Goal: Task Accomplishment & Management: Use online tool/utility

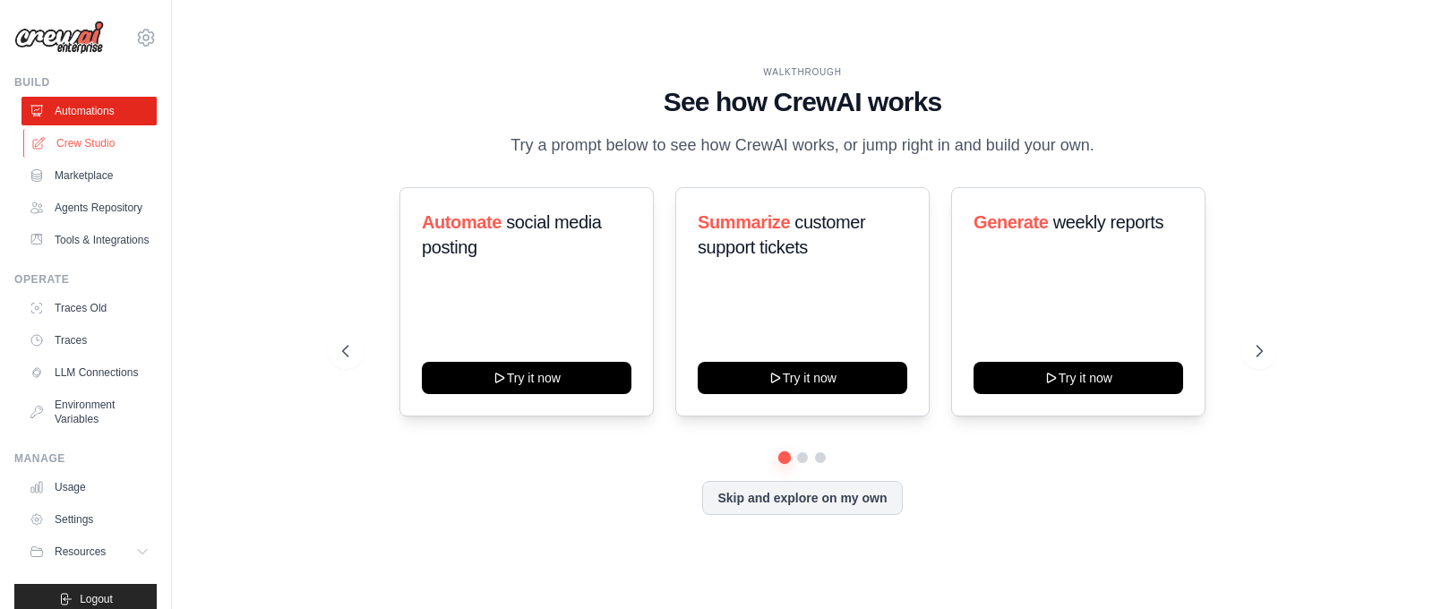
click at [85, 145] on link "Crew Studio" at bounding box center [90, 143] width 135 height 29
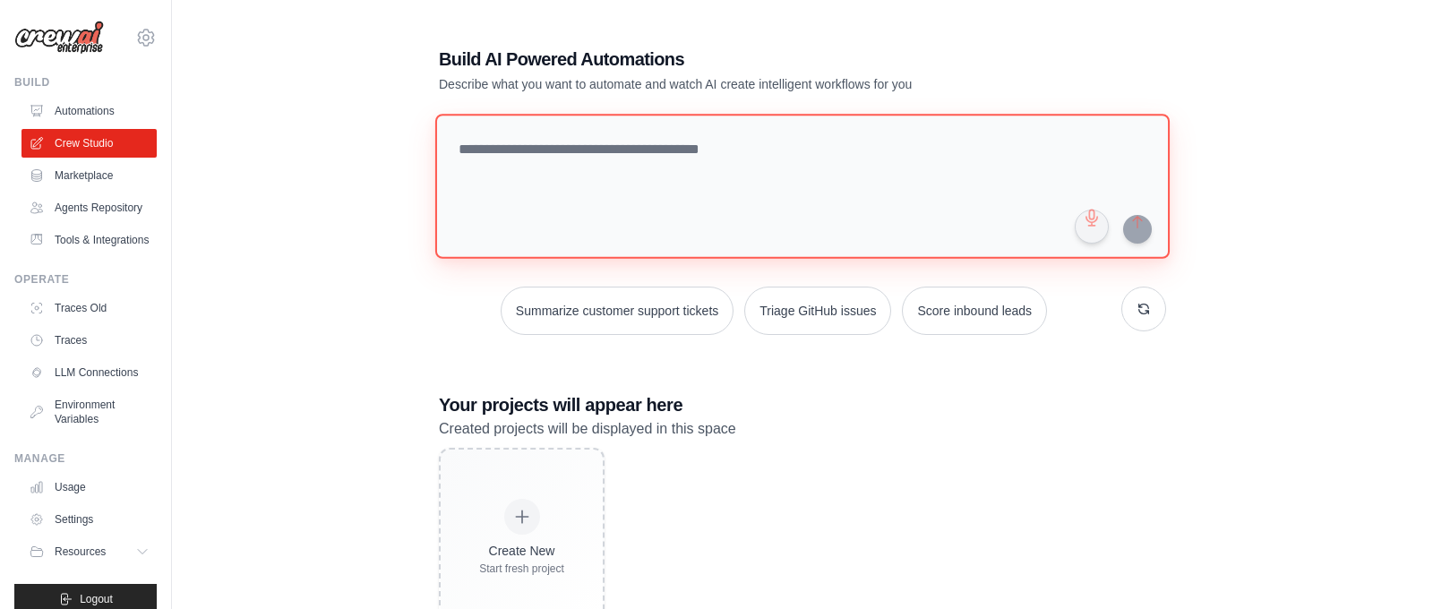
click at [529, 145] on textarea at bounding box center [802, 186] width 734 height 145
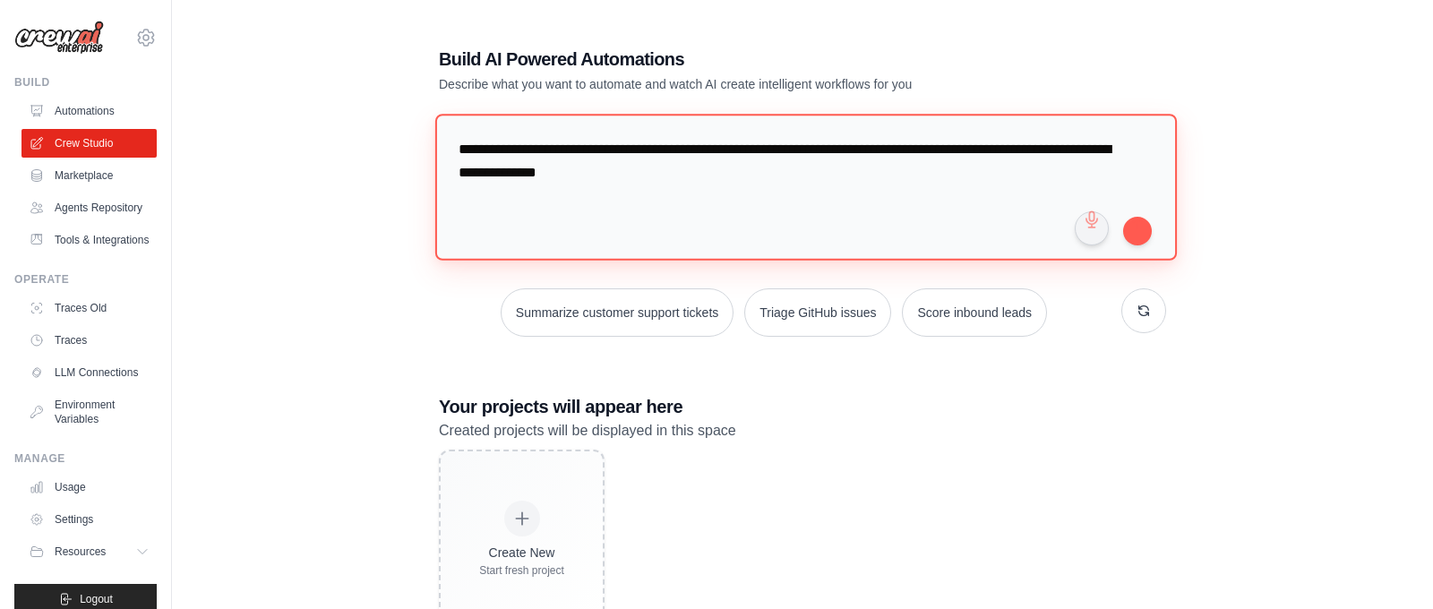
click at [826, 181] on textarea "**********" at bounding box center [806, 187] width 742 height 146
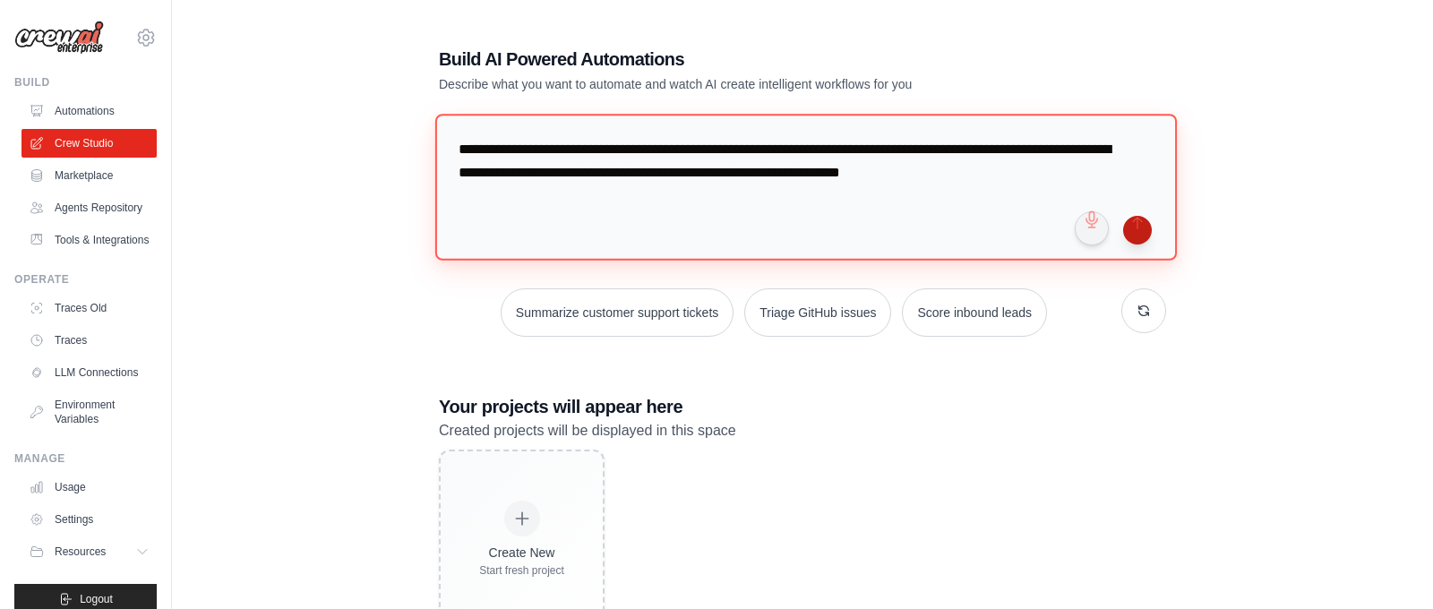
type textarea "**********"
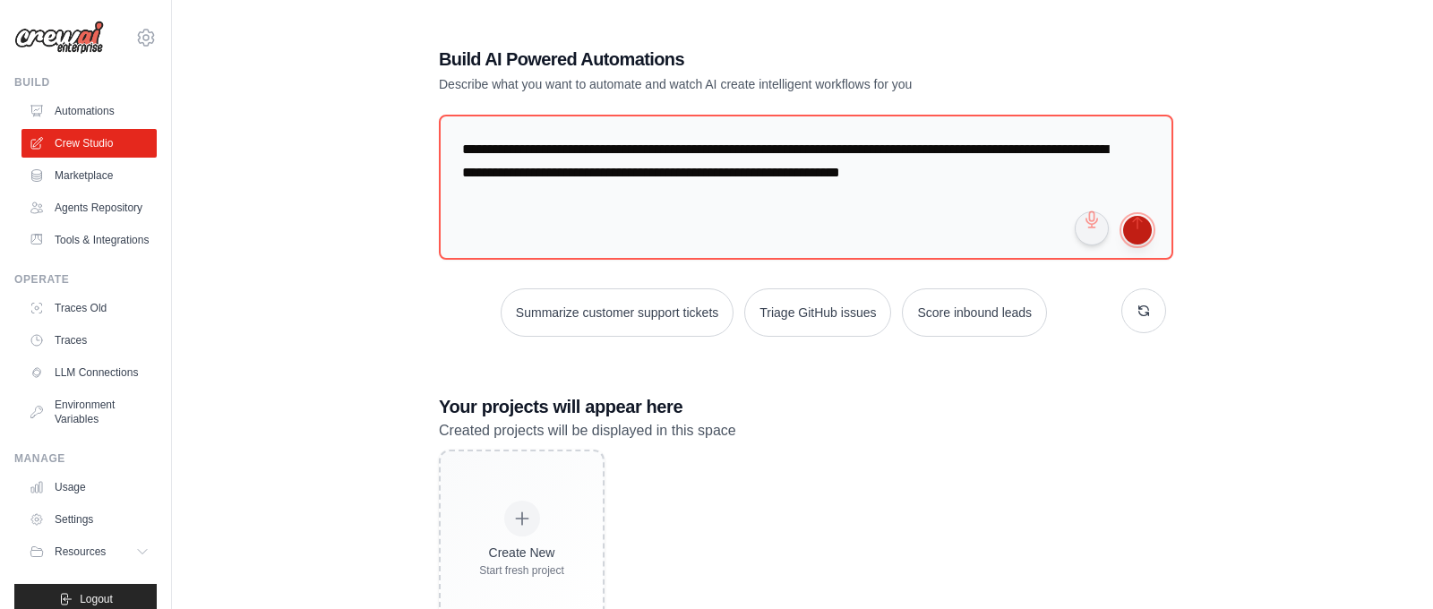
click at [1137, 231] on button "submit" at bounding box center [1137, 230] width 29 height 29
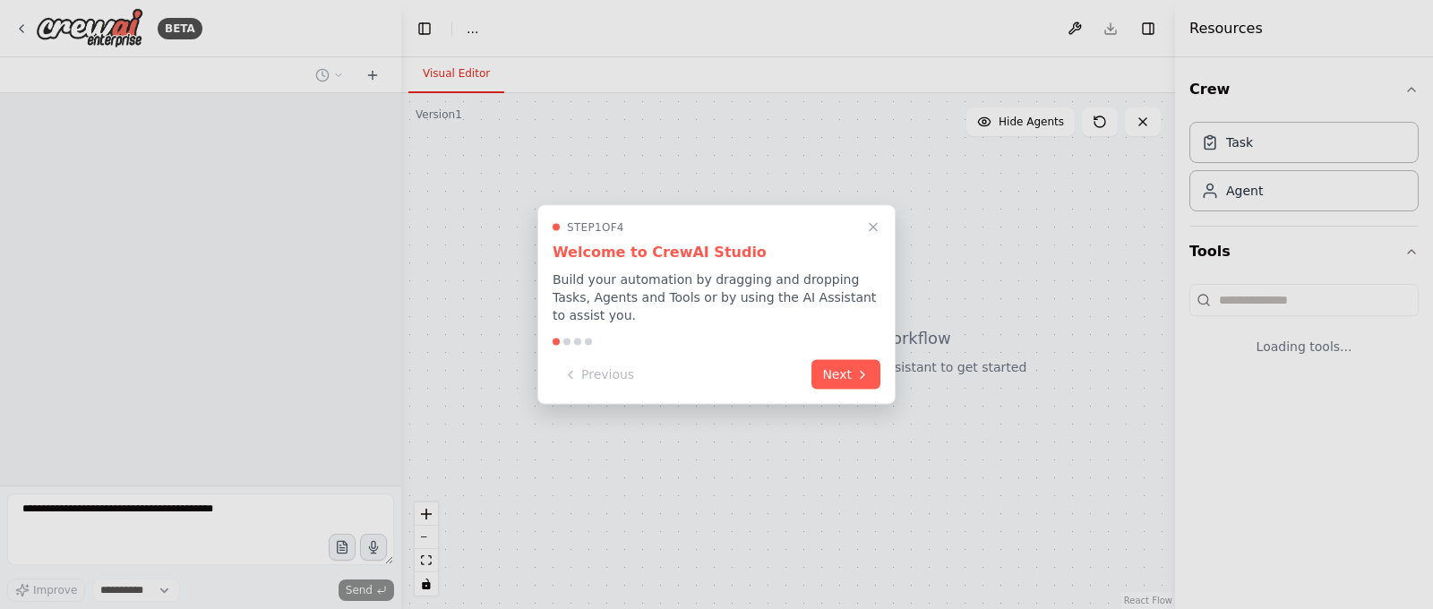
select select "****"
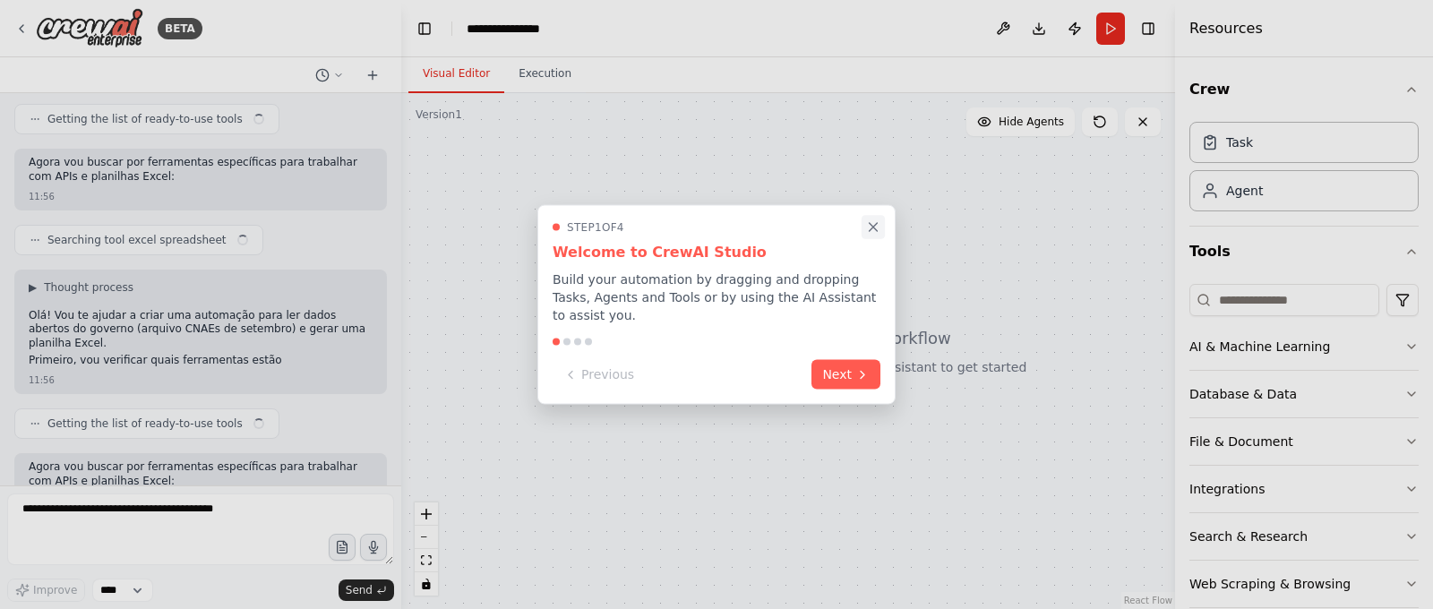
scroll to position [274, 0]
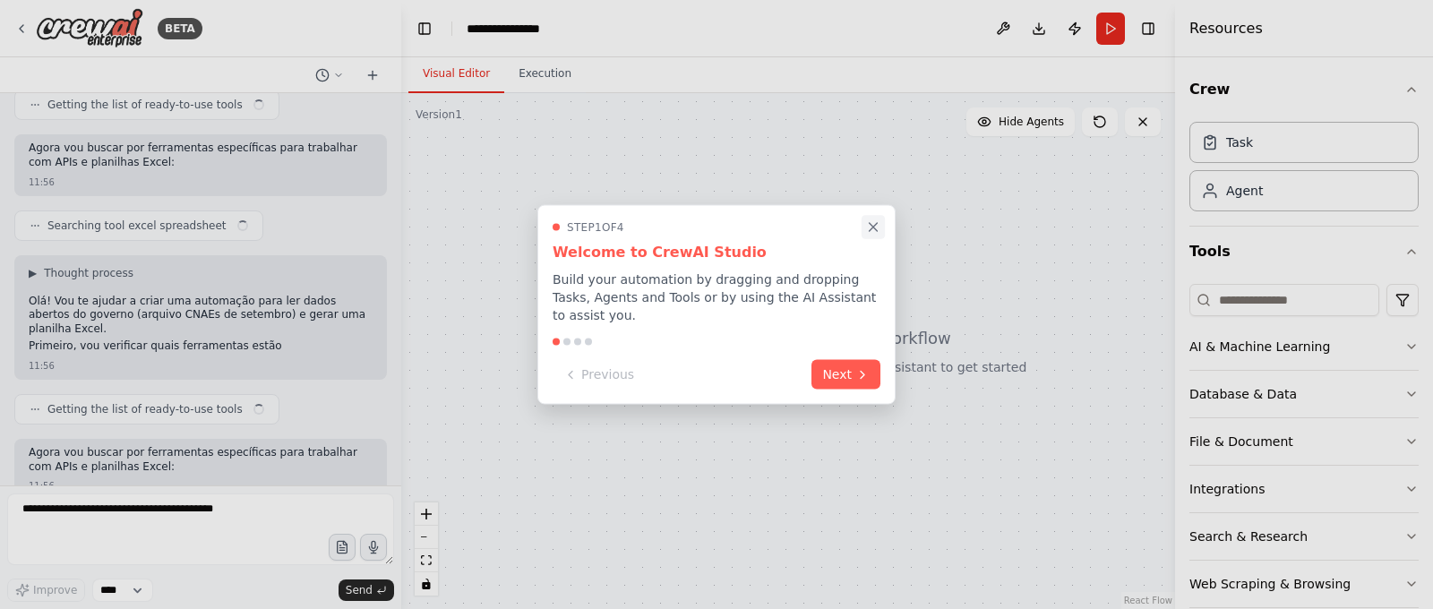
click at [873, 228] on icon "Close walkthrough" at bounding box center [873, 227] width 16 height 16
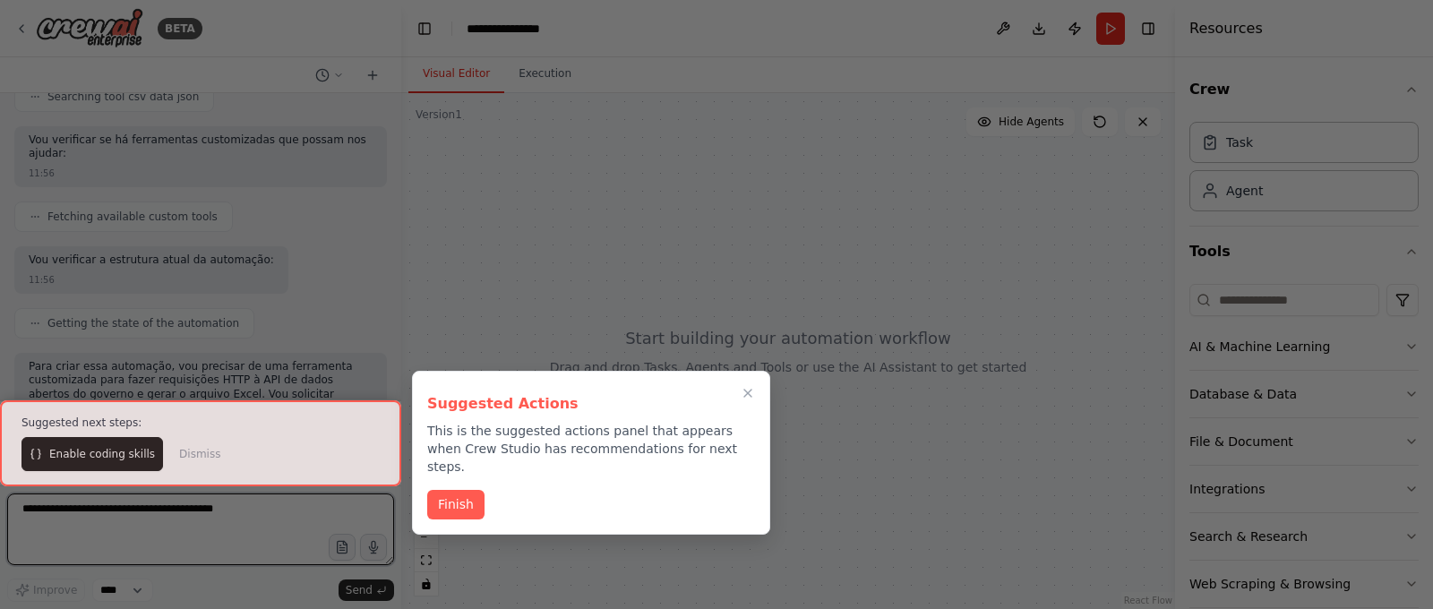
scroll to position [855, 0]
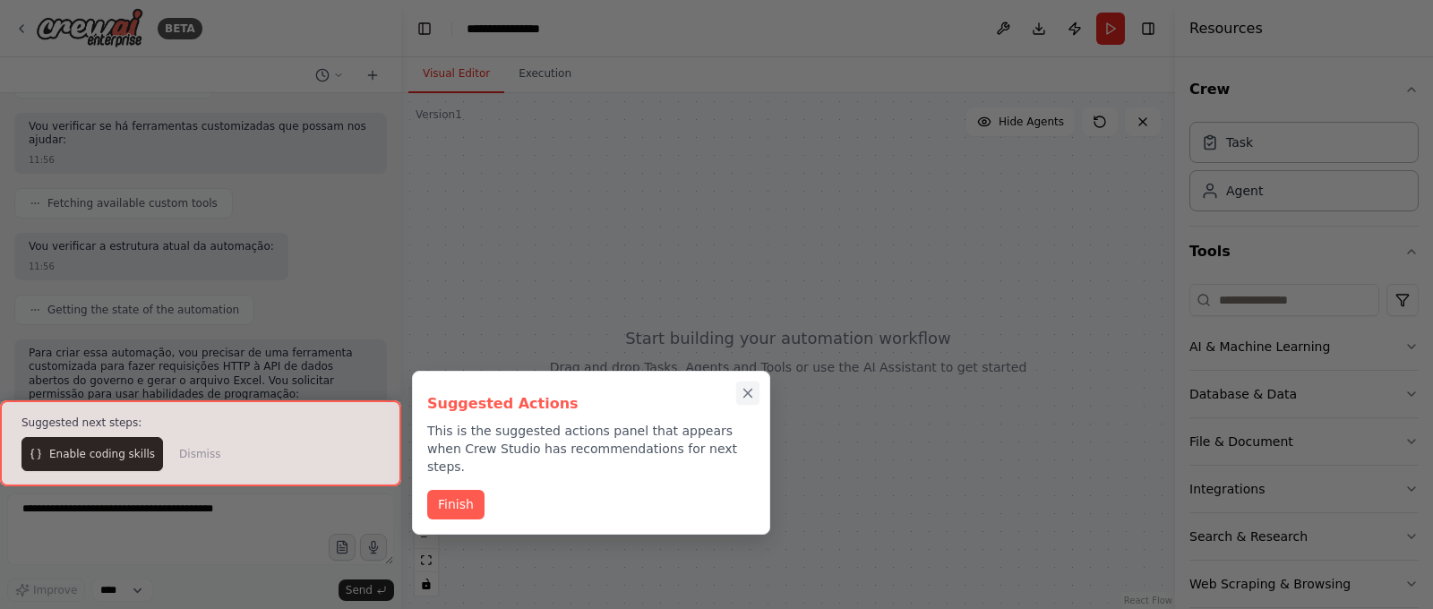
click at [748, 394] on icon "Close walkthrough" at bounding box center [748, 394] width 8 height 8
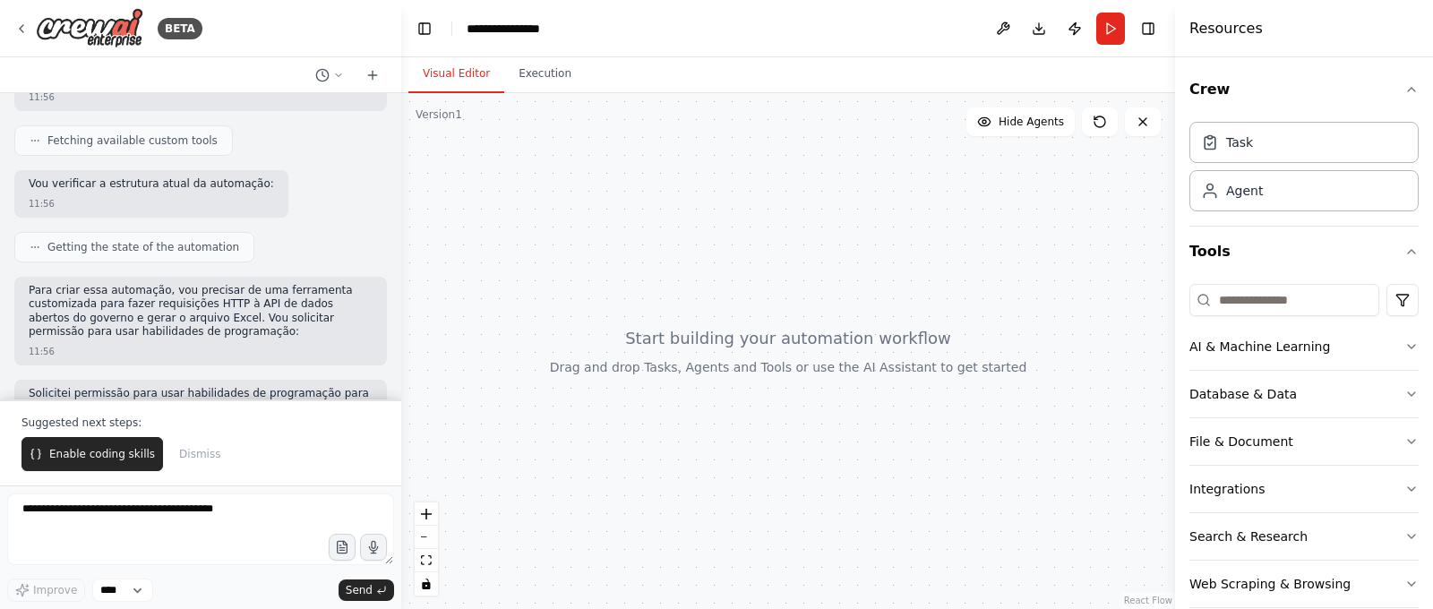
scroll to position [1077, 0]
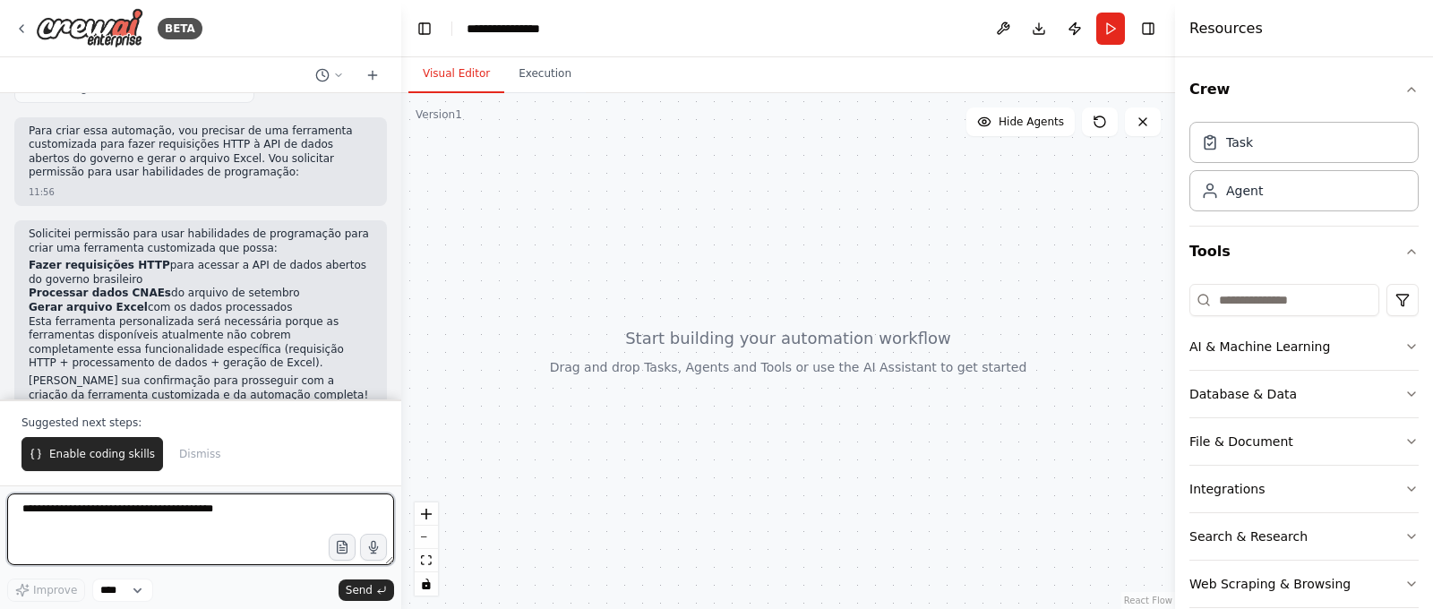
click at [94, 532] on textarea at bounding box center [200, 530] width 387 height 72
type textarea "**********"
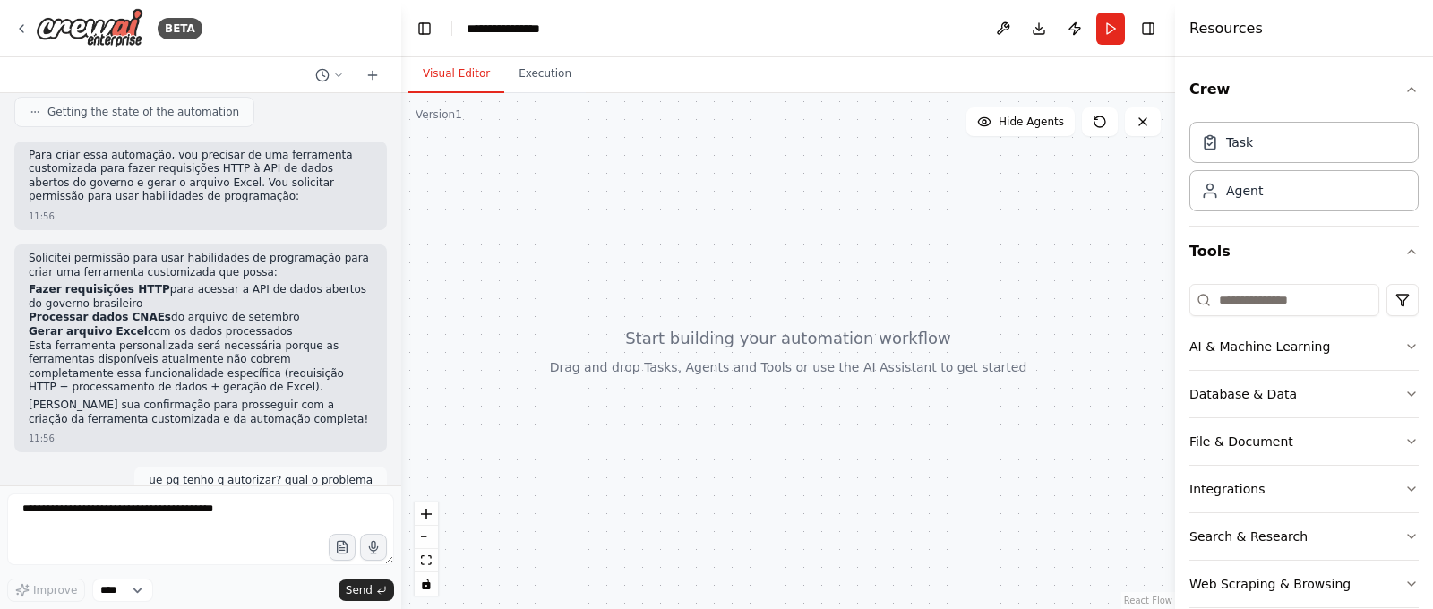
scroll to position [1099, 0]
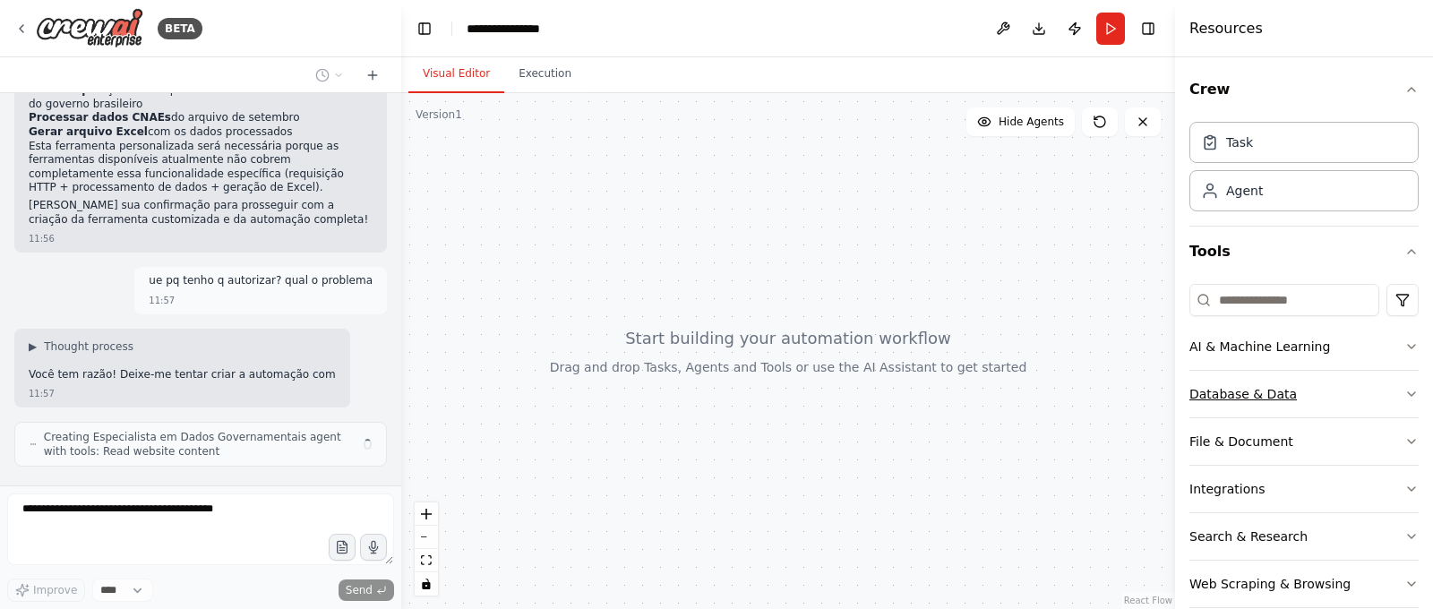
click at [1407, 387] on icon "button" at bounding box center [1412, 394] width 14 height 14
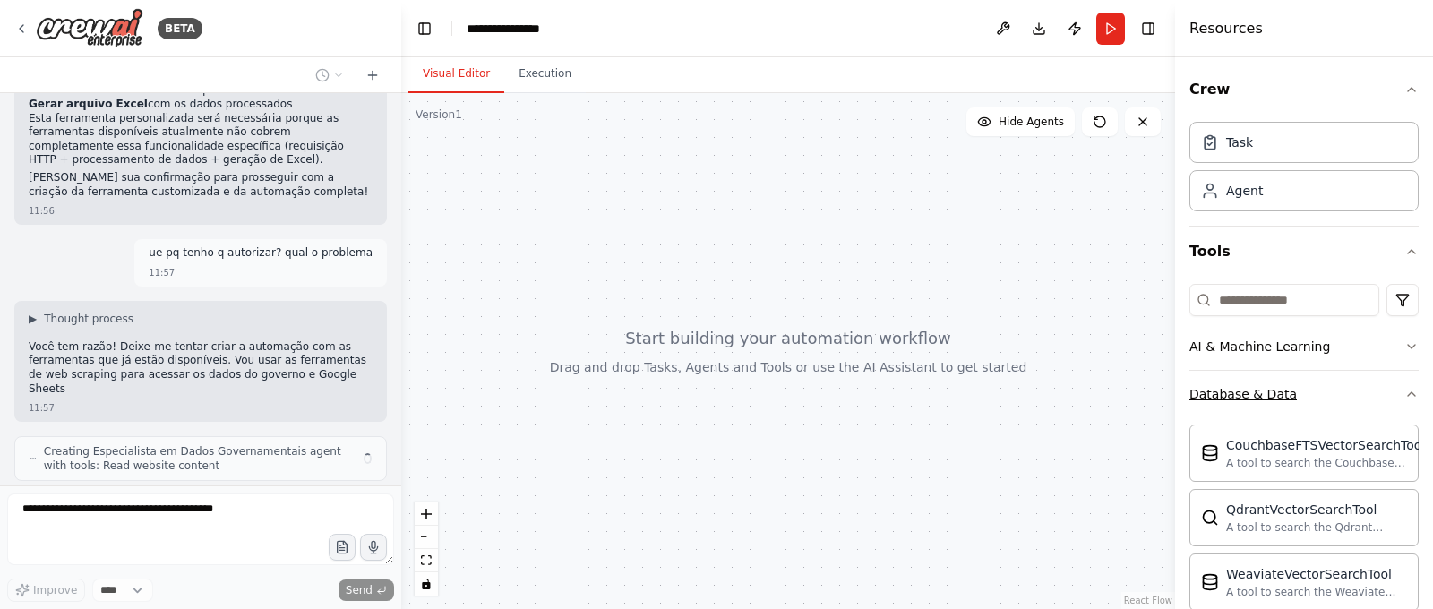
scroll to position [1311, 0]
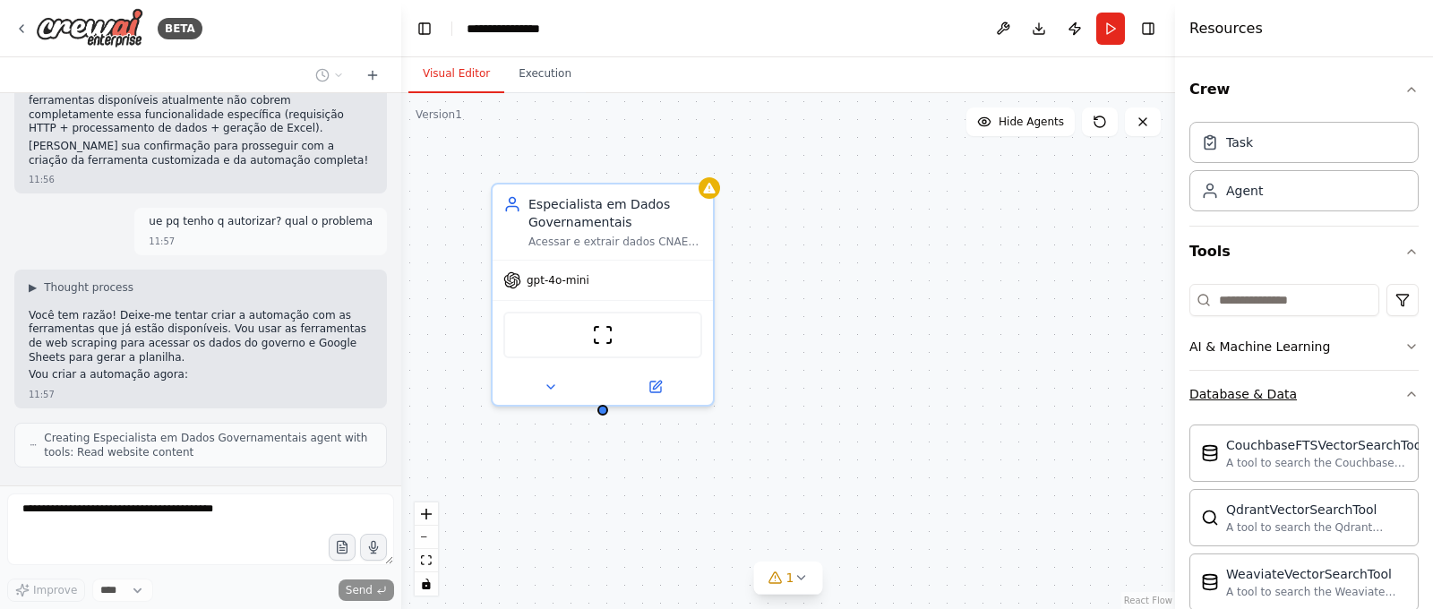
click at [1408, 385] on button "Database & Data" at bounding box center [1304, 394] width 229 height 47
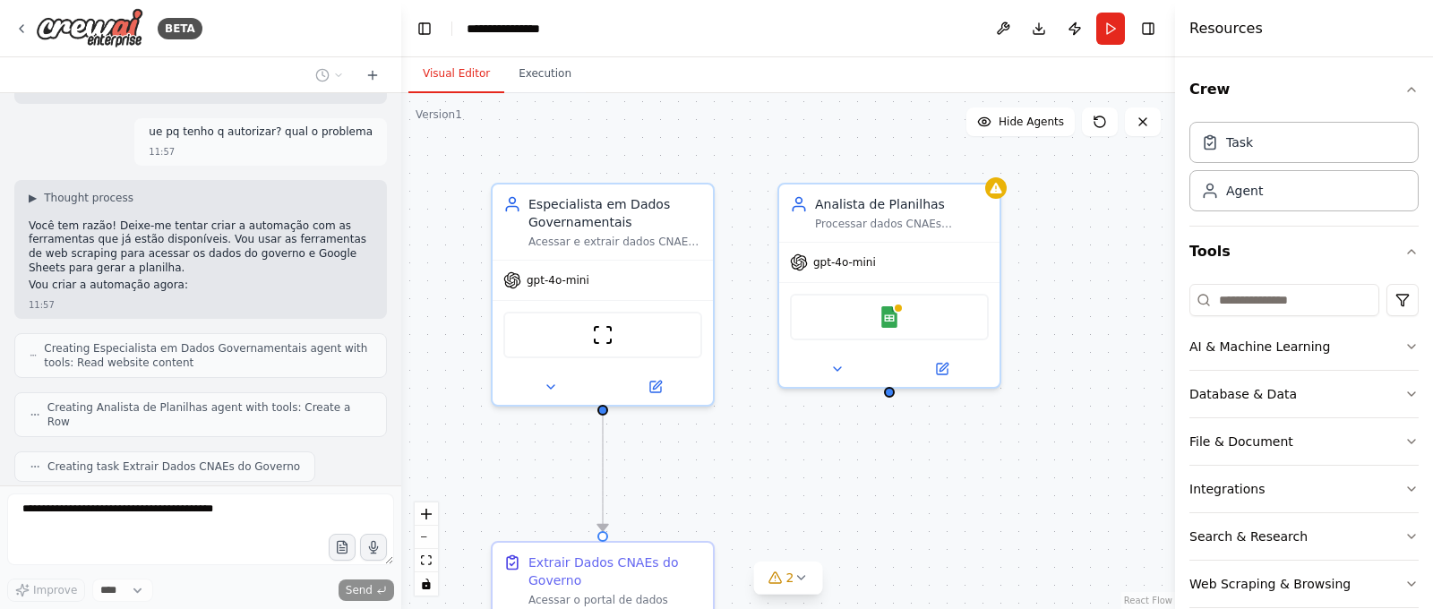
scroll to position [1446, 0]
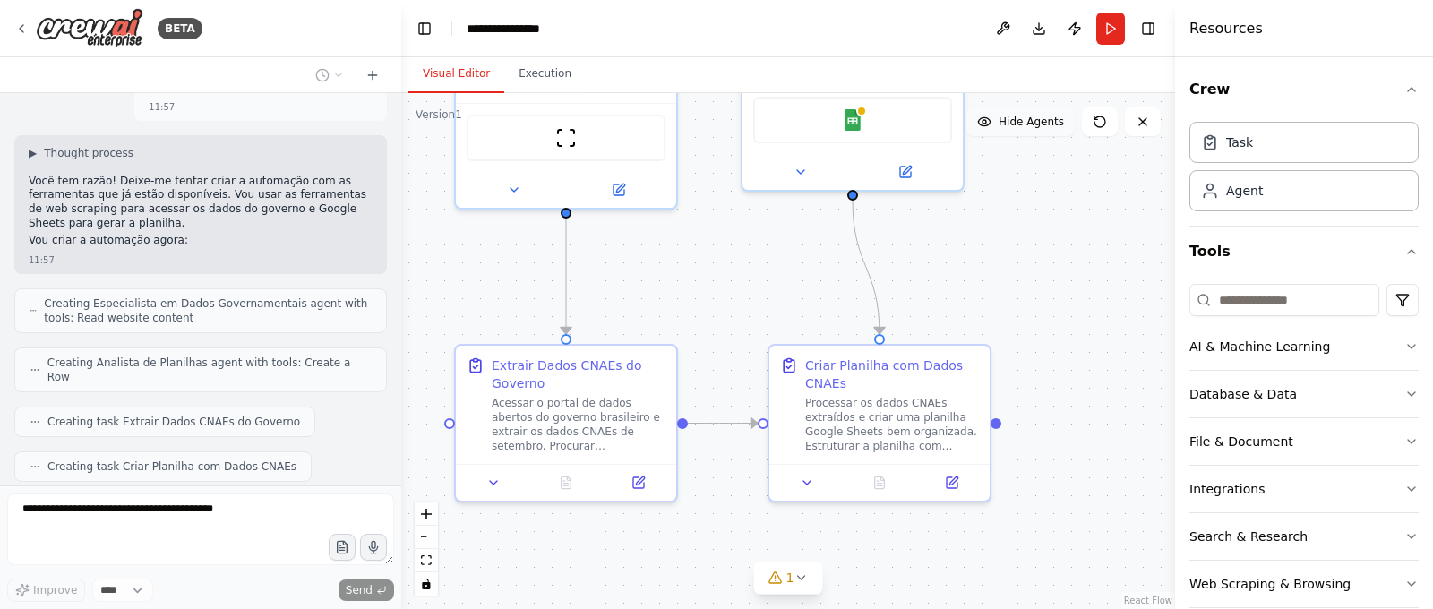
drag, startPoint x: 1058, startPoint y: 306, endPoint x: 1025, endPoint y: 113, distance: 196.3
click at [1025, 113] on div "Version 1 Show Tools Hide Agents .deletable-edge-delete-btn { width: 20px; heig…" at bounding box center [788, 351] width 774 height 516
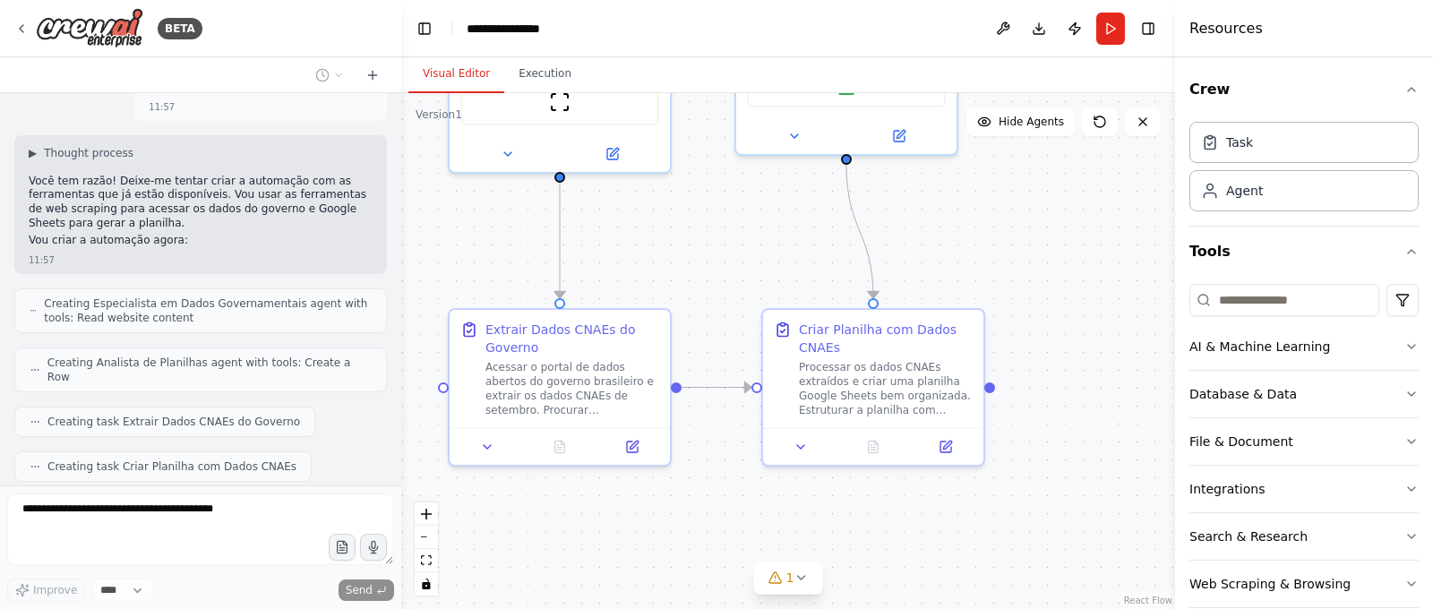
drag, startPoint x: 1074, startPoint y: 329, endPoint x: 1070, endPoint y: 299, distance: 29.8
click at [1072, 303] on div ".deletable-edge-delete-btn { width: 20px; height: 20px; border: 0px solid #ffff…" at bounding box center [788, 351] width 774 height 516
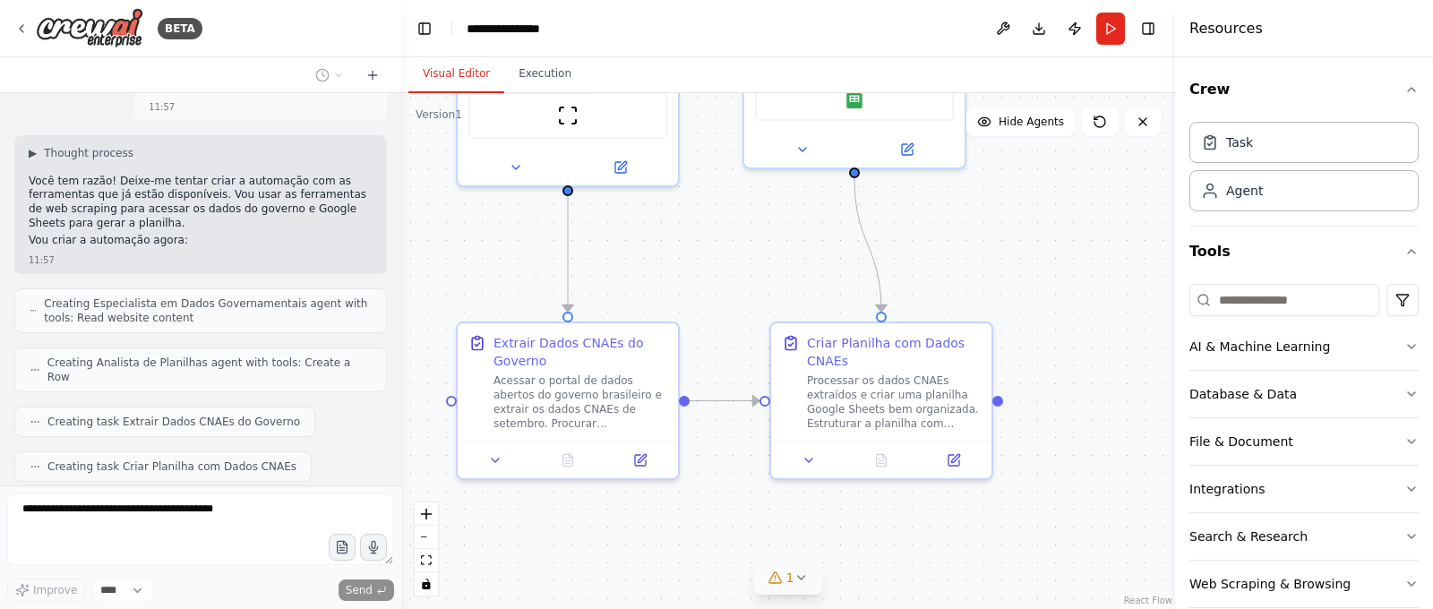
click at [798, 576] on icon at bounding box center [801, 578] width 14 height 14
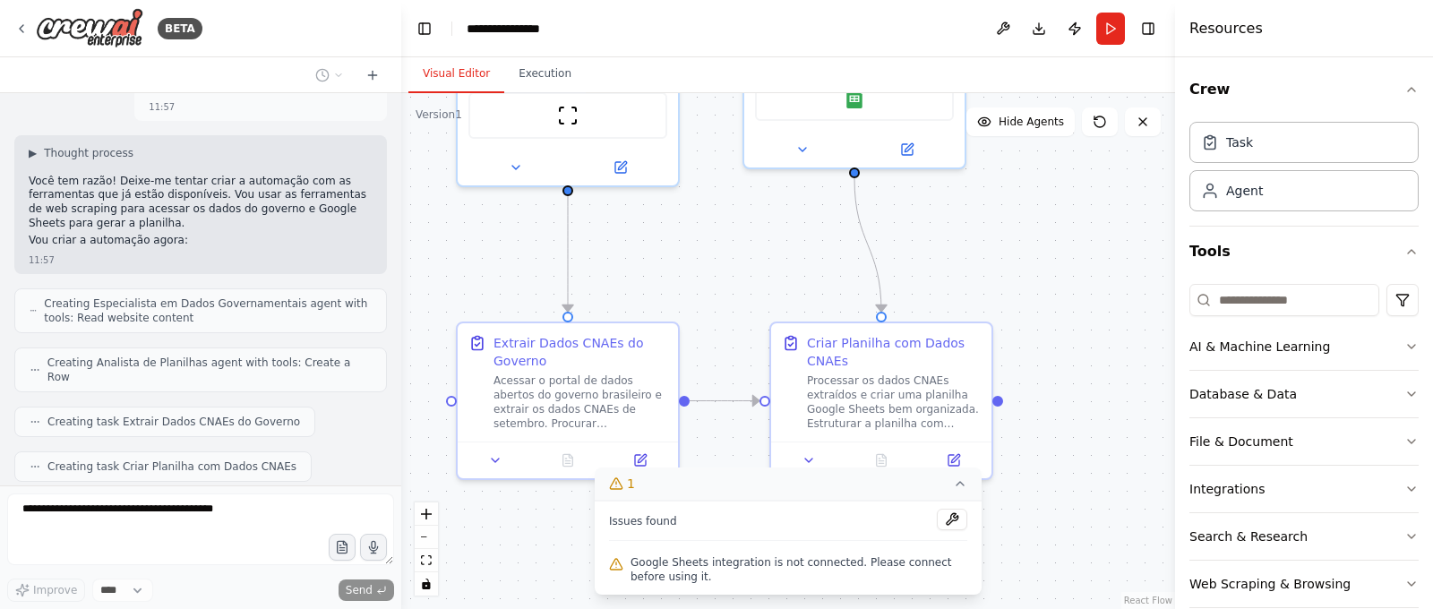
click at [1028, 309] on div ".deletable-edge-delete-btn { width: 20px; height: 20px; border: 0px solid #ffff…" at bounding box center [788, 351] width 774 height 516
click at [963, 484] on icon at bounding box center [960, 484] width 14 height 14
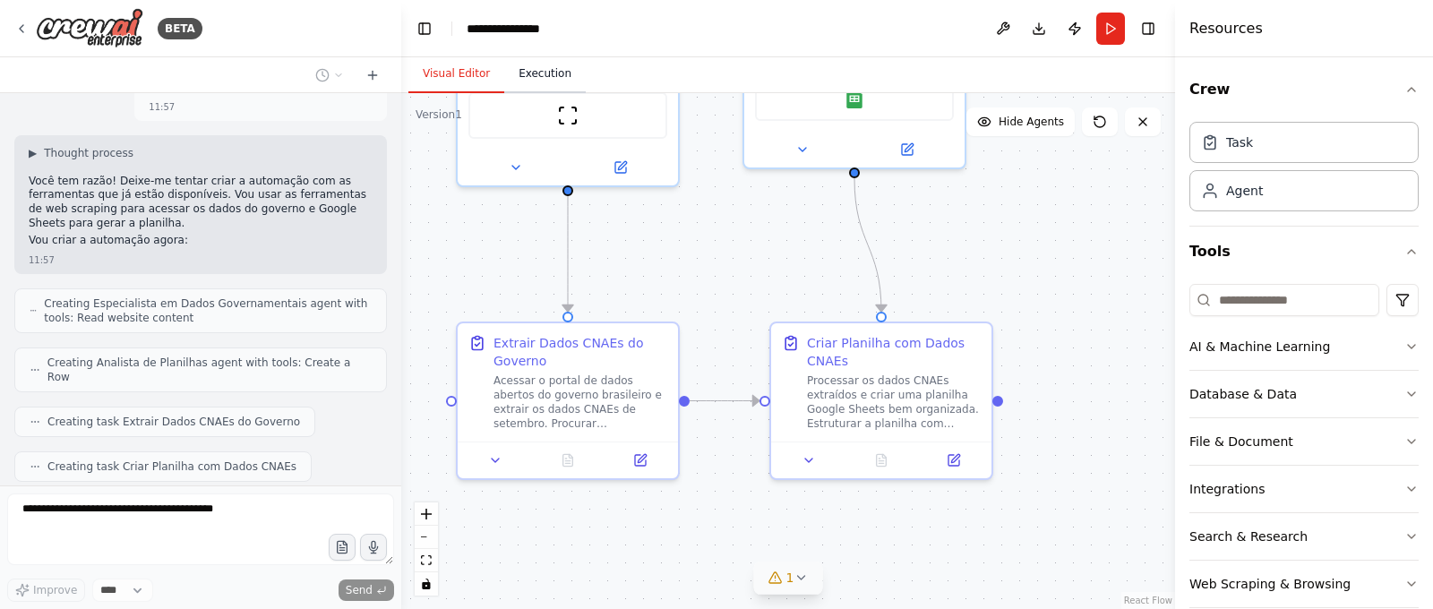
click at [531, 63] on button "Execution" at bounding box center [545, 75] width 82 height 38
click at [461, 65] on button "Visual Editor" at bounding box center [456, 75] width 96 height 38
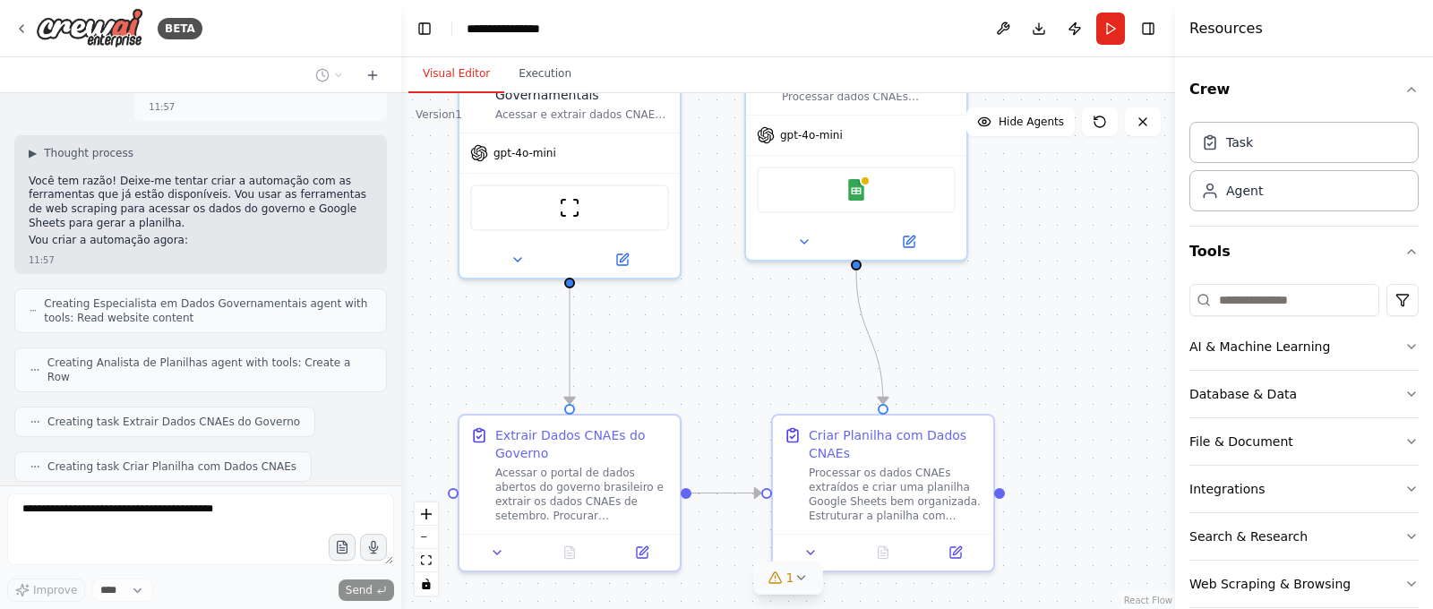
scroll to position [1490, 0]
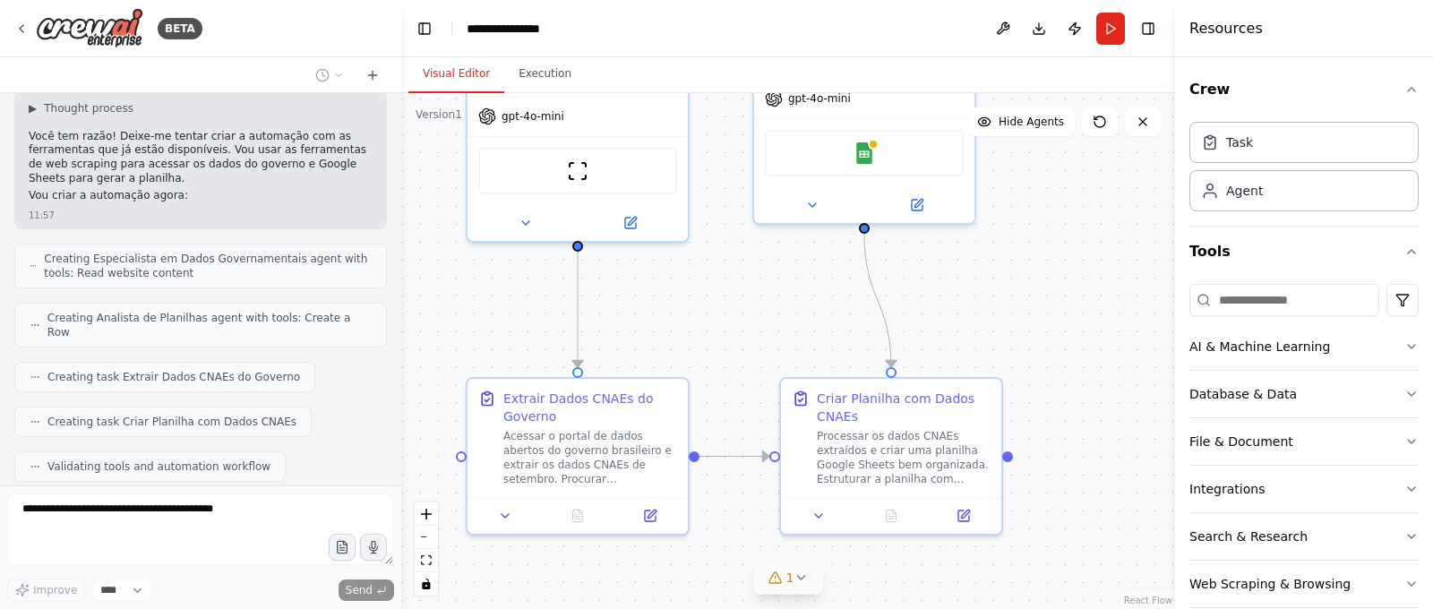
drag, startPoint x: 760, startPoint y: 305, endPoint x: 770, endPoint y: 361, distance: 56.6
click at [770, 361] on div ".deletable-edge-delete-btn { width: 20px; height: 20px; border: 0px solid #ffff…" at bounding box center [788, 351] width 774 height 516
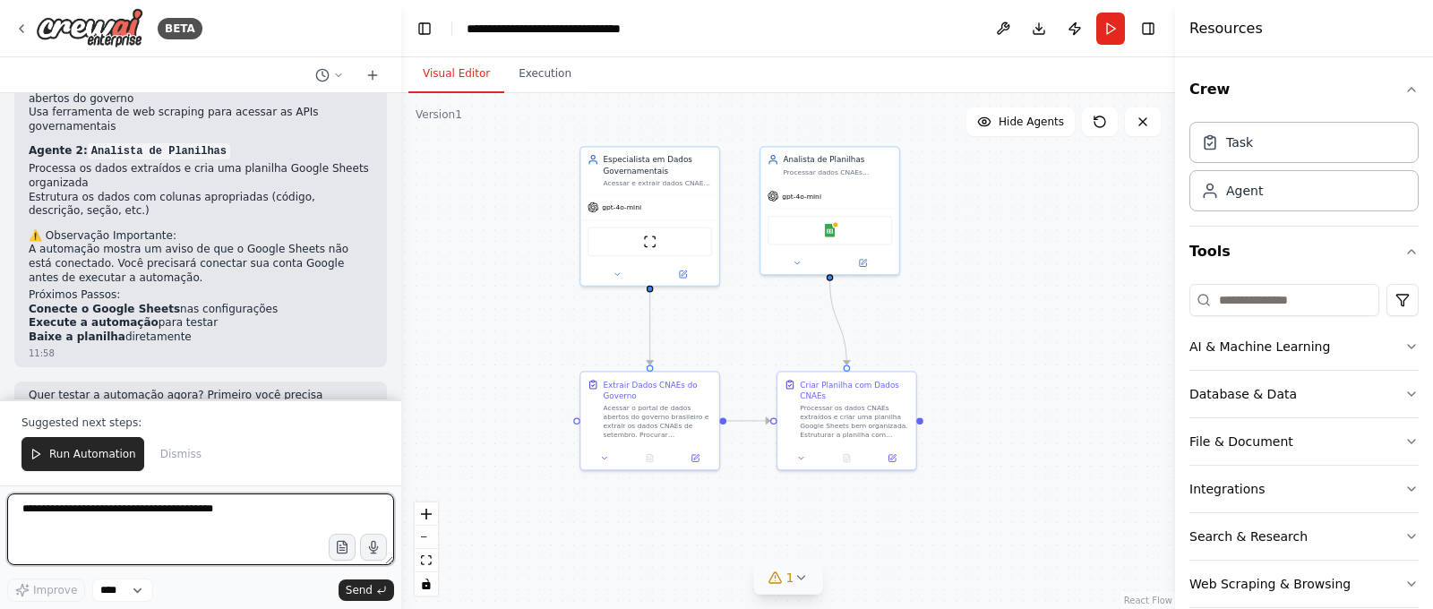
scroll to position [2052, 0]
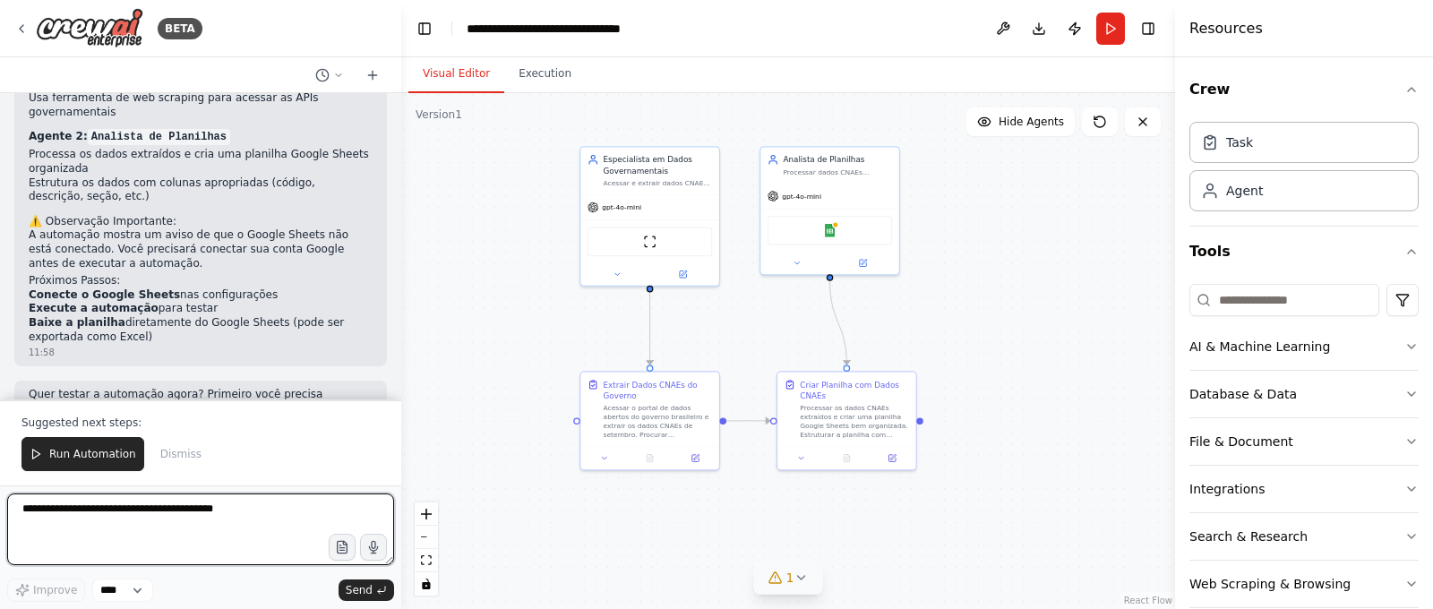
click at [128, 496] on textarea at bounding box center [200, 530] width 387 height 72
type textarea "**********"
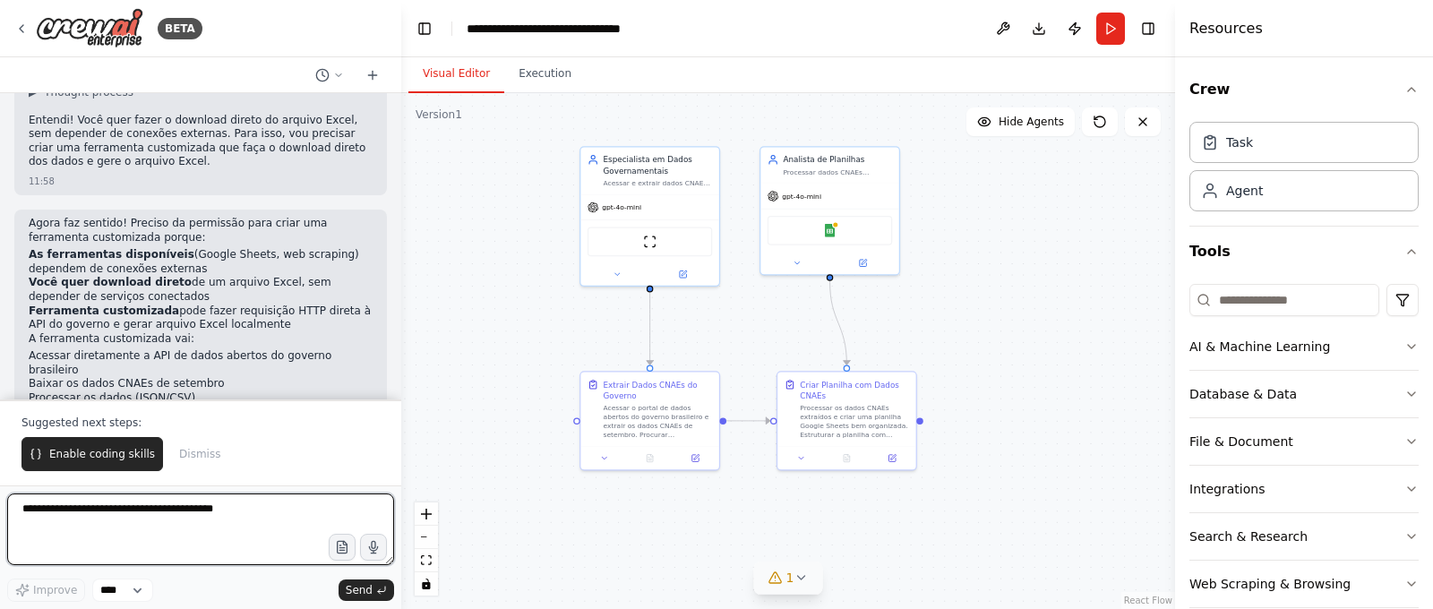
scroll to position [2523, 0]
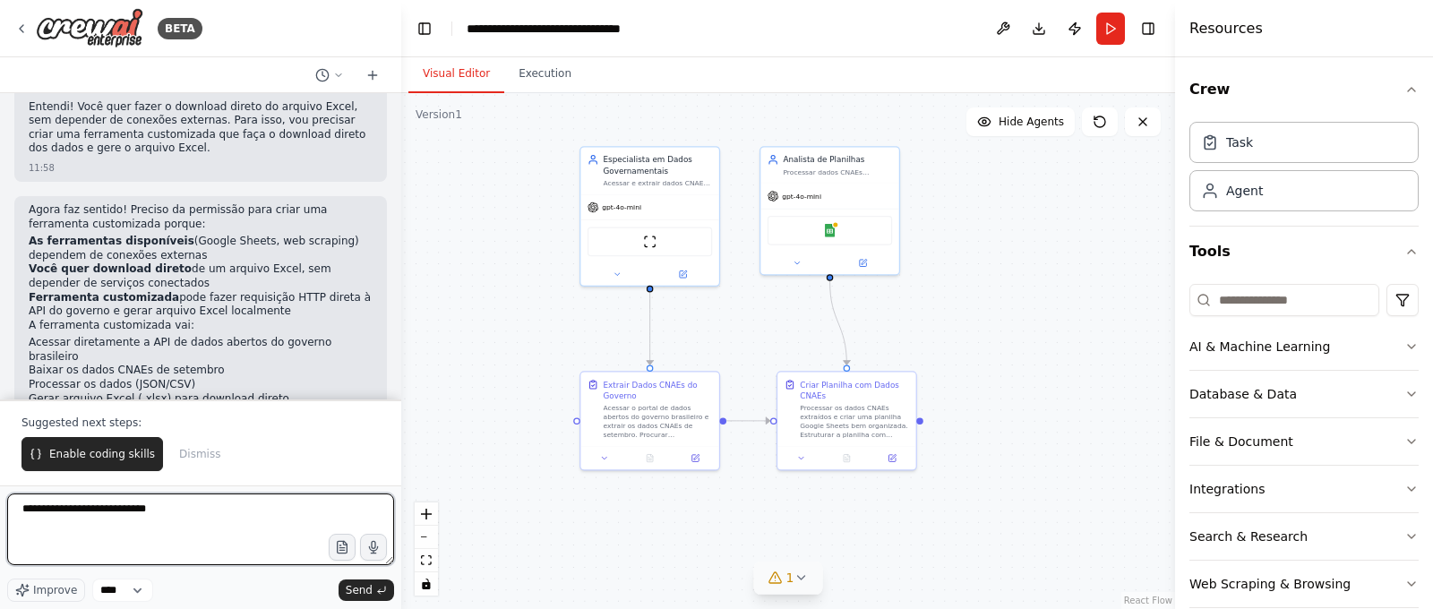
type textarea "**********"
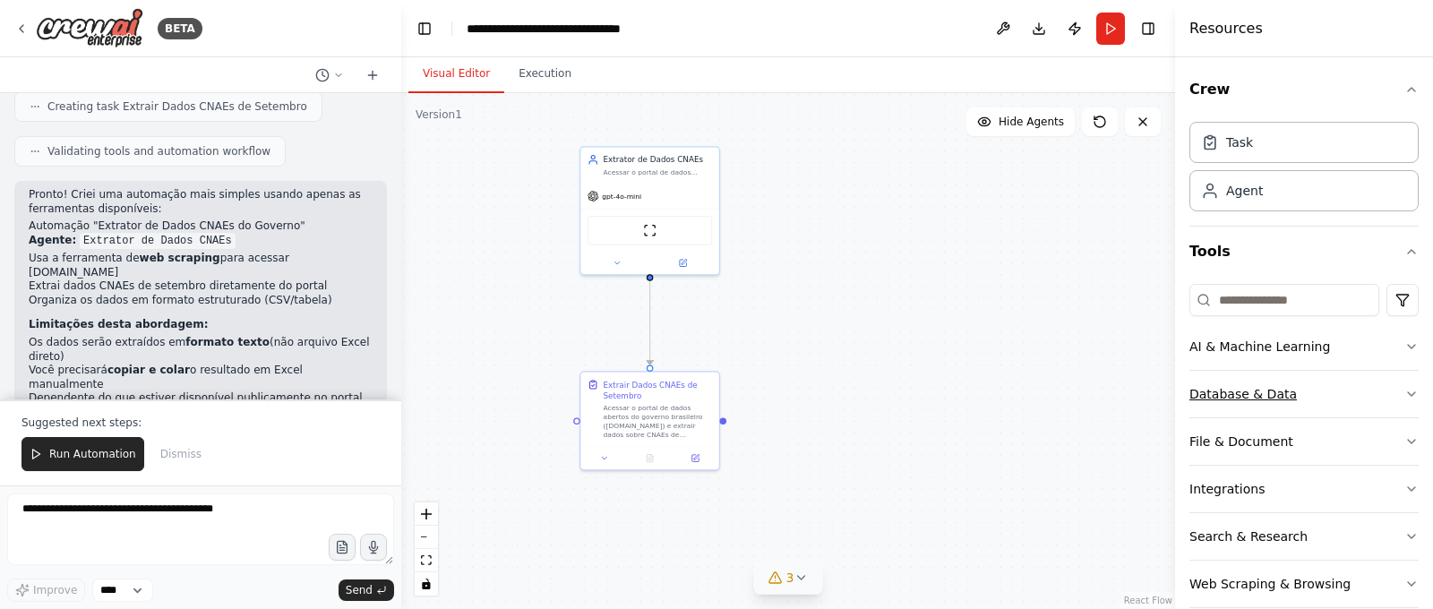
scroll to position [3355, 0]
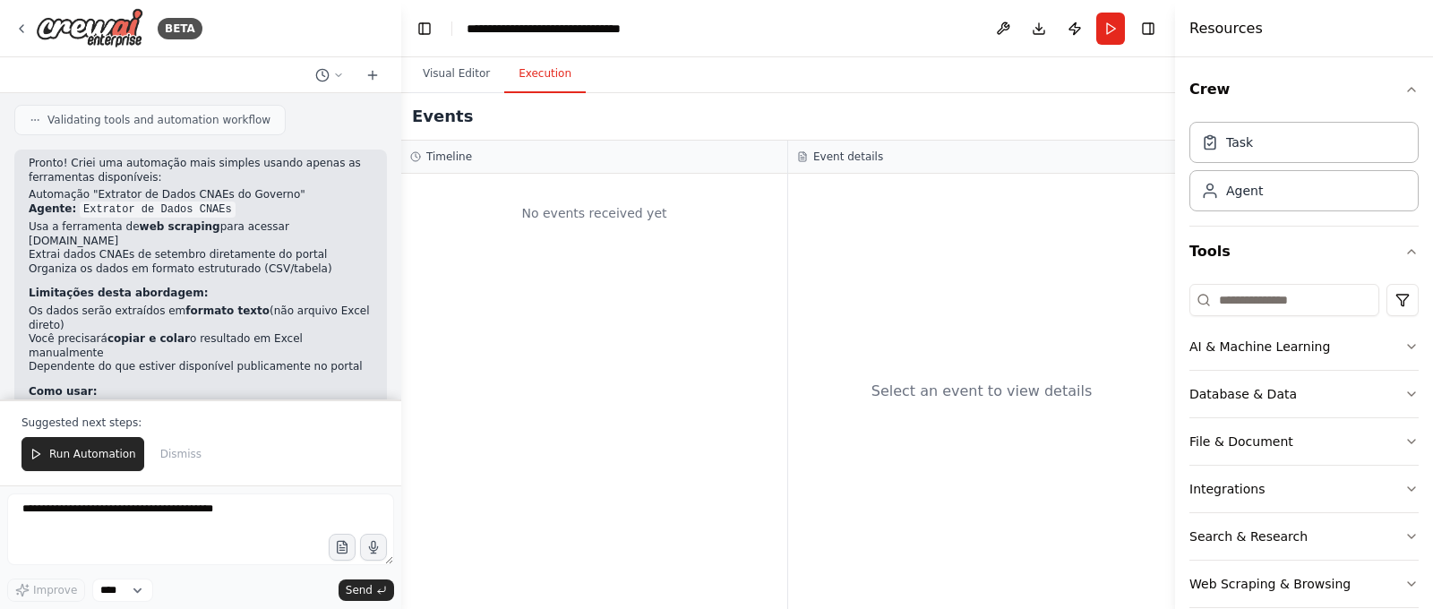
click at [522, 86] on button "Execution" at bounding box center [545, 75] width 82 height 38
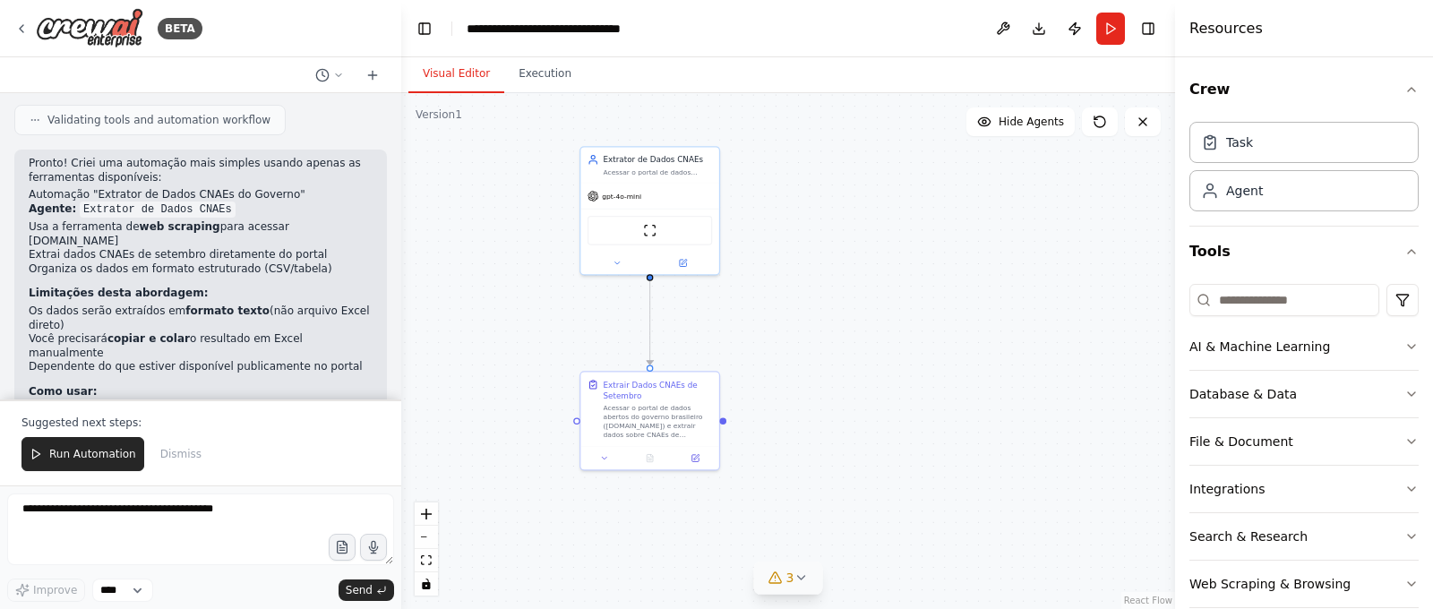
click at [460, 74] on button "Visual Editor" at bounding box center [456, 75] width 96 height 38
click at [651, 417] on div "Acessar o portal de dados abertos do governo brasileiro (dados.gov.br) e extrai…" at bounding box center [658, 419] width 109 height 36
click at [605, 456] on icon at bounding box center [604, 456] width 4 height 3
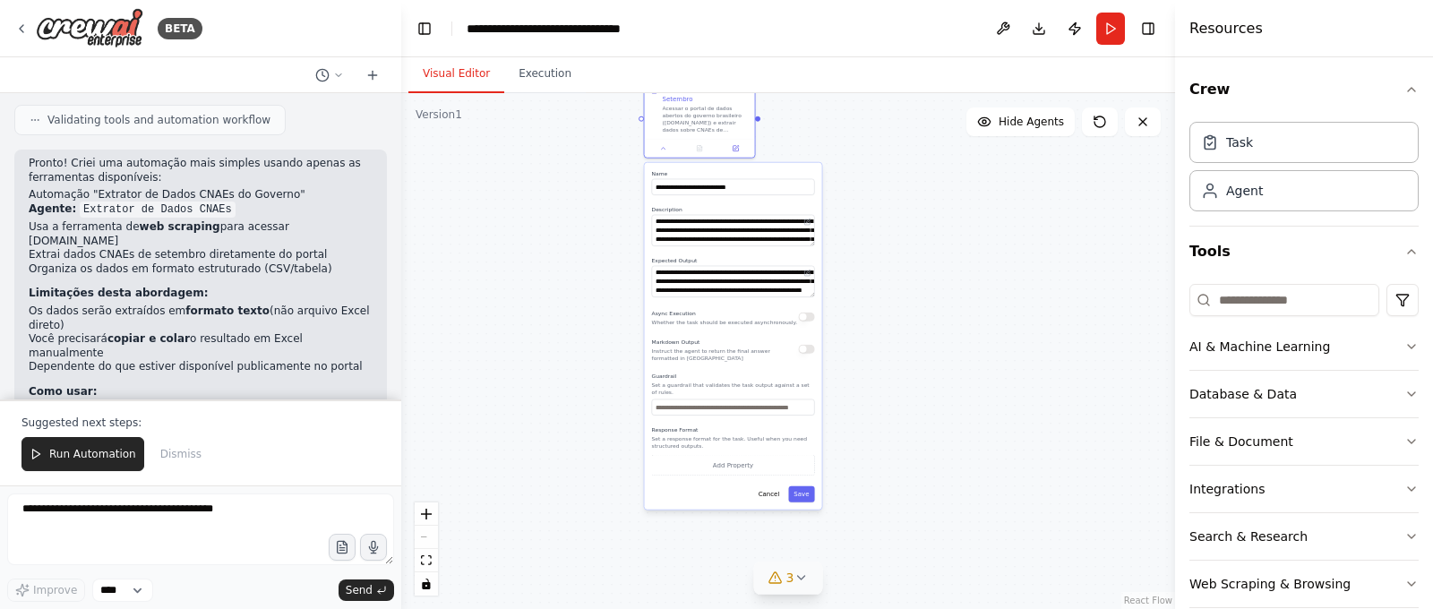
drag, startPoint x: 929, startPoint y: 362, endPoint x: 922, endPoint y: 72, distance: 290.3
click at [922, 72] on div "Visual Editor Execution Version 1 Show Tools Hide Agents .deletable-edge-delete…" at bounding box center [788, 333] width 774 height 552
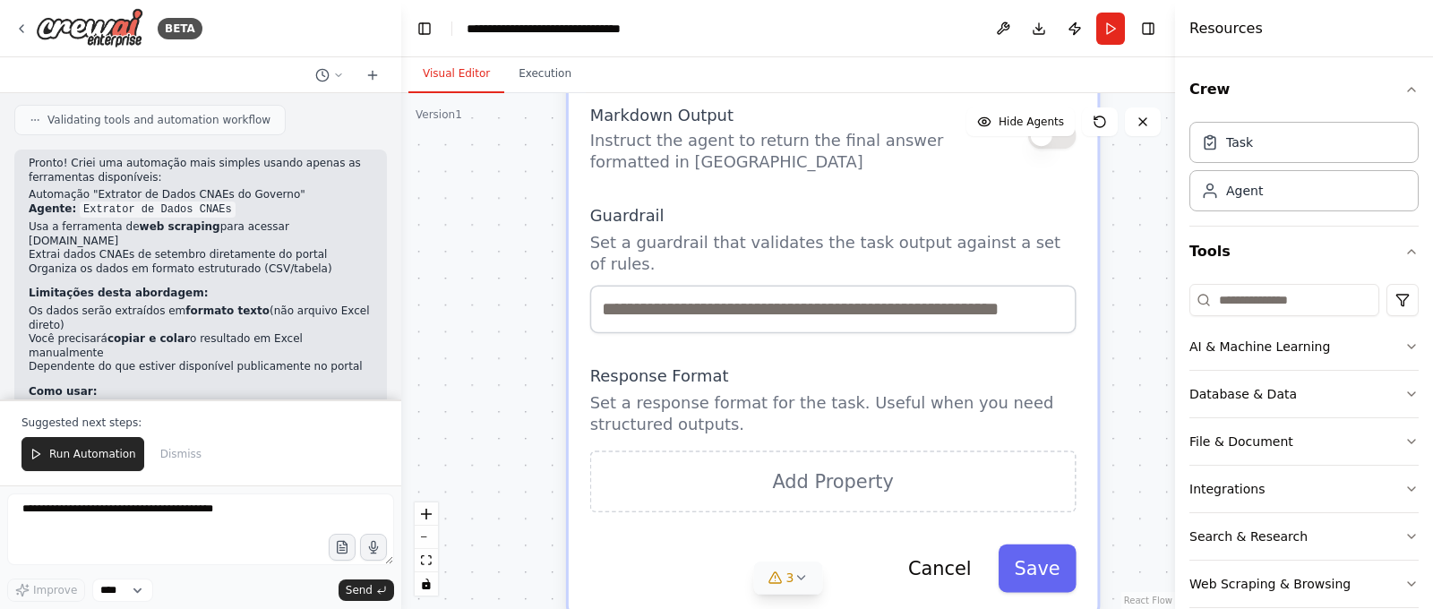
drag, startPoint x: 563, startPoint y: 401, endPoint x: 513, endPoint y: 322, distance: 94.2
click at [510, 322] on div ".deletable-edge-delete-btn { width: 20px; height: 20px; border: 0px solid #ffff…" at bounding box center [788, 351] width 774 height 516
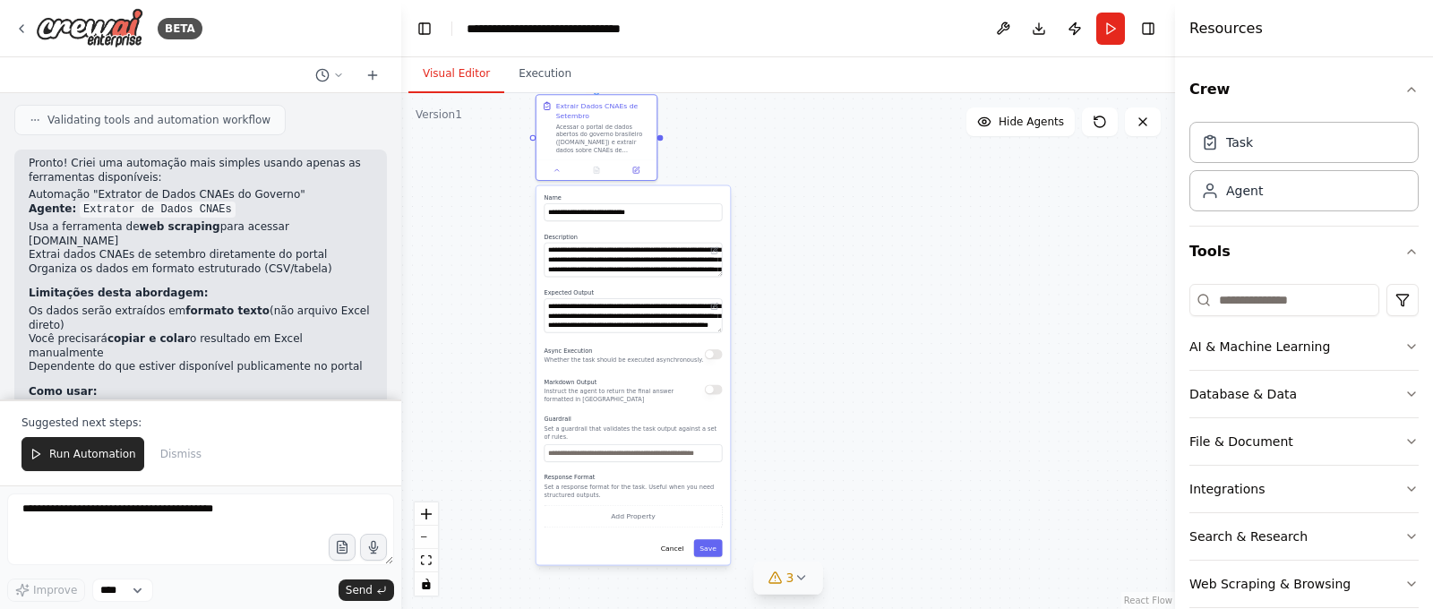
drag, startPoint x: 915, startPoint y: 306, endPoint x: 918, endPoint y: 434, distance: 128.1
click at [918, 435] on div ".deletable-edge-delete-btn { width: 20px; height: 20px; border: 0px solid #ffff…" at bounding box center [788, 351] width 774 height 516
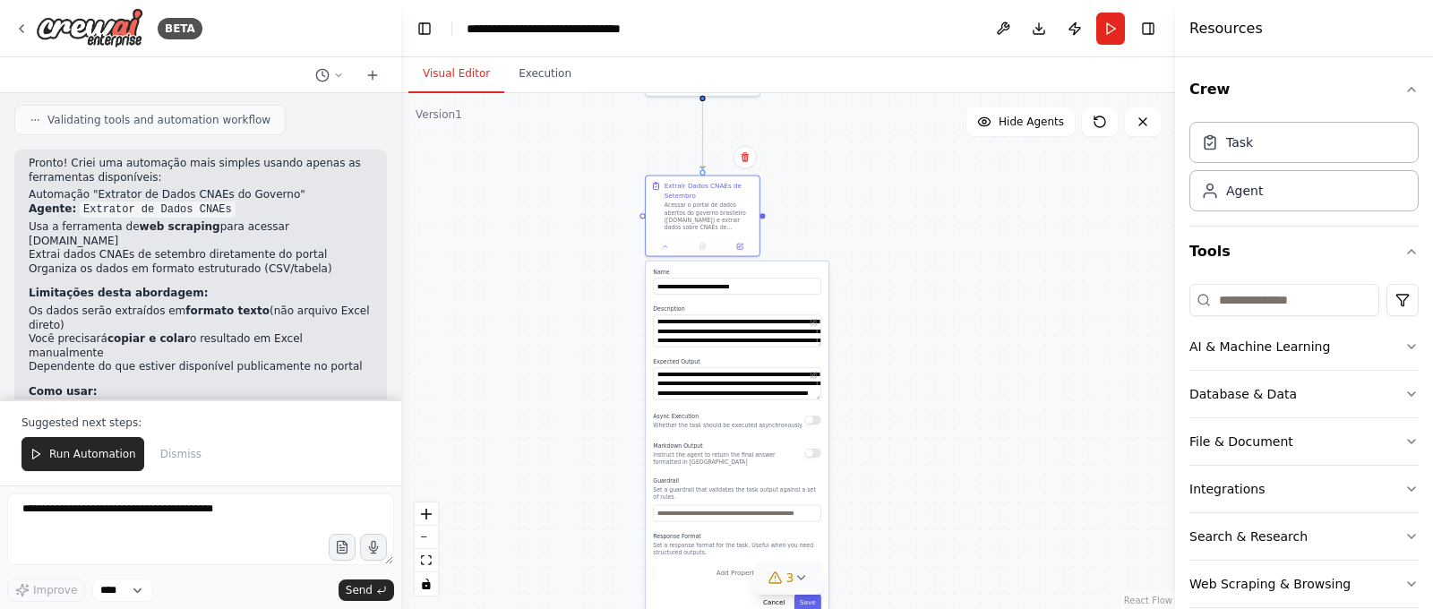
drag, startPoint x: 840, startPoint y: 292, endPoint x: 923, endPoint y: 400, distance: 136.2
click at [923, 400] on div ".deletable-edge-delete-btn { width: 20px; height: 20px; border: 0px solid #ffff…" at bounding box center [788, 351] width 774 height 516
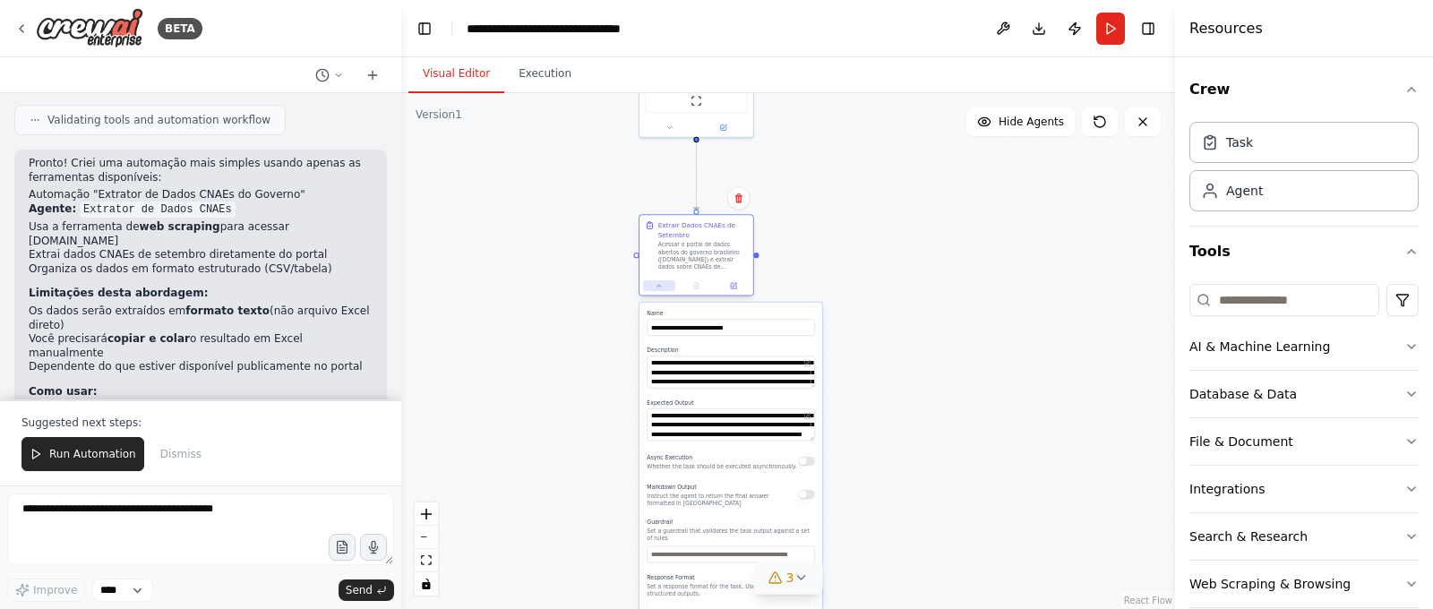
click at [660, 287] on icon at bounding box center [659, 286] width 4 height 2
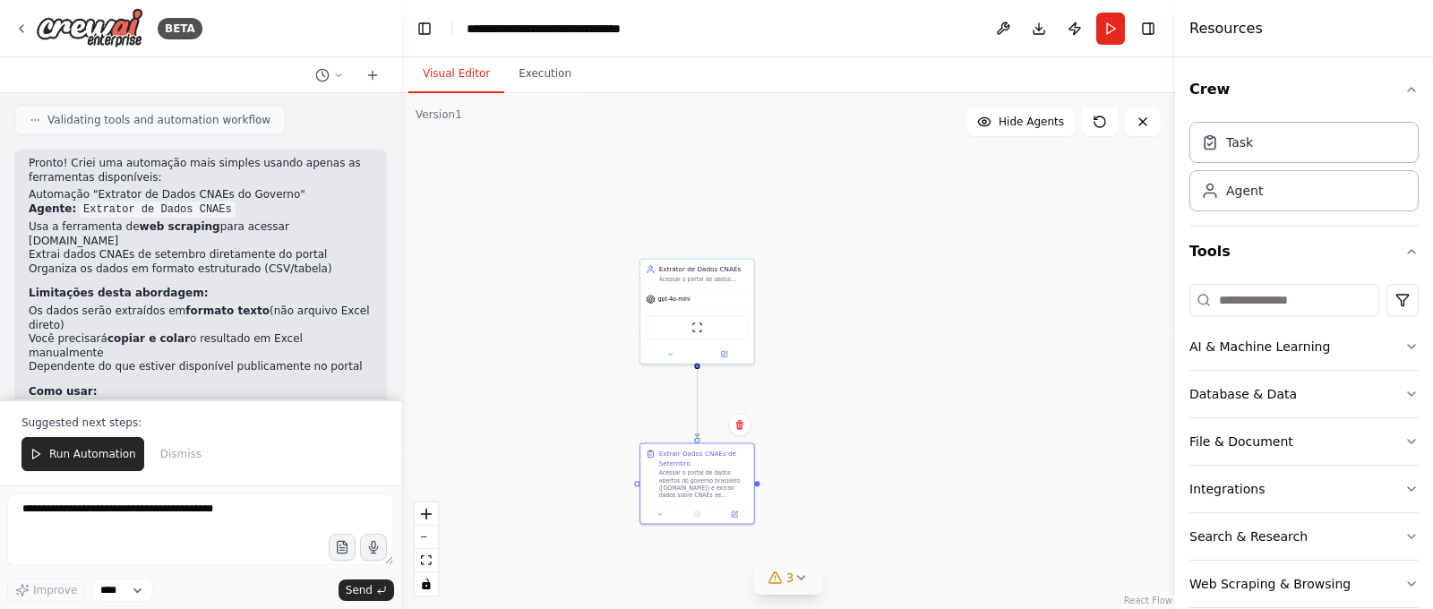
drag, startPoint x: 597, startPoint y: 339, endPoint x: 599, endPoint y: 570, distance: 230.2
click at [599, 570] on div ".deletable-edge-delete-btn { width: 20px; height: 20px; border: 0px solid #ffff…" at bounding box center [788, 351] width 774 height 516
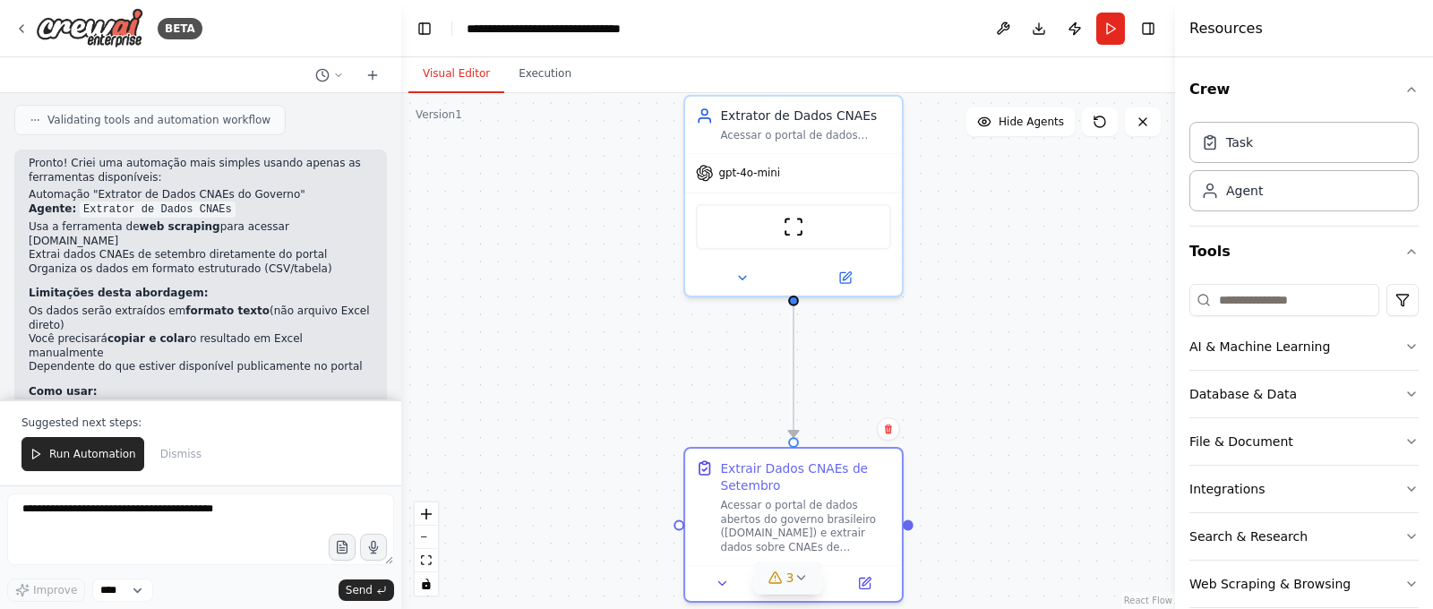
drag, startPoint x: 571, startPoint y: 409, endPoint x: 549, endPoint y: 374, distance: 42.3
click at [549, 374] on div ".deletable-edge-delete-btn { width: 20px; height: 20px; border: 0px solid #ffff…" at bounding box center [788, 351] width 774 height 516
click at [731, 272] on button at bounding box center [739, 272] width 99 height 21
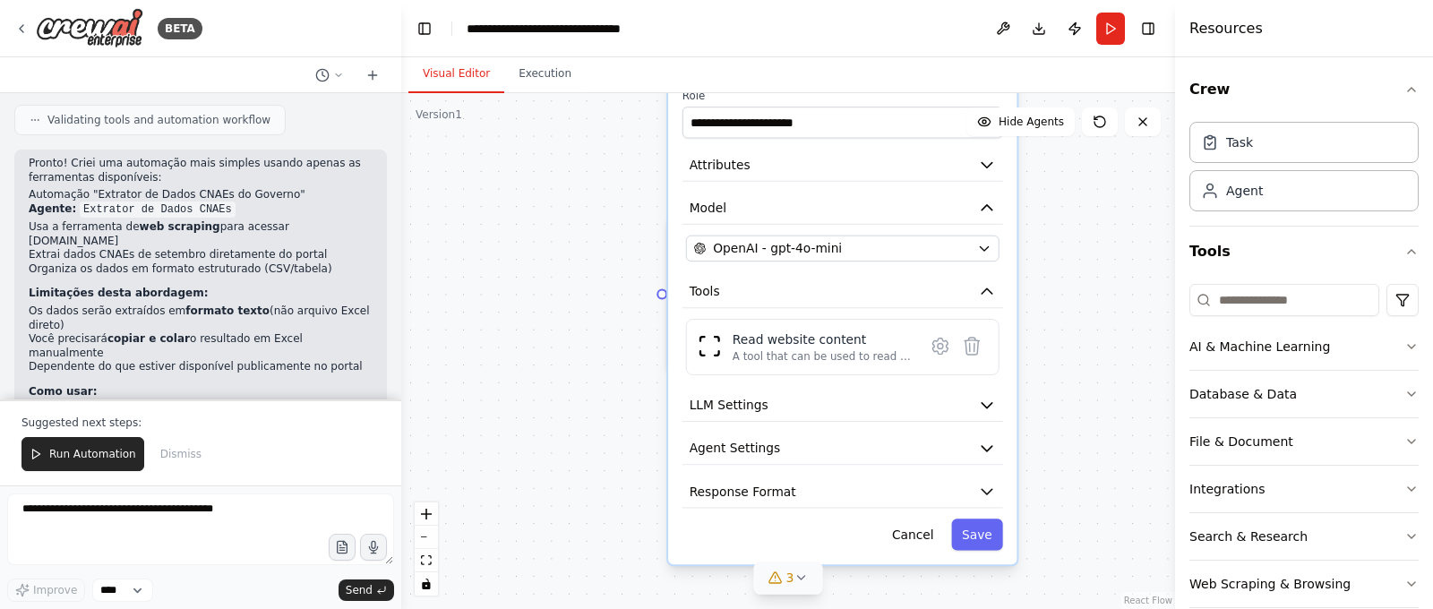
drag, startPoint x: 631, startPoint y: 410, endPoint x: 617, endPoint y: 182, distance: 228.9
click at [617, 182] on div ".deletable-edge-delete-btn { width: 20px; height: 20px; border: 0px solid #ffff…" at bounding box center [788, 351] width 774 height 516
click at [917, 540] on button "Cancel" at bounding box center [912, 534] width 63 height 31
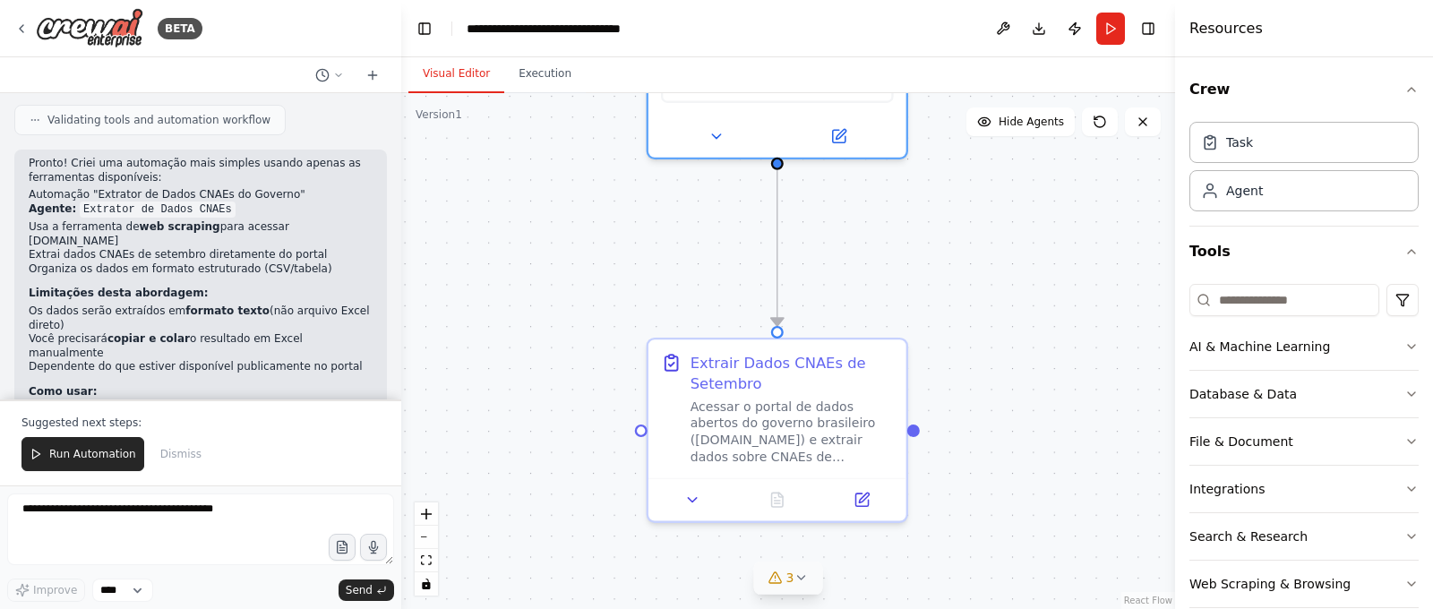
drag, startPoint x: 586, startPoint y: 301, endPoint x: 548, endPoint y: 446, distance: 149.9
click at [548, 447] on div ".deletable-edge-delete-btn { width: 20px; height: 20px; border: 0px solid #ffff…" at bounding box center [788, 351] width 774 height 516
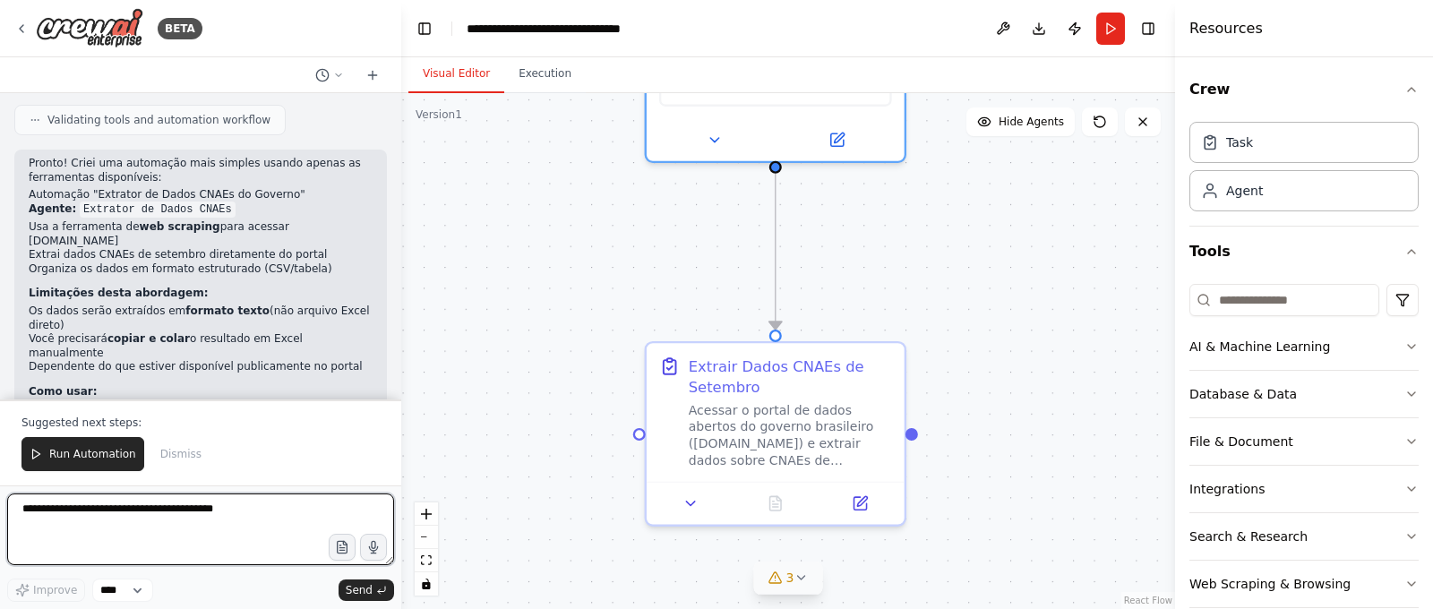
click at [215, 516] on textarea at bounding box center [200, 530] width 387 height 72
type textarea "**********"
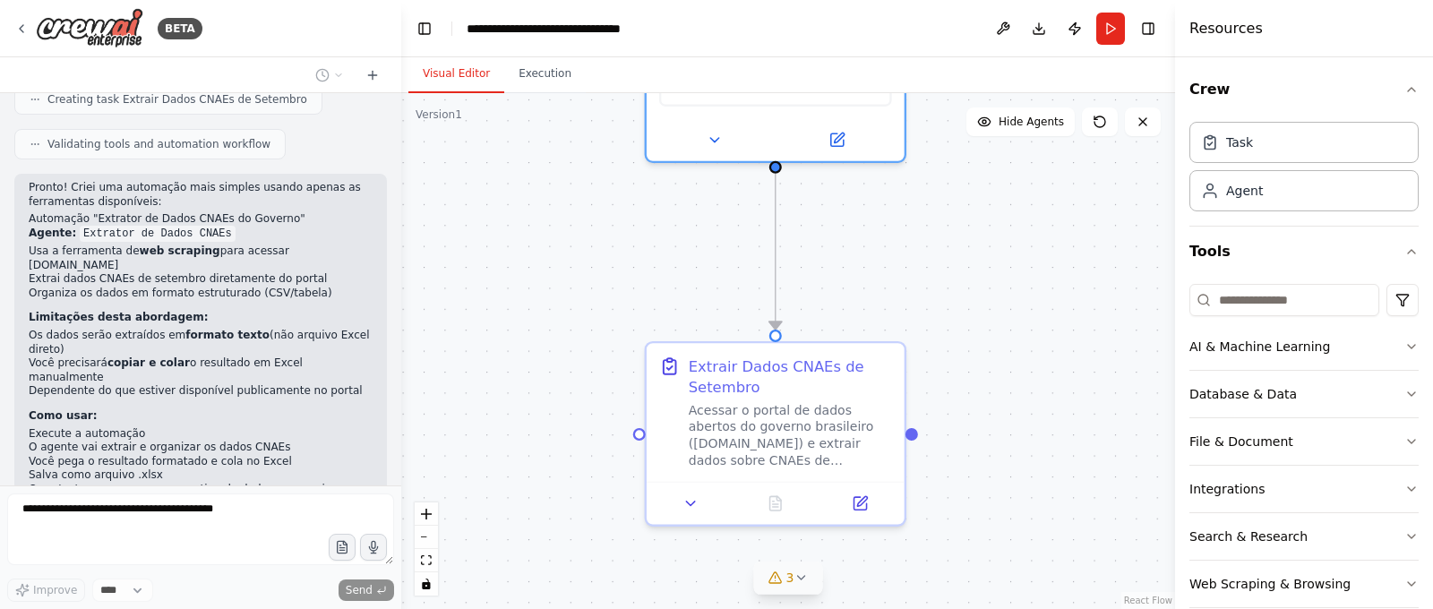
scroll to position [3378, 0]
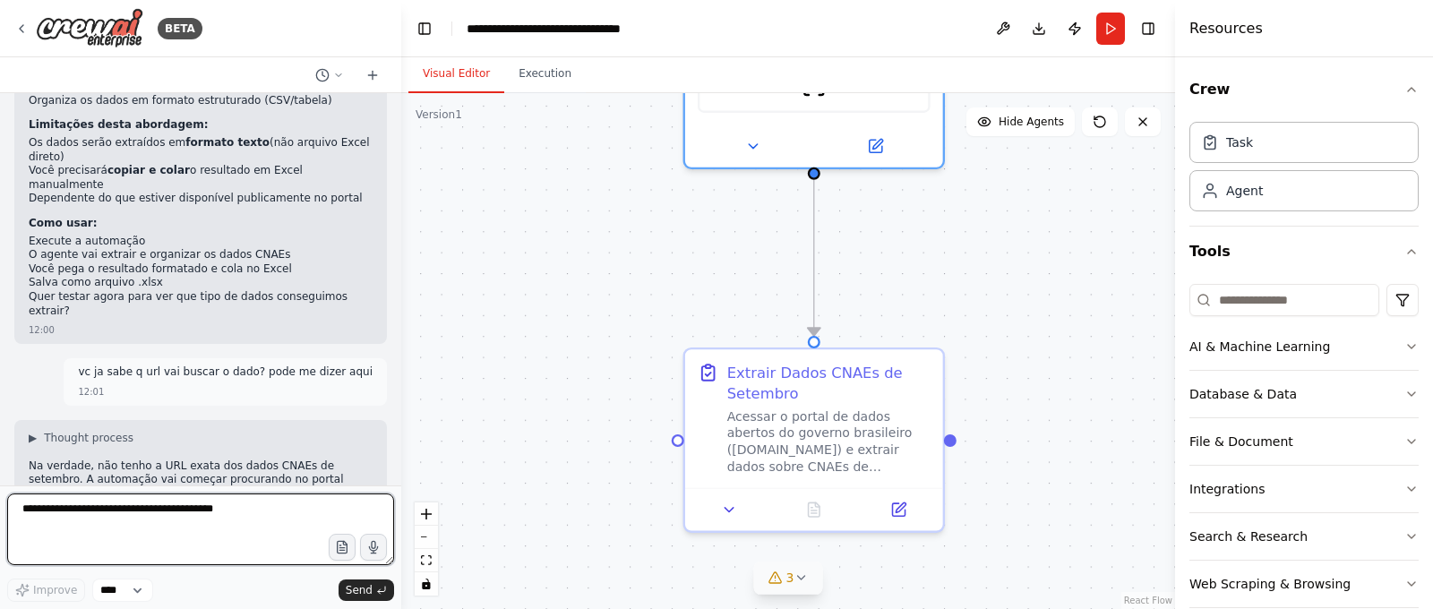
drag, startPoint x: 634, startPoint y: 221, endPoint x: 676, endPoint y: 228, distance: 42.6
click at [674, 228] on div ".deletable-edge-delete-btn { width: 20px; height: 20px; border: 0px solid #ffff…" at bounding box center [788, 351] width 774 height 516
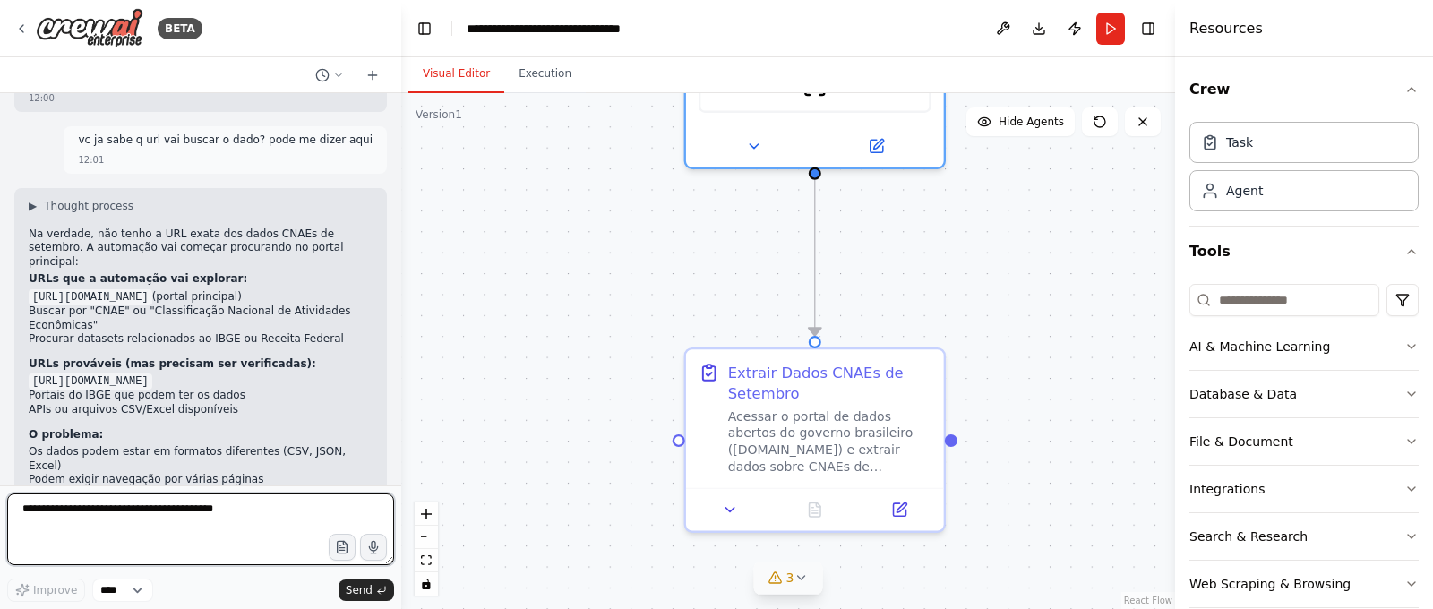
scroll to position [3769, 0]
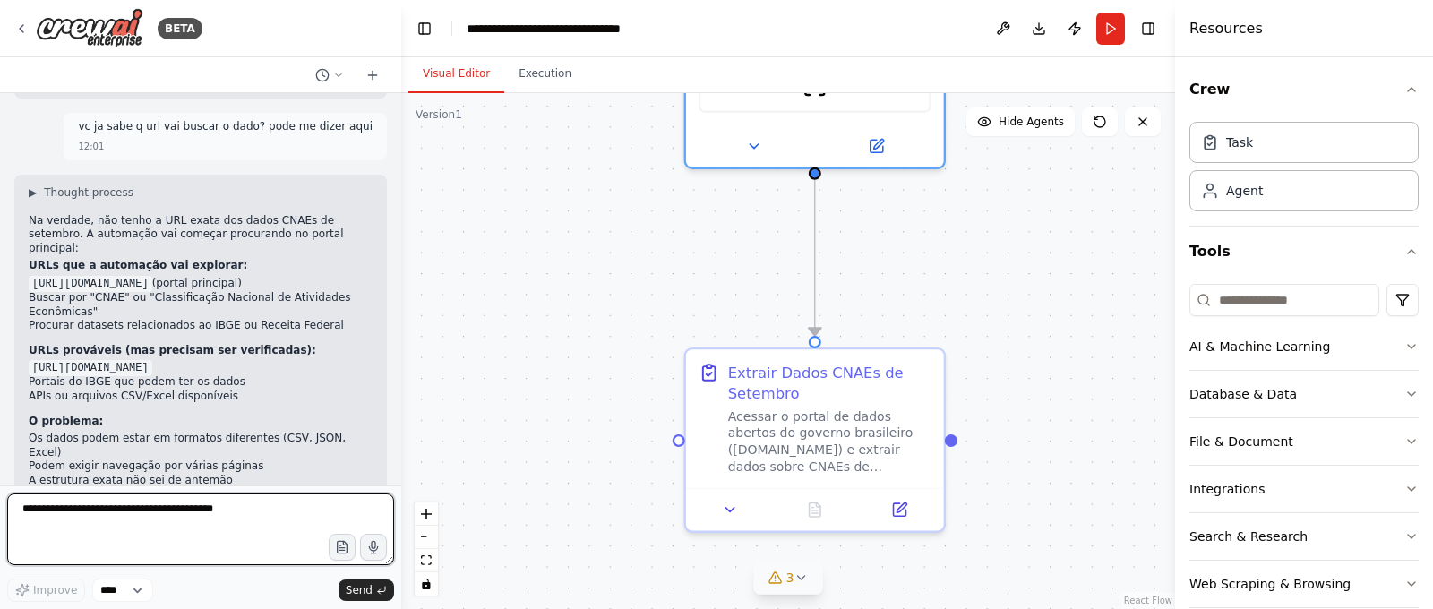
click at [199, 519] on textarea at bounding box center [200, 530] width 387 height 72
paste textarea "**********"
type textarea "**********"
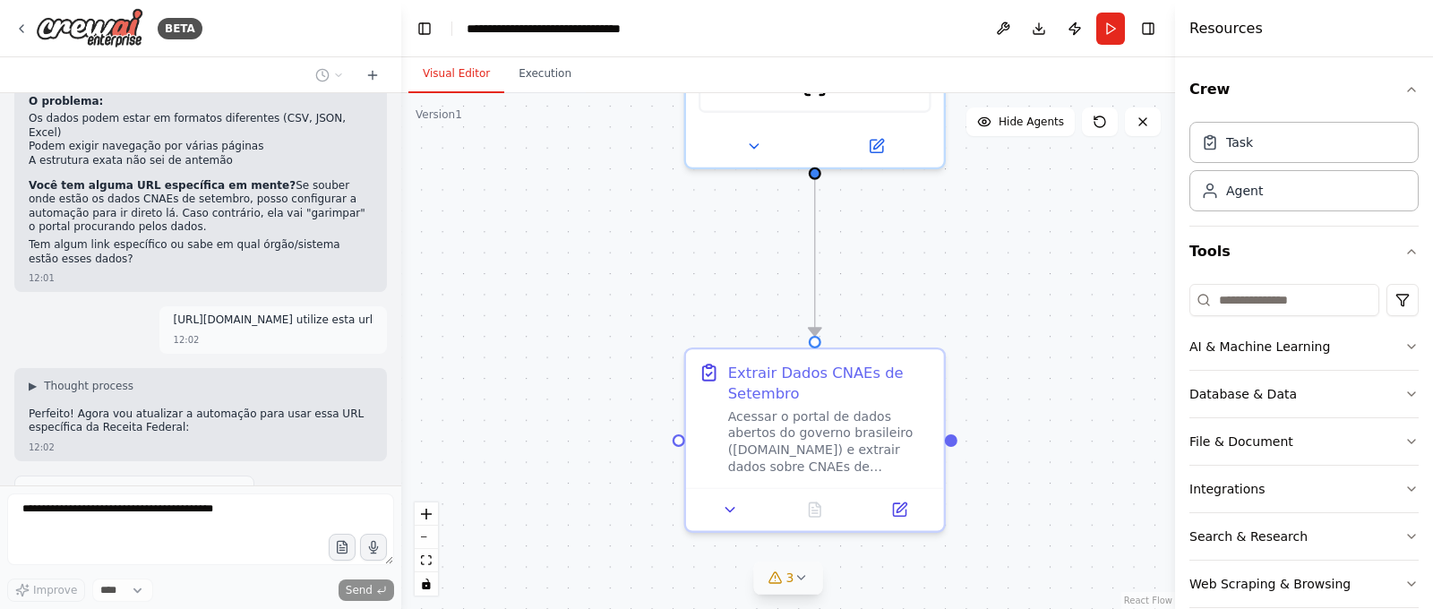
scroll to position [4141, 0]
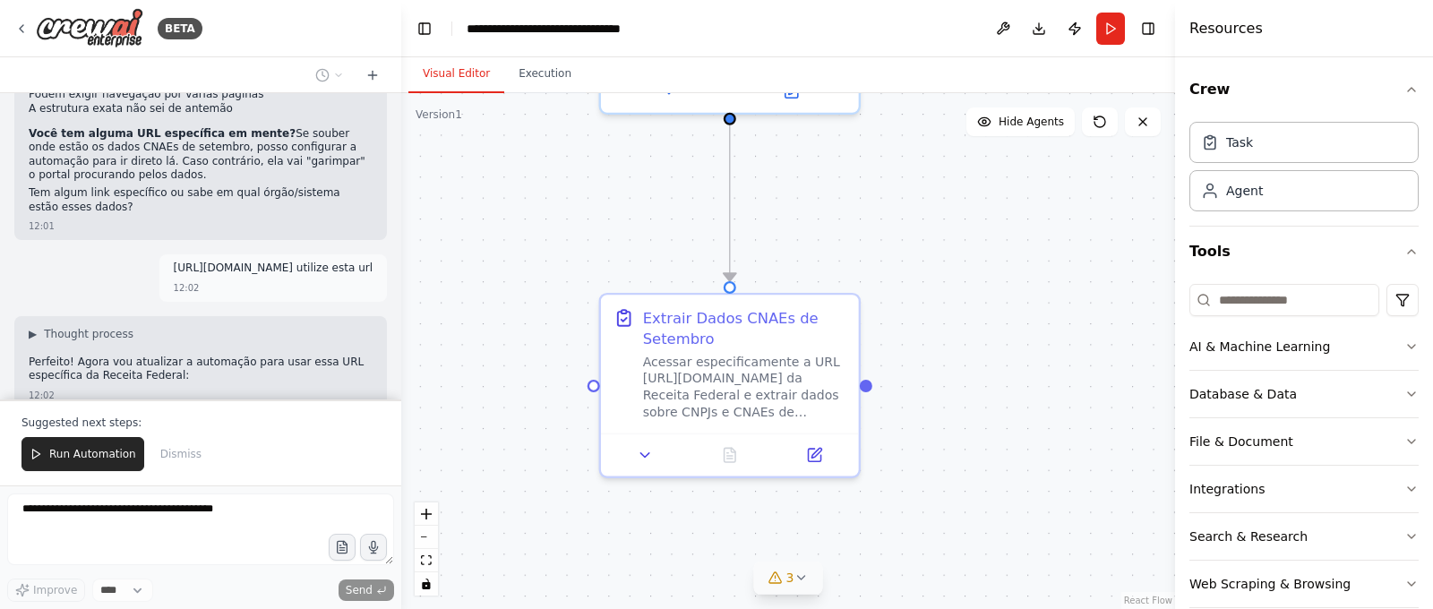
drag, startPoint x: 671, startPoint y: 347, endPoint x: 586, endPoint y: 289, distance: 102.6
click at [586, 291] on div ".deletable-edge-delete-btn { width: 20px; height: 20px; border: 0px solid #ffff…" at bounding box center [788, 351] width 774 height 516
click at [113, 455] on span "Run Automation" at bounding box center [92, 454] width 87 height 14
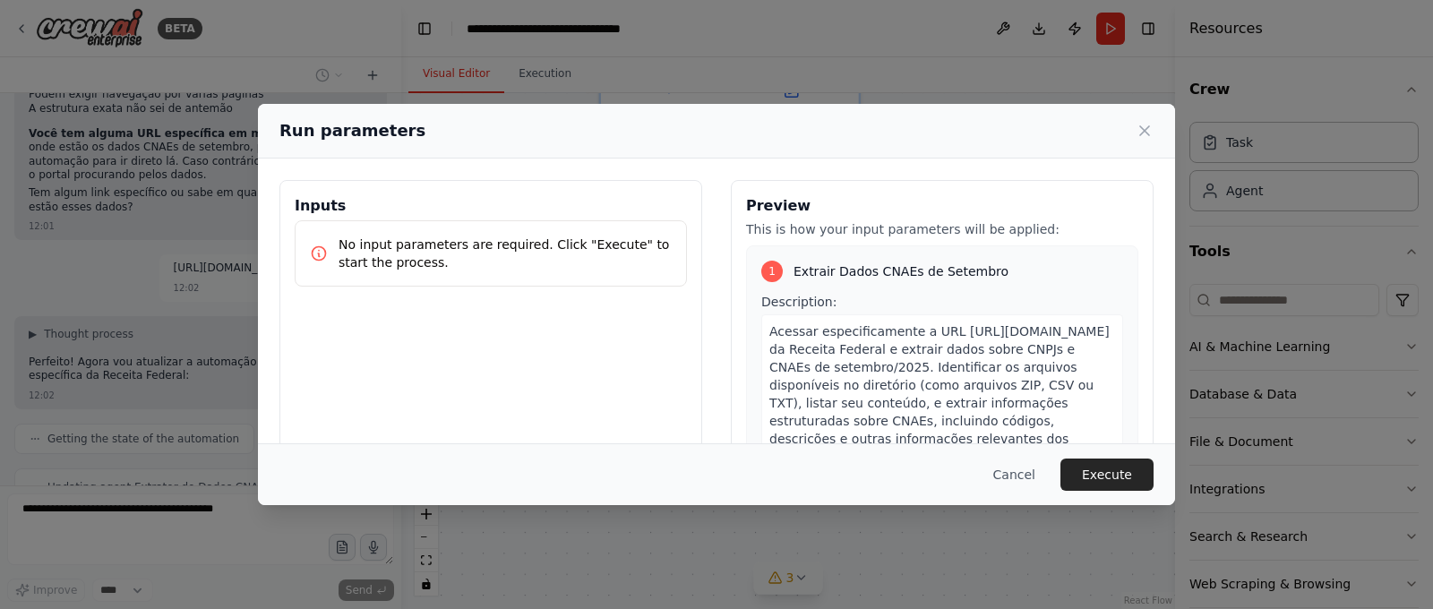
drag, startPoint x: 559, startPoint y: 80, endPoint x: 547, endPoint y: 79, distance: 11.7
click at [547, 79] on div "Run parameters Inputs No input parameters are required. Click "Execute" to star…" at bounding box center [716, 304] width 1433 height 609
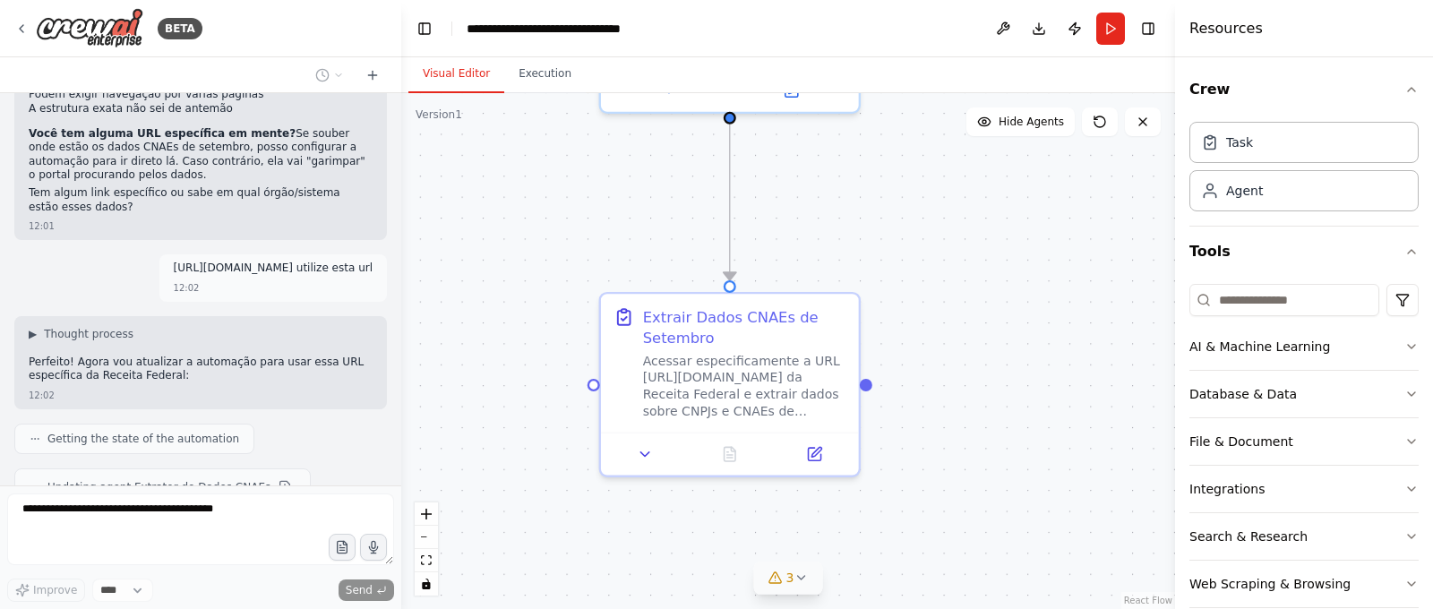
click at [453, 74] on button "Visual Editor" at bounding box center [456, 75] width 96 height 38
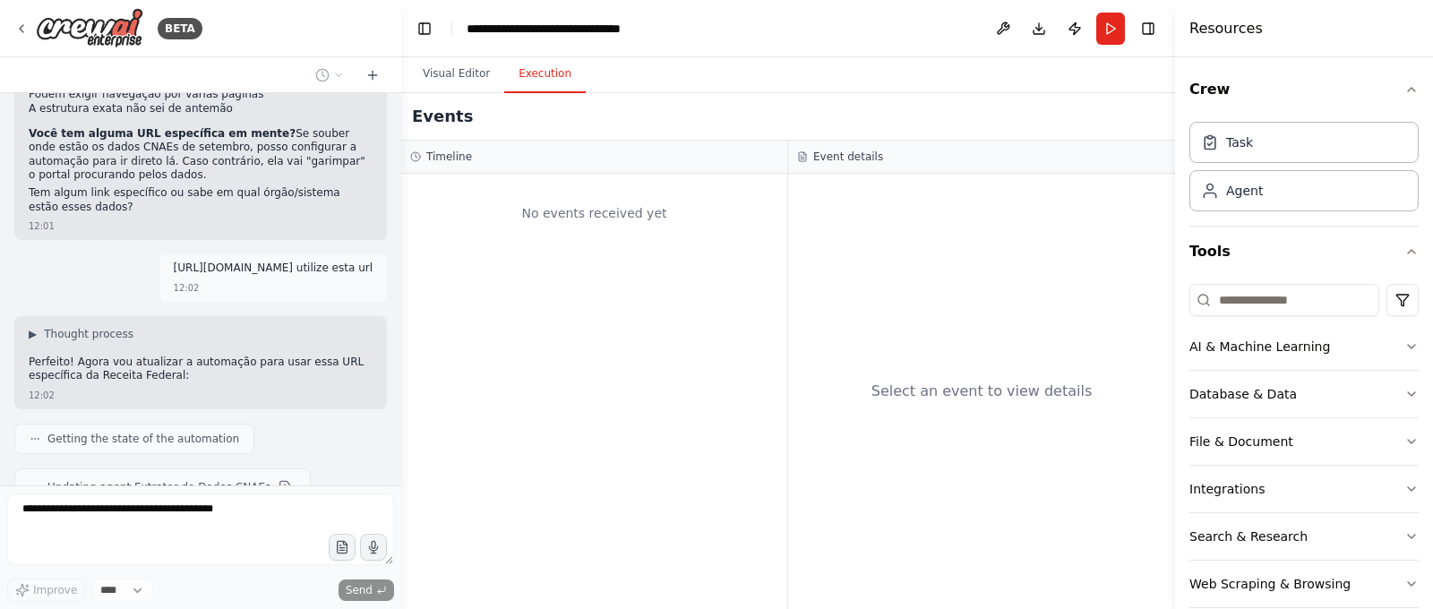
click at [563, 74] on button "Execution" at bounding box center [545, 75] width 82 height 38
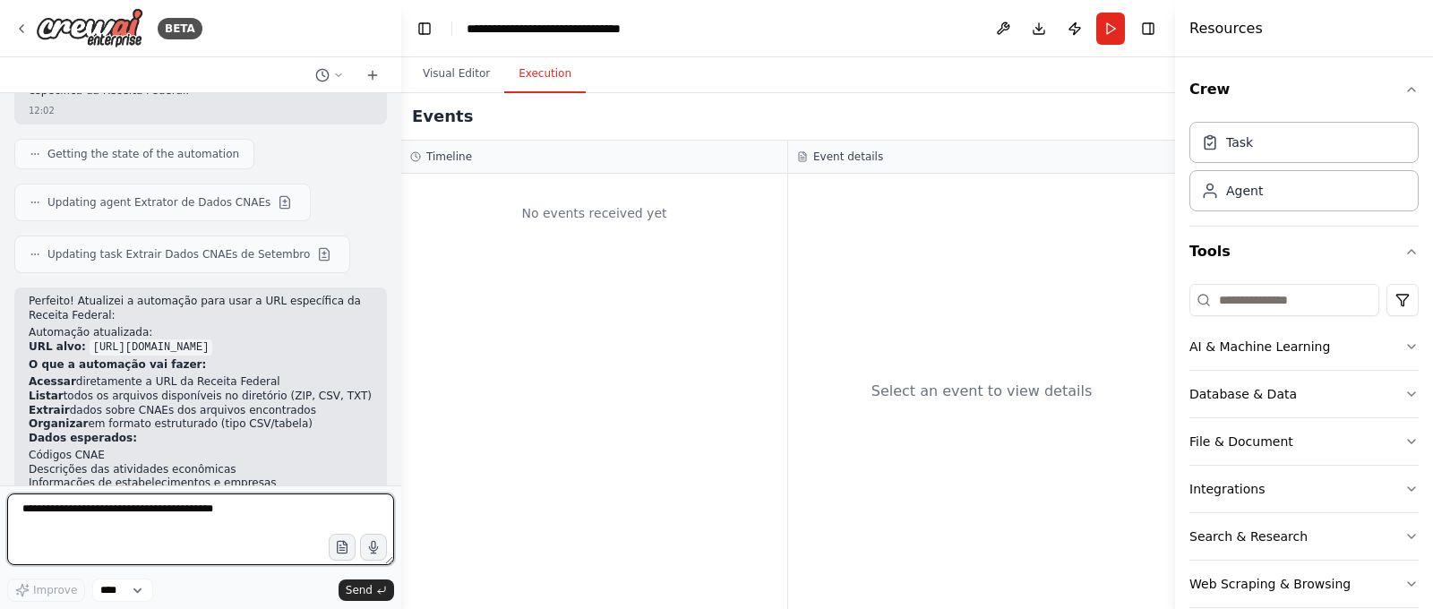
scroll to position [4444, 0]
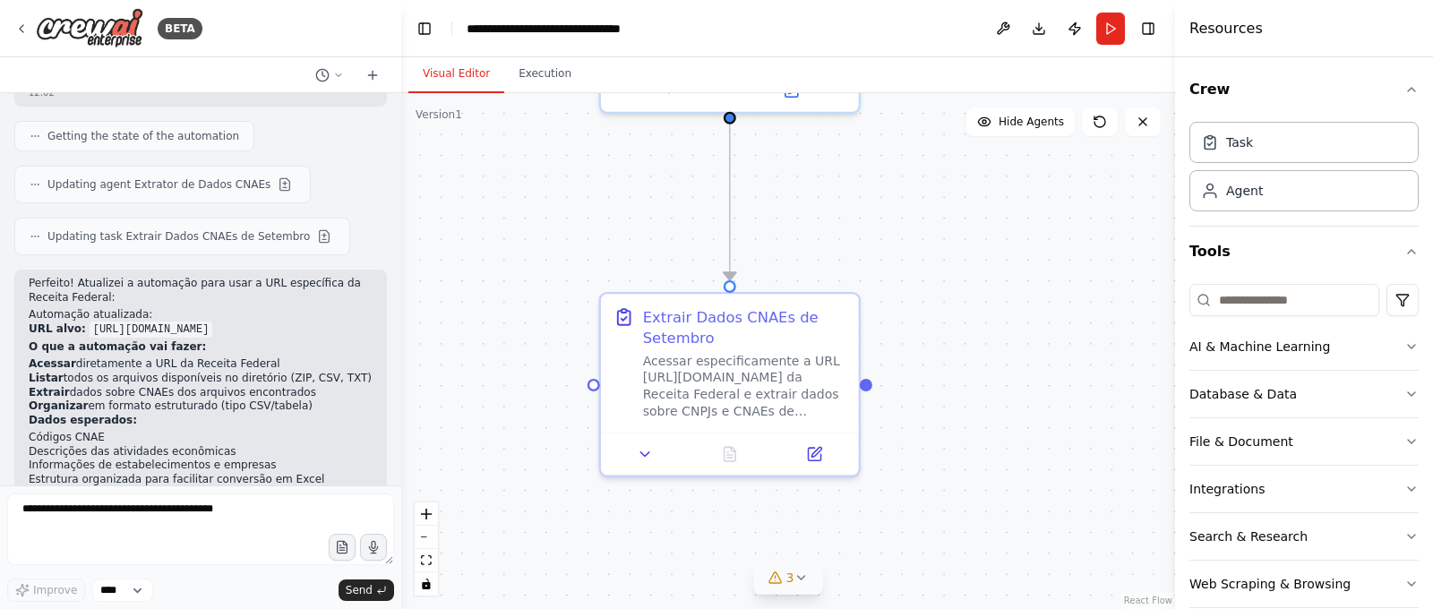
click at [485, 83] on button "Visual Editor" at bounding box center [456, 75] width 96 height 38
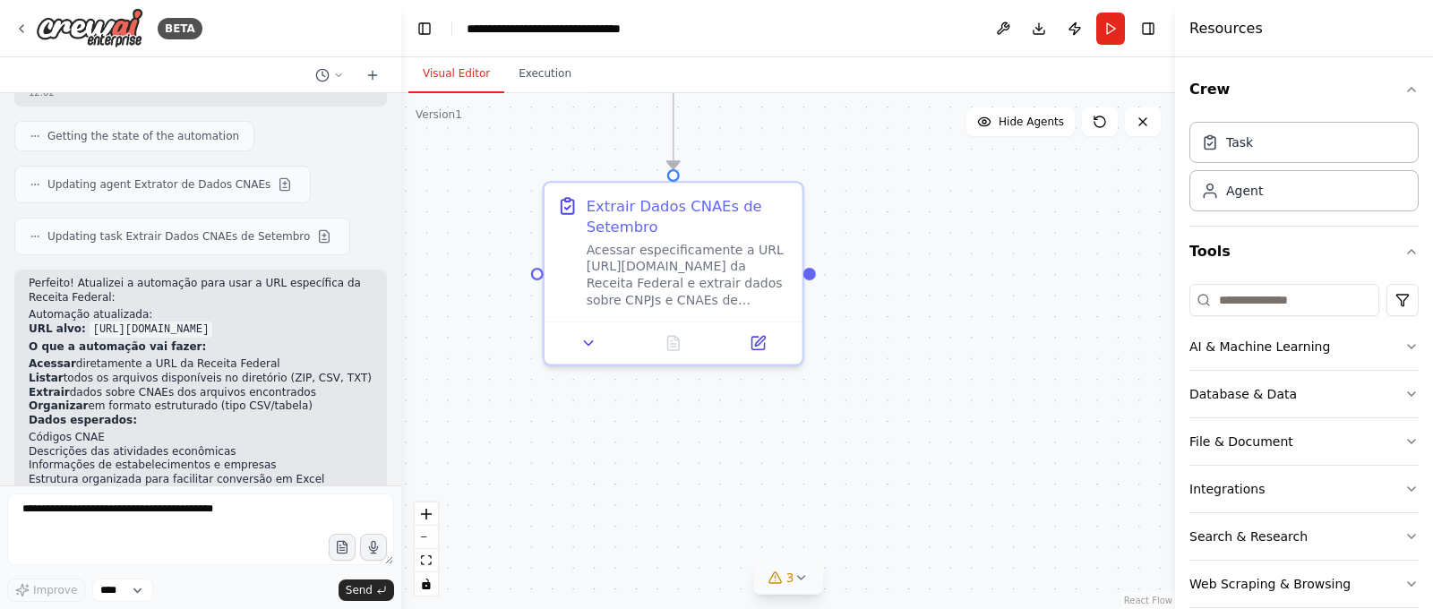
drag, startPoint x: 1049, startPoint y: 348, endPoint x: 992, endPoint y: 236, distance: 125.0
click at [992, 237] on div ".deletable-edge-delete-btn { width: 20px; height: 20px; border: 0px solid #ffff…" at bounding box center [788, 351] width 774 height 516
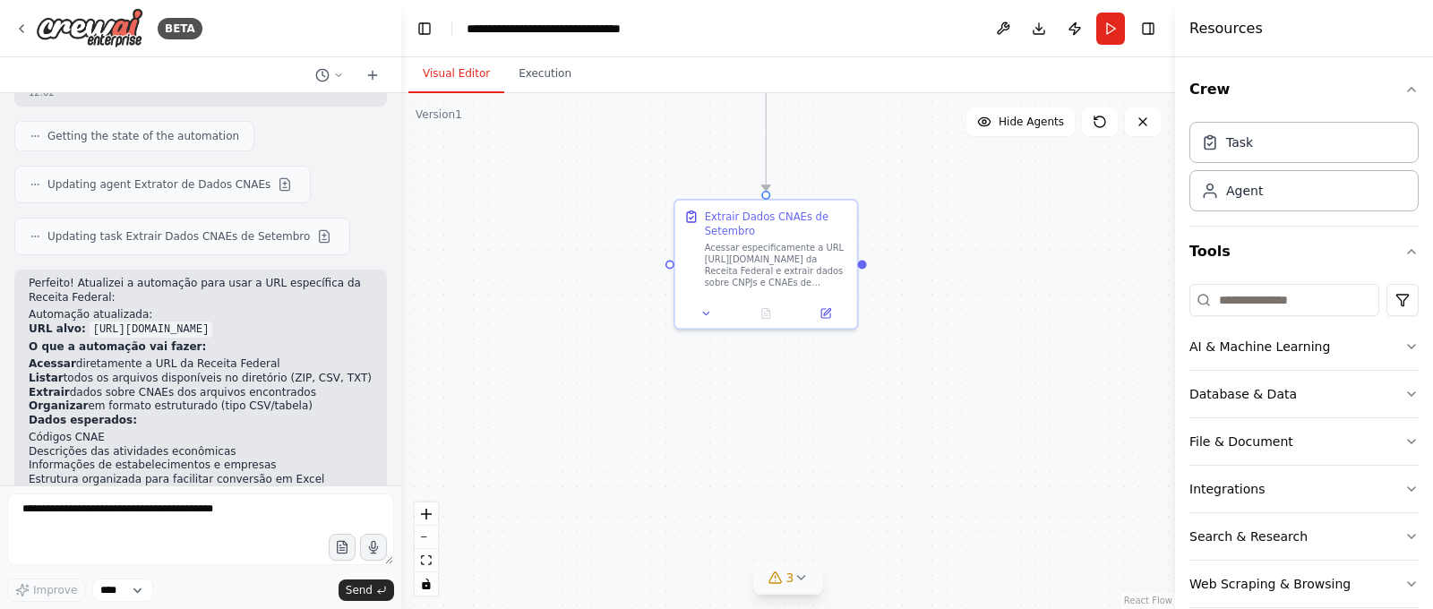
click at [801, 583] on icon at bounding box center [801, 578] width 14 height 14
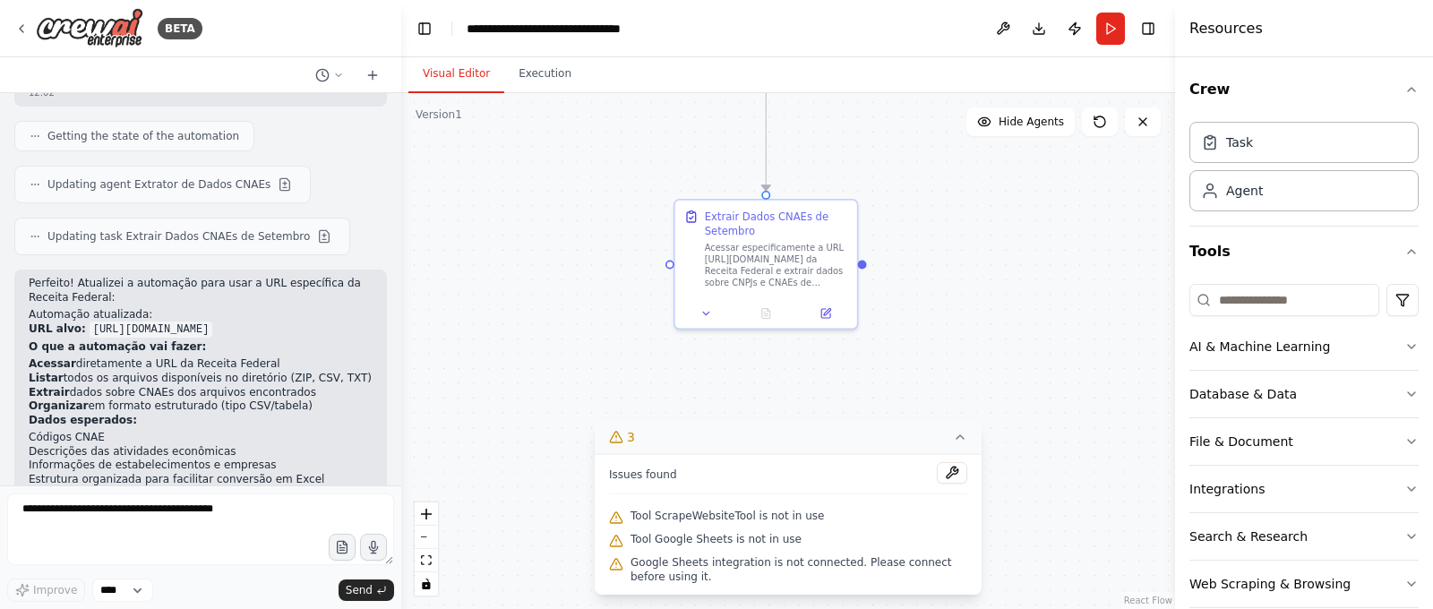
click at [1044, 203] on div ".deletable-edge-delete-btn { width: 20px; height: 20px; border: 0px solid #ffff…" at bounding box center [788, 351] width 774 height 516
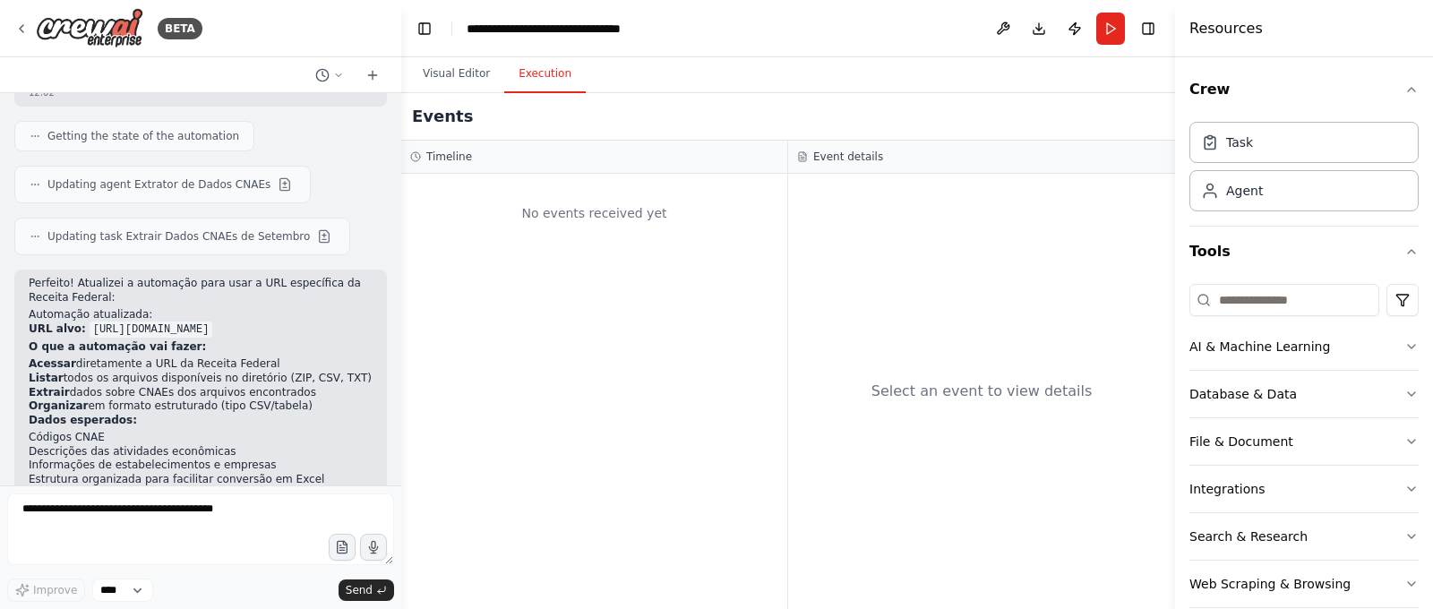
click at [542, 73] on button "Execution" at bounding box center [545, 75] width 82 height 38
click at [473, 74] on button "Visual Editor" at bounding box center [456, 75] width 96 height 38
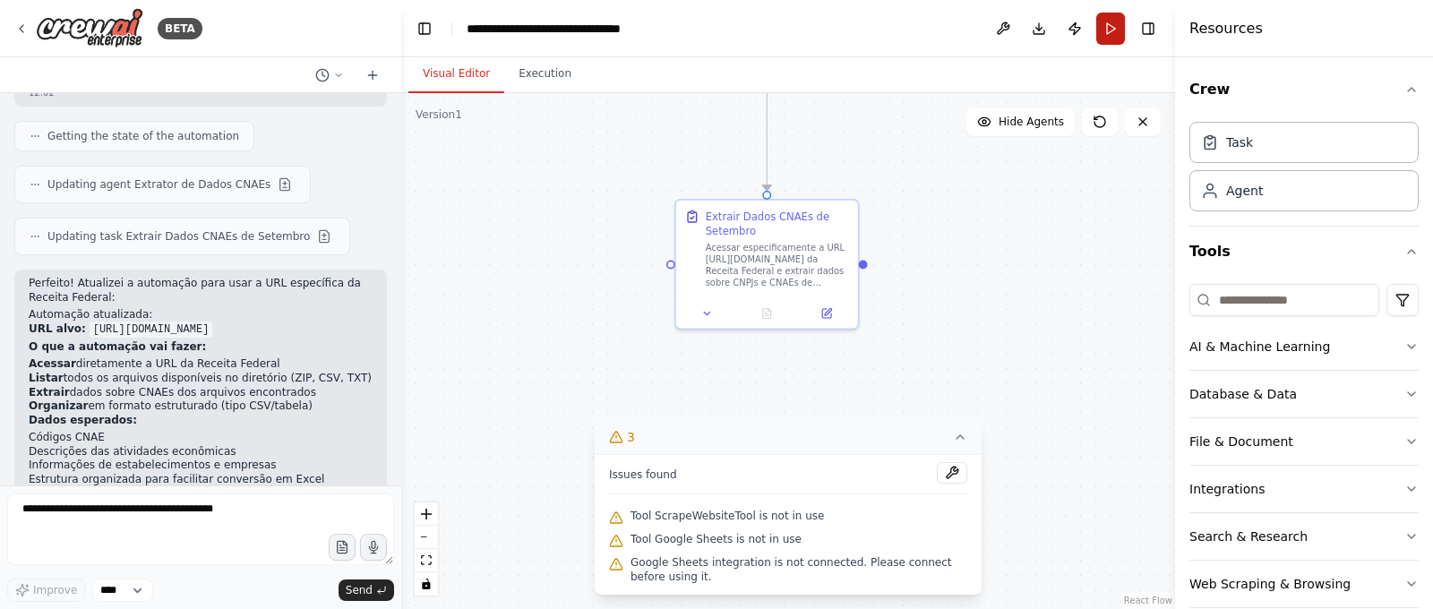
click at [1115, 39] on button "Run" at bounding box center [1110, 29] width 29 height 32
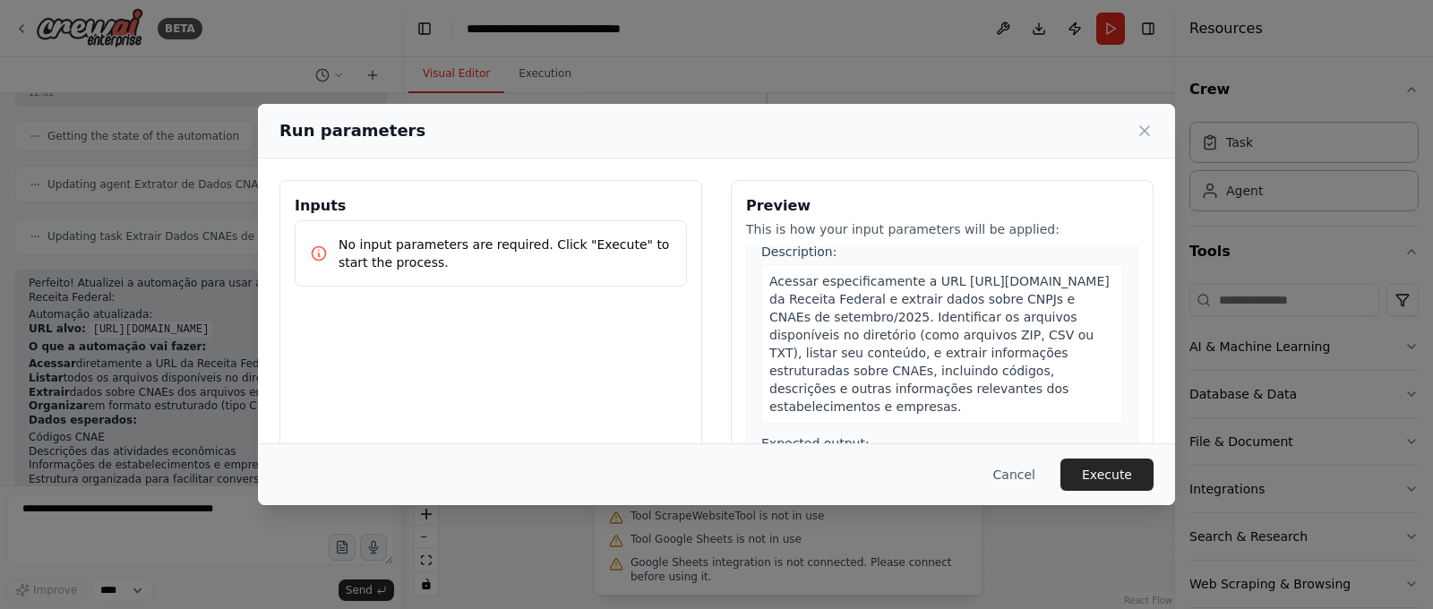
scroll to position [56, 0]
click at [944, 421] on div "Description: Acessar especificamente a URL https://arquivos.receitafederal.gov.…" at bounding box center [942, 414] width 362 height 355
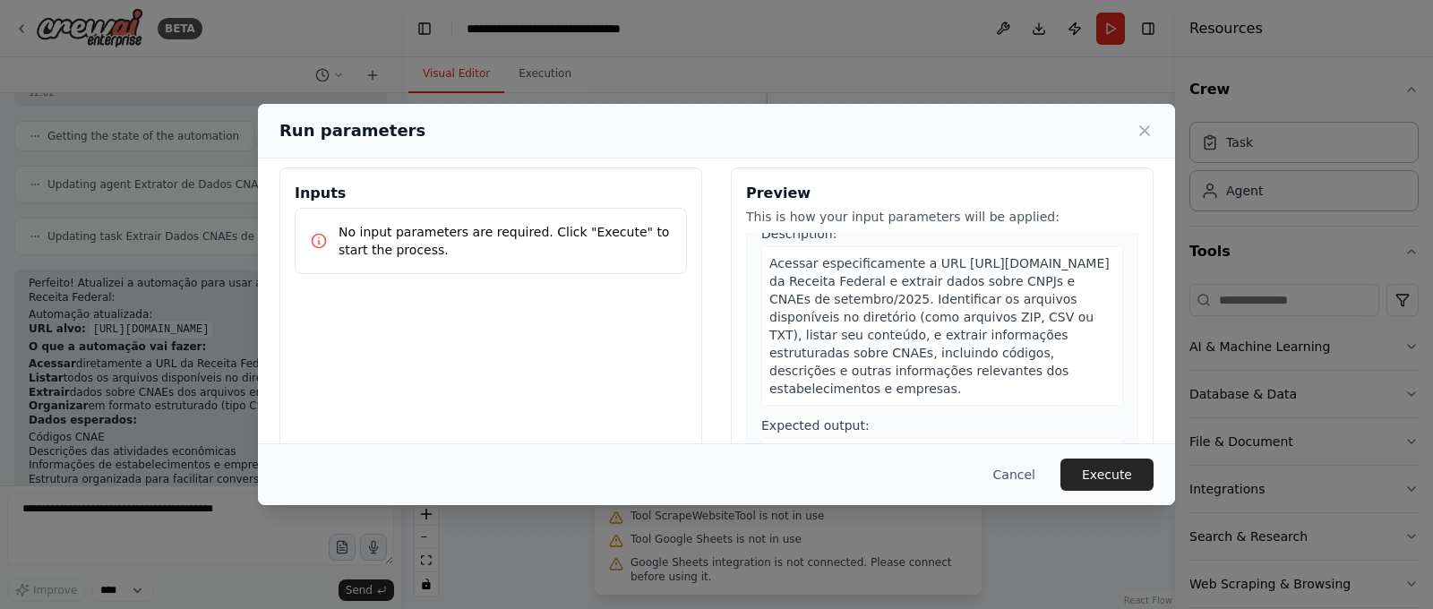
scroll to position [0, 0]
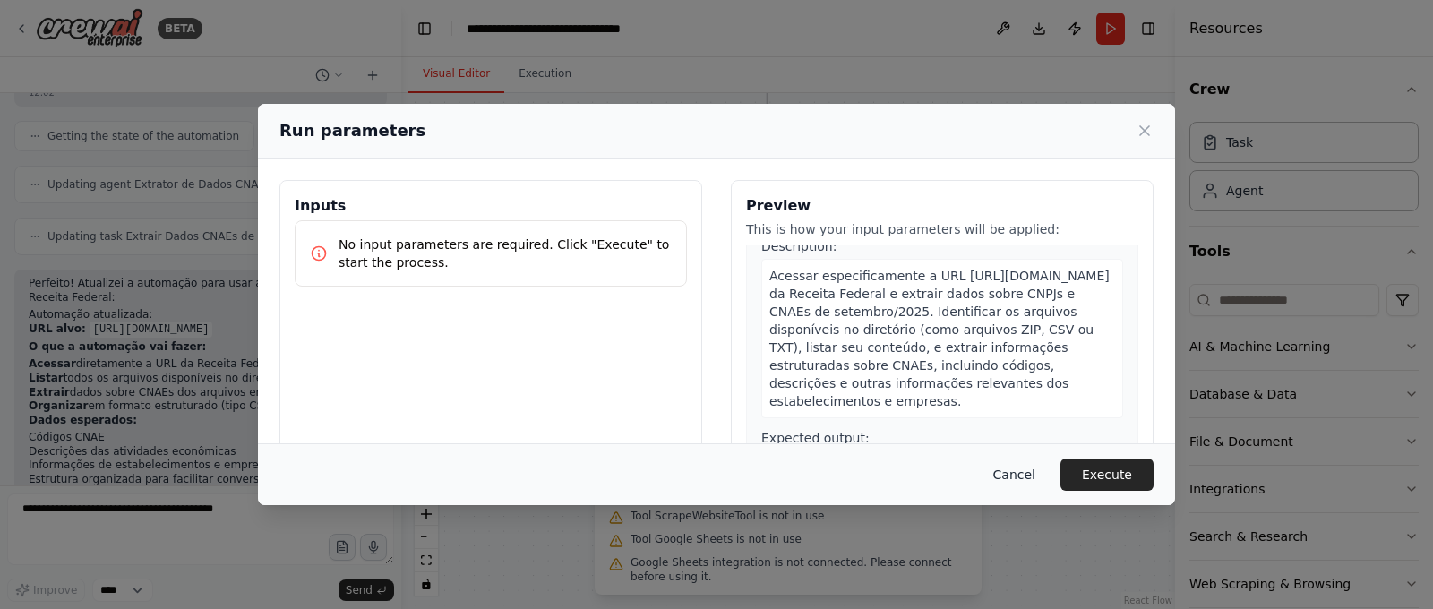
click at [1033, 477] on button "Cancel" at bounding box center [1014, 475] width 71 height 32
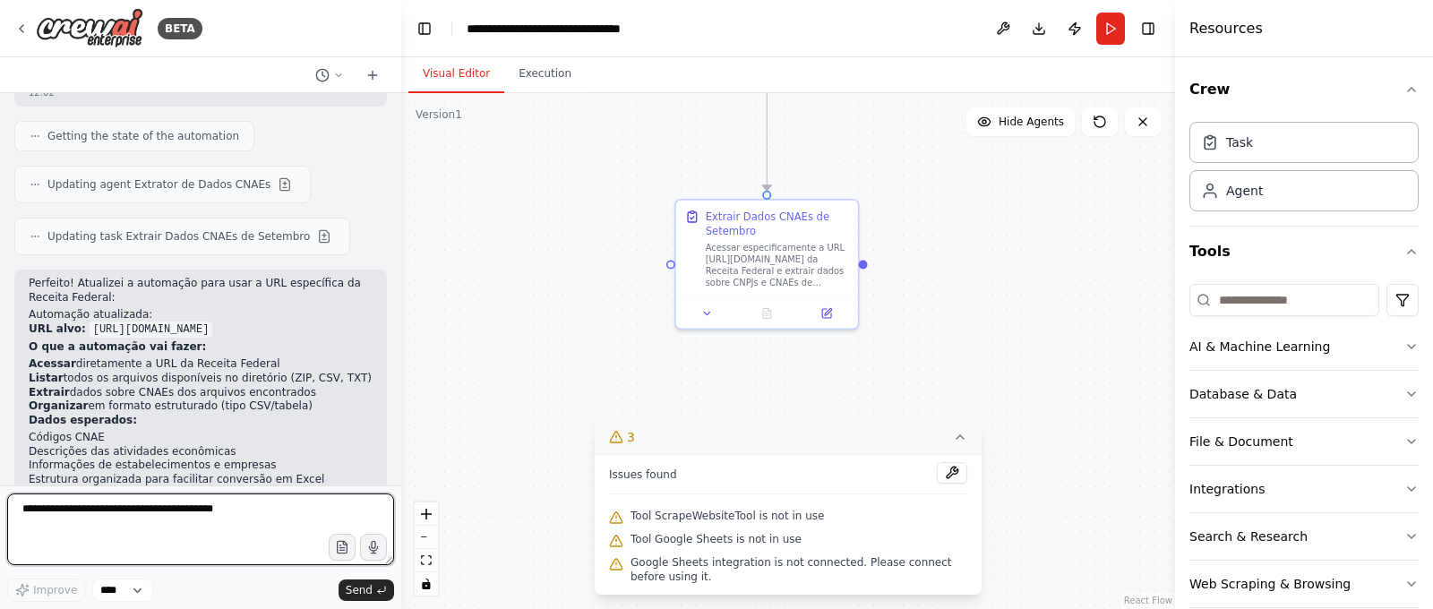
click at [140, 523] on textarea at bounding box center [200, 530] width 387 height 72
paste textarea "**********"
type textarea "**********"
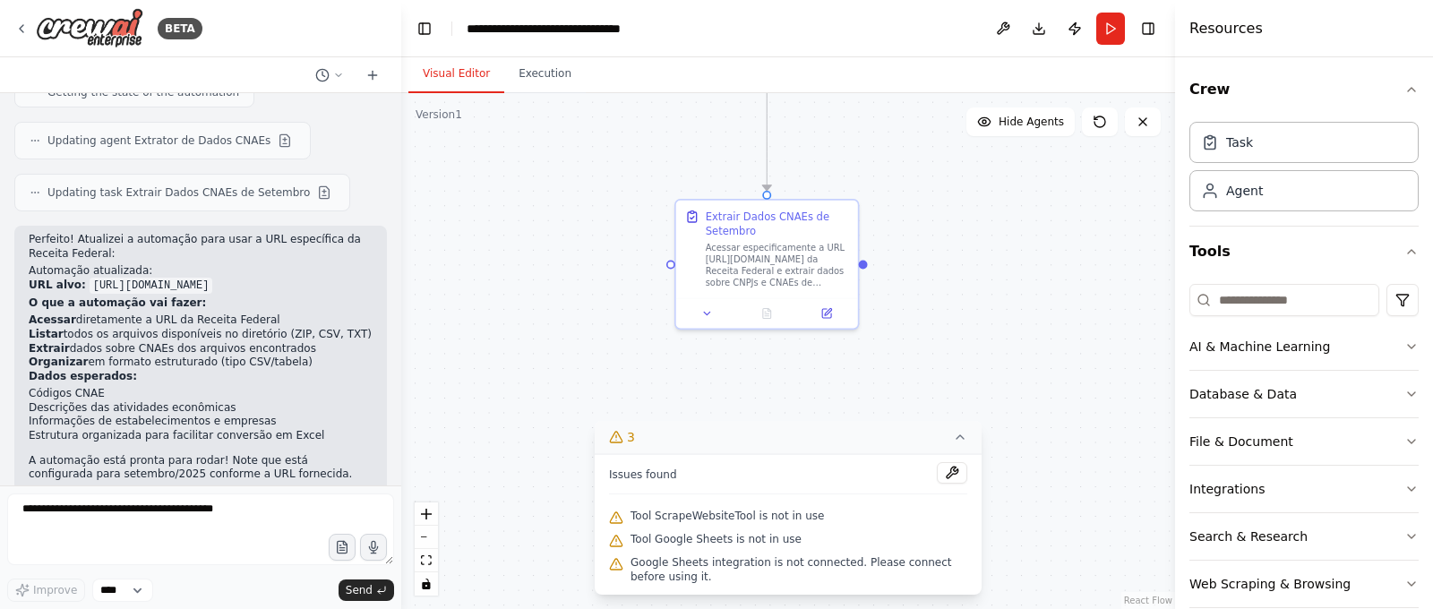
scroll to position [4551, 0]
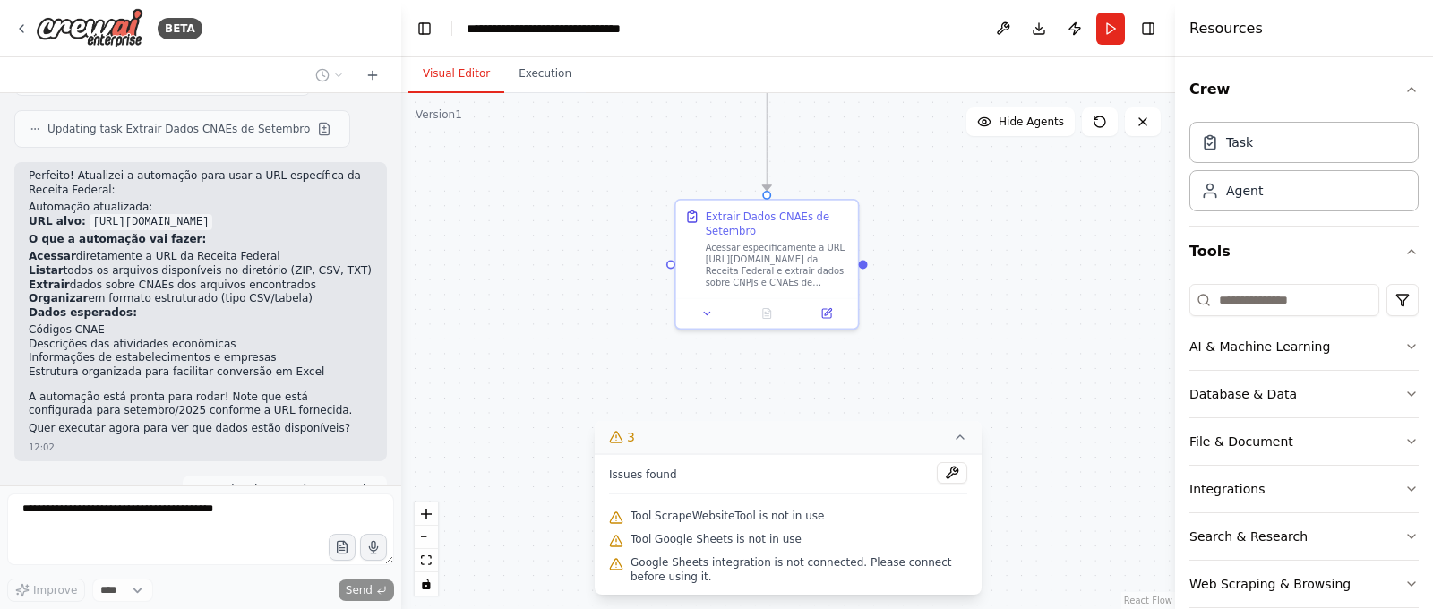
click at [962, 442] on icon at bounding box center [960, 437] width 14 height 14
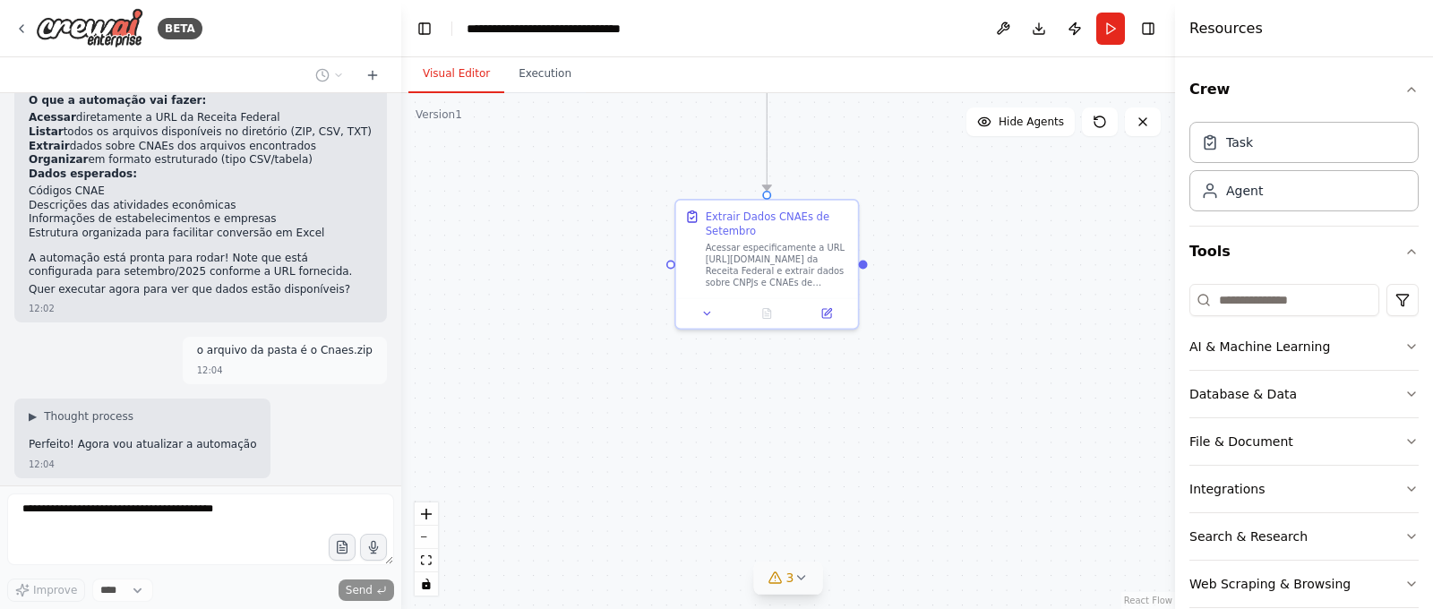
scroll to position [4704, 0]
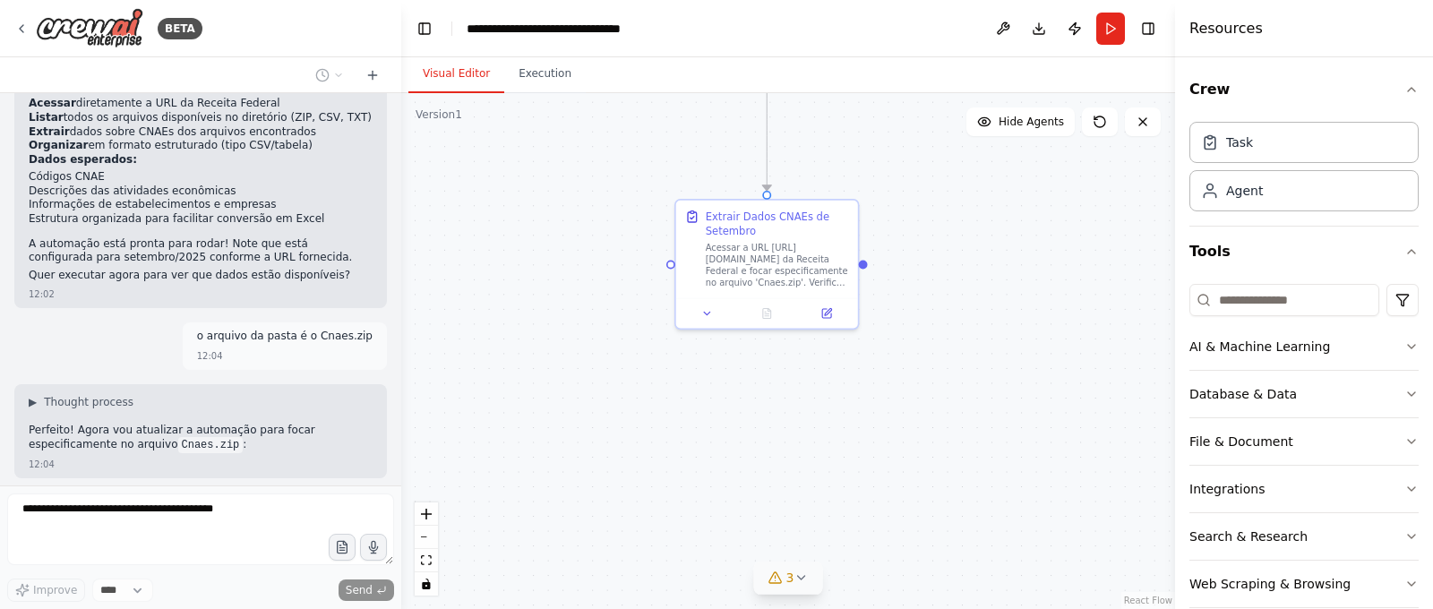
click at [804, 583] on icon at bounding box center [801, 578] width 14 height 14
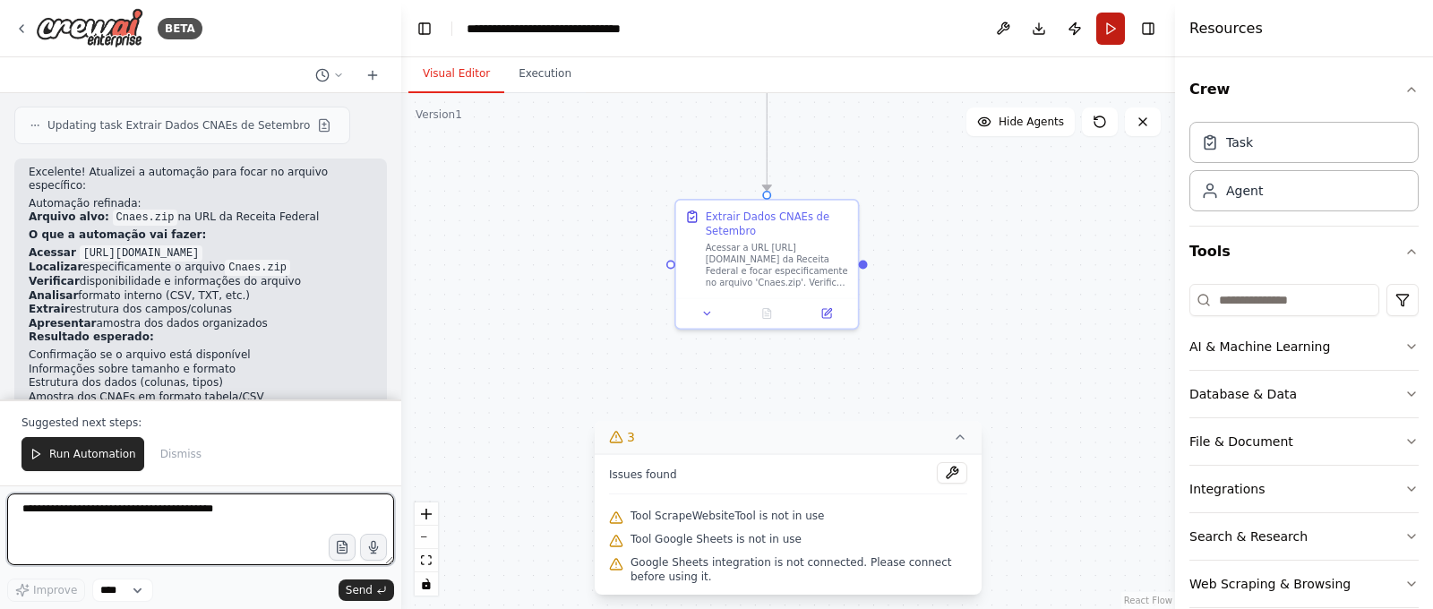
scroll to position [5105, 0]
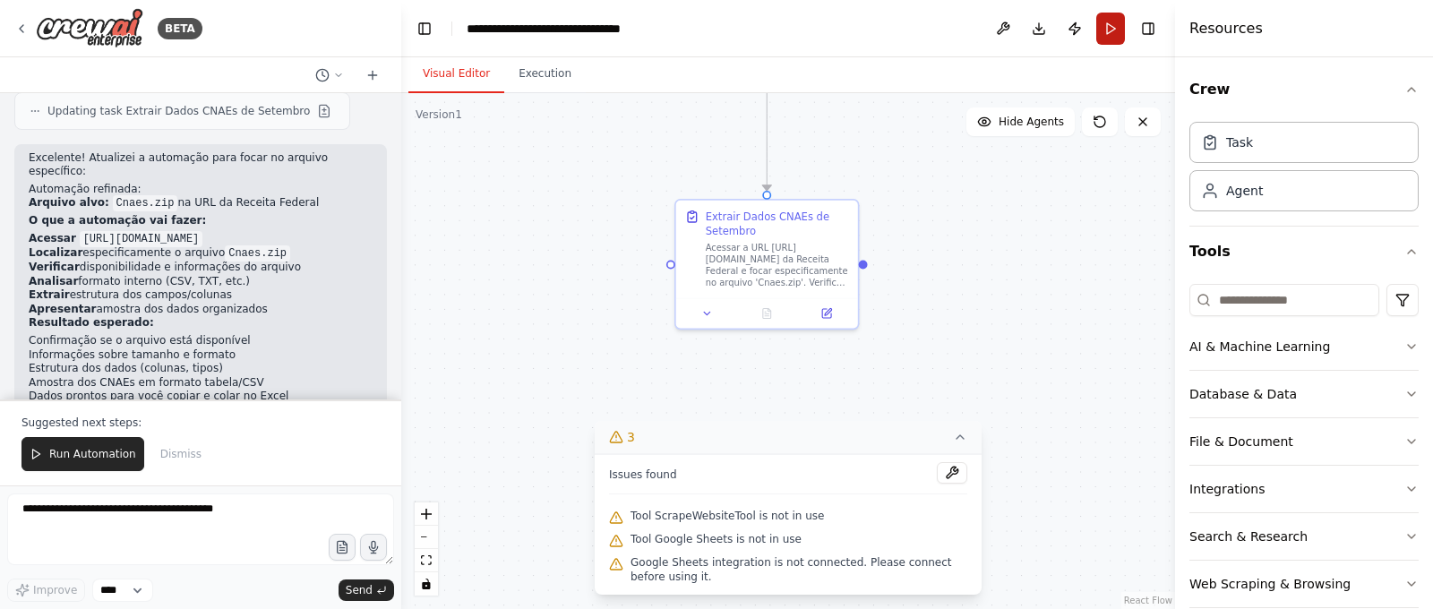
click at [1112, 29] on button "Run" at bounding box center [1110, 29] width 29 height 32
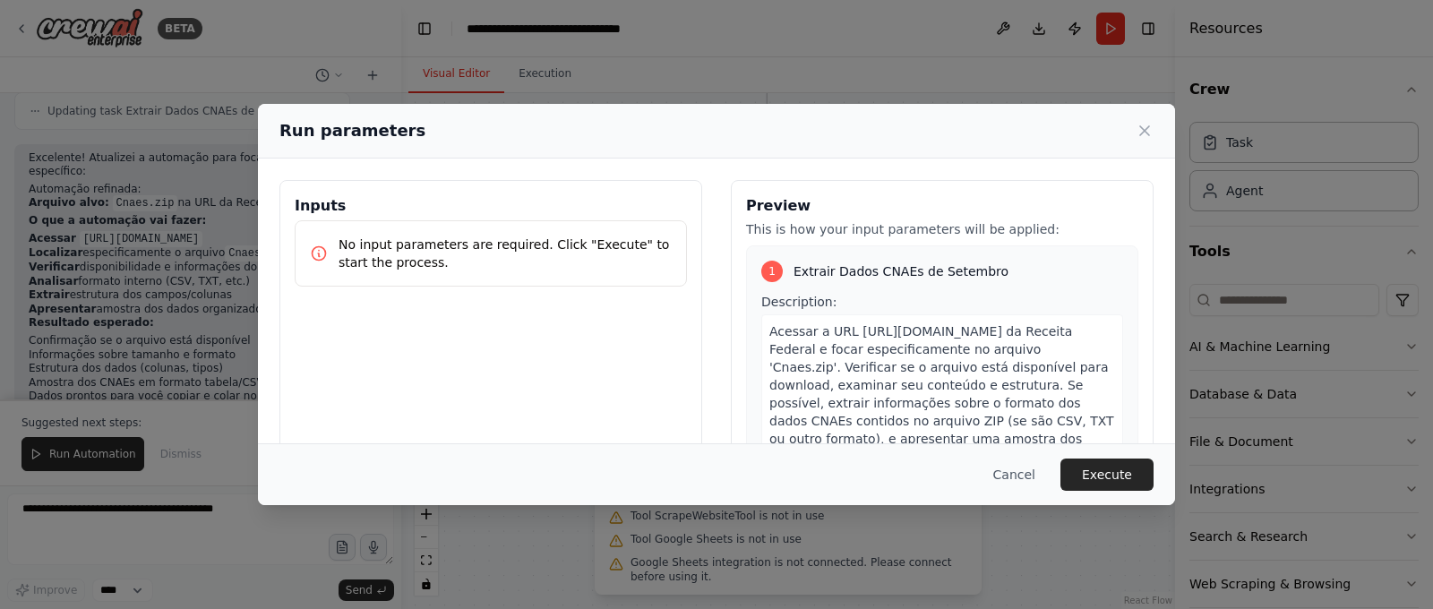
scroll to position [109, 0]
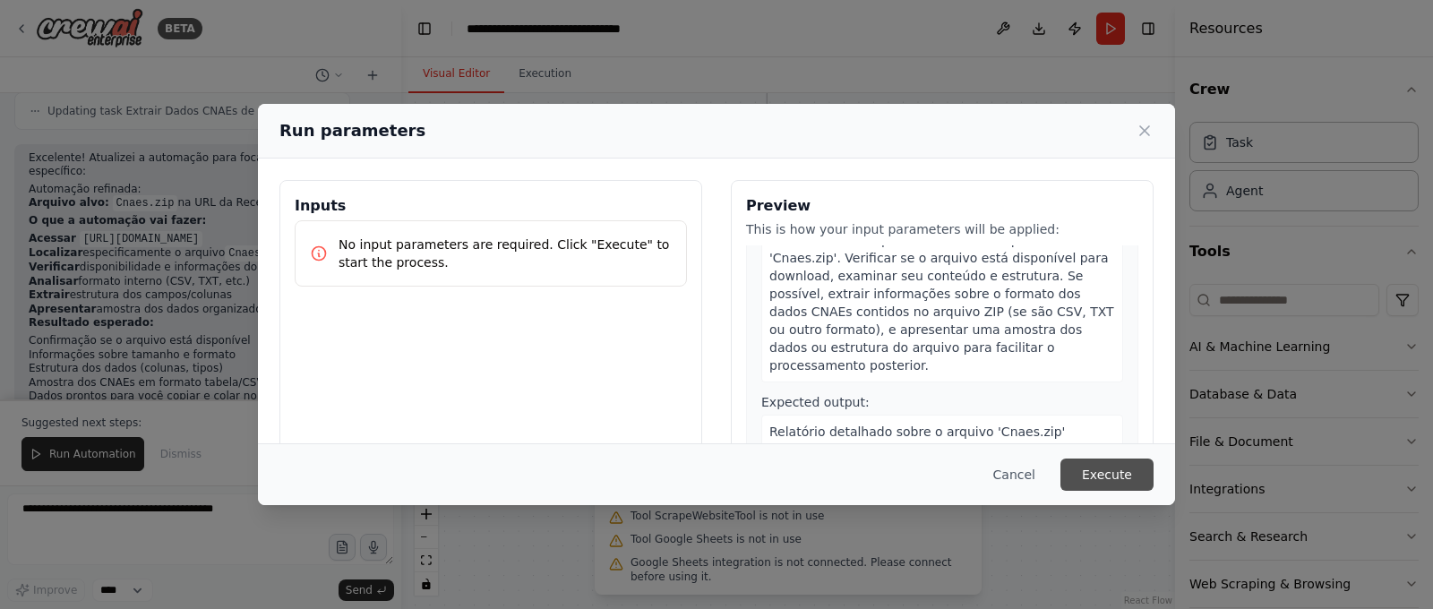
click at [1087, 472] on button "Execute" at bounding box center [1107, 475] width 93 height 32
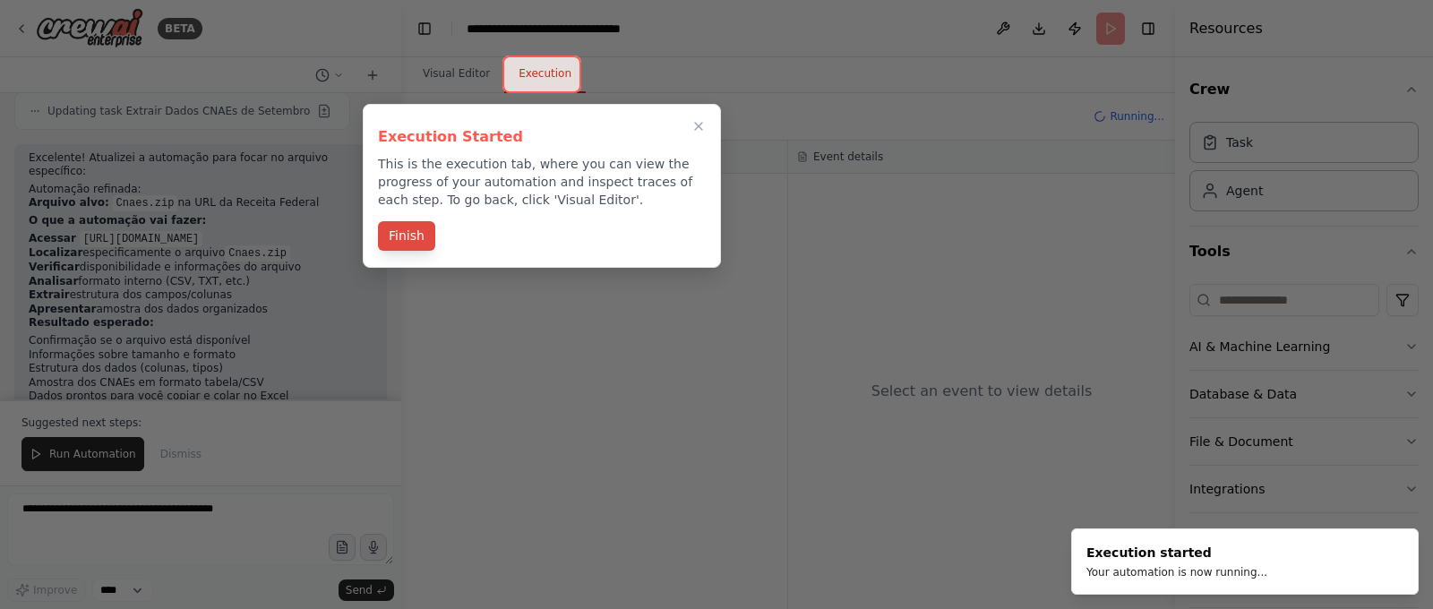
click at [417, 233] on button "Finish" at bounding box center [406, 236] width 57 height 30
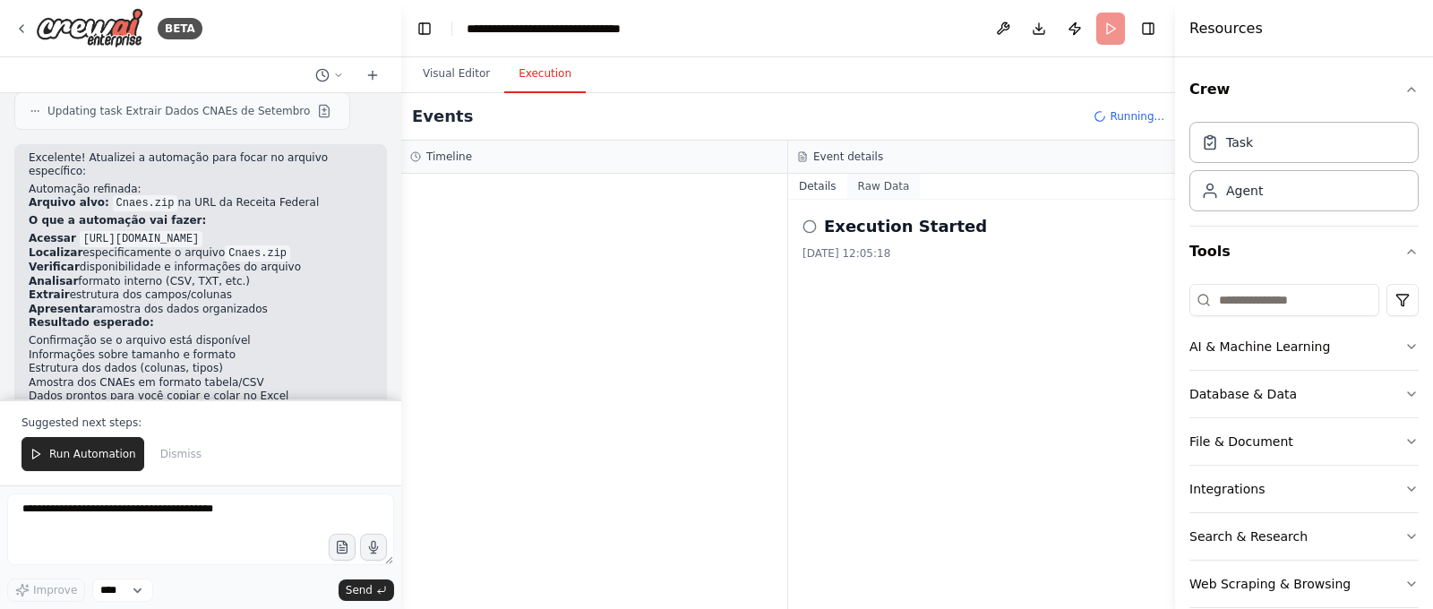
click at [879, 193] on button "Raw Data" at bounding box center [883, 186] width 73 height 25
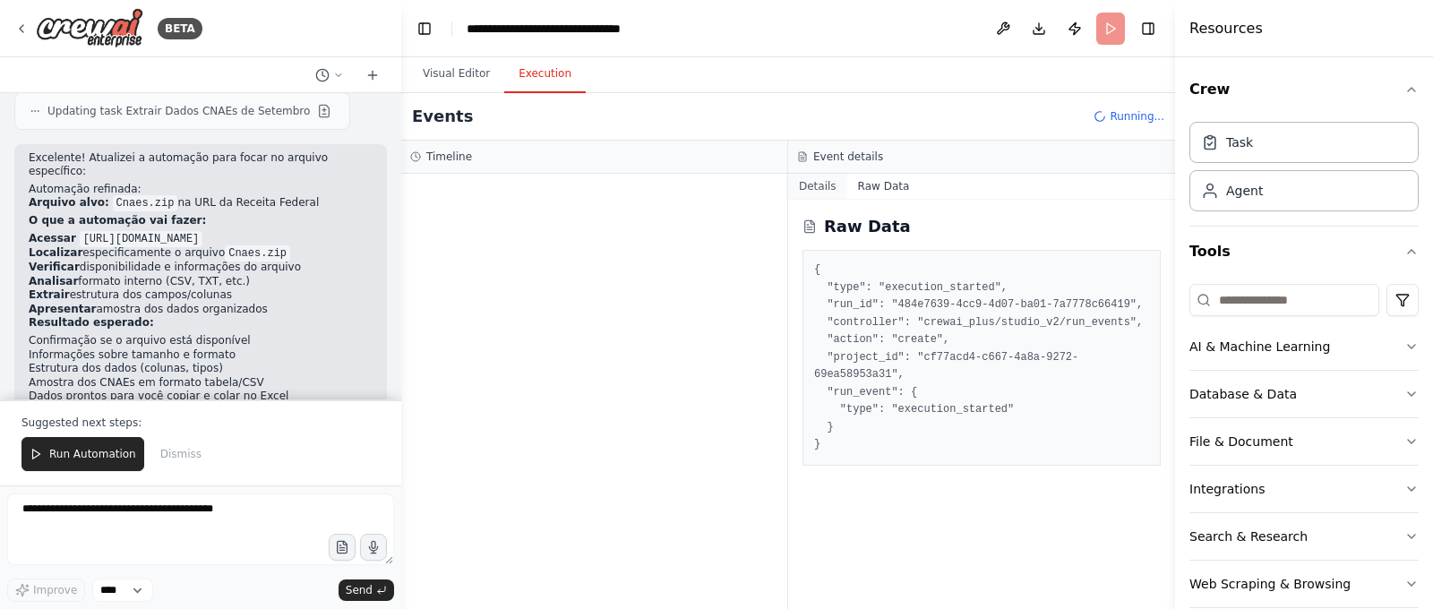
click at [828, 191] on button "Details" at bounding box center [817, 186] width 59 height 25
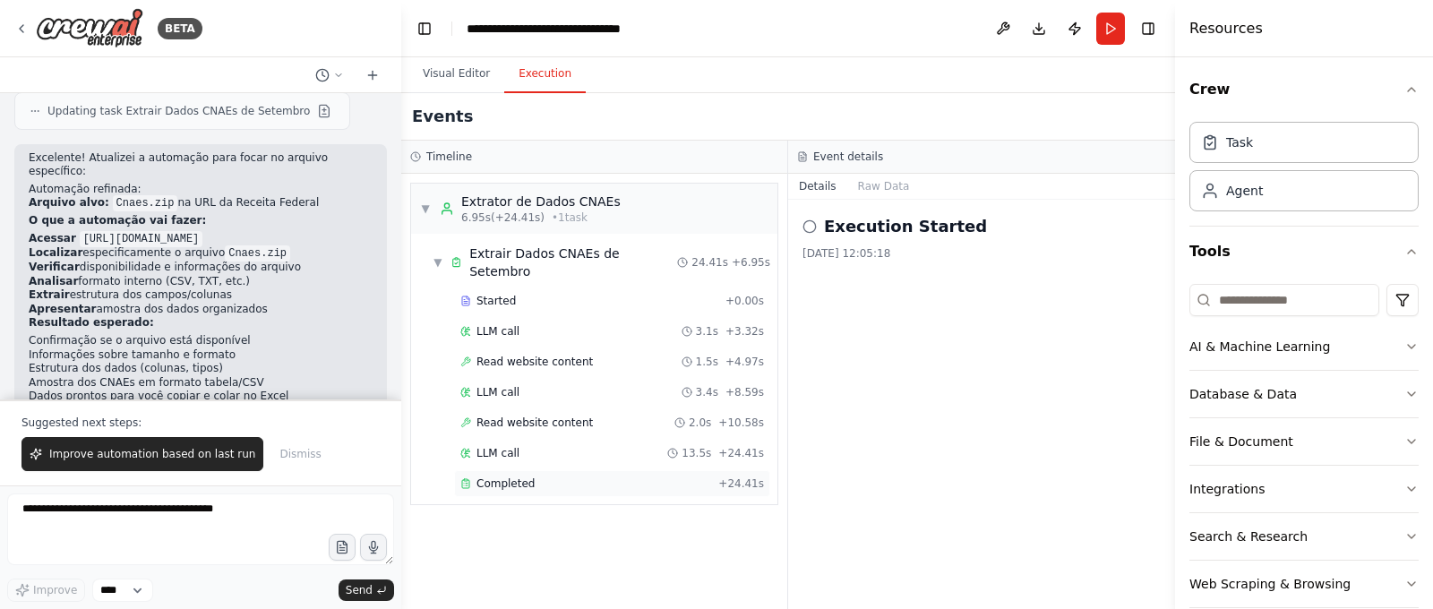
click at [485, 477] on span "Completed" at bounding box center [506, 484] width 58 height 14
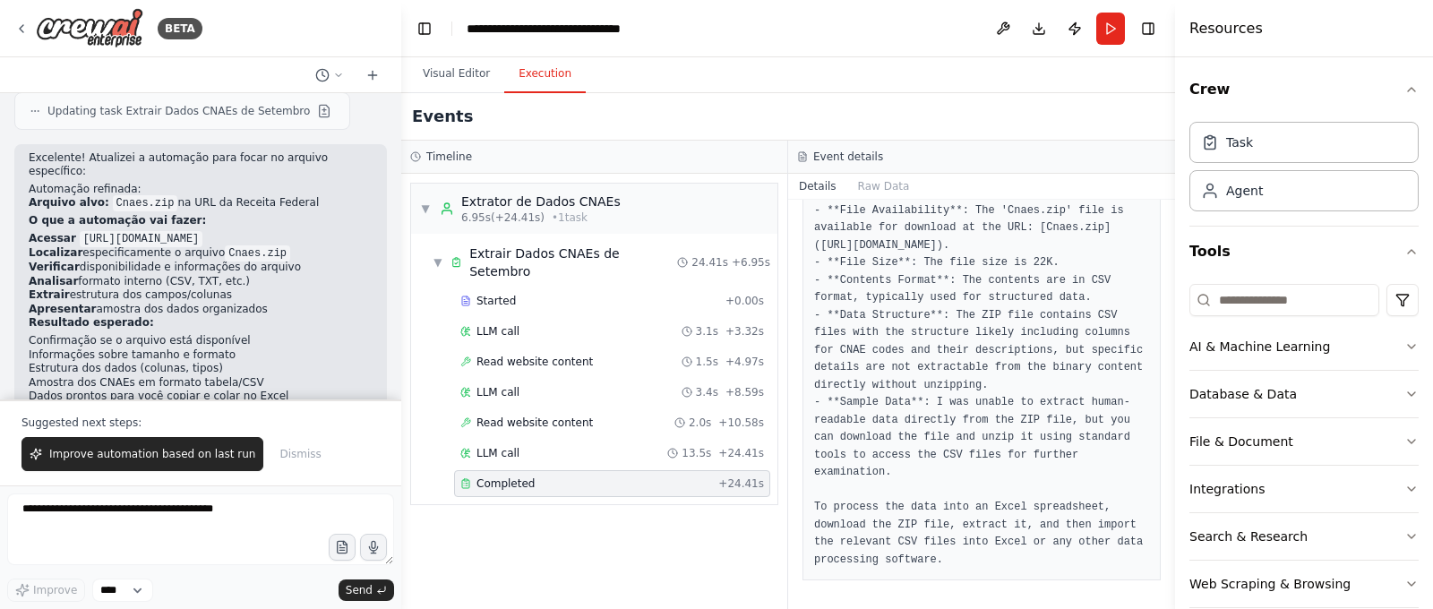
scroll to position [386, 0]
drag, startPoint x: 980, startPoint y: 559, endPoint x: 808, endPoint y: 498, distance: 182.4
click at [807, 498] on div "- **File Availability**: The 'Cnaes.zip' file is available for download at the …" at bounding box center [982, 386] width 358 height 391
click at [947, 503] on pre "- **File Availability**: The 'Cnaes.zip' file is available for download at the …" at bounding box center [981, 385] width 335 height 367
click at [879, 185] on button "Raw Data" at bounding box center [883, 186] width 73 height 25
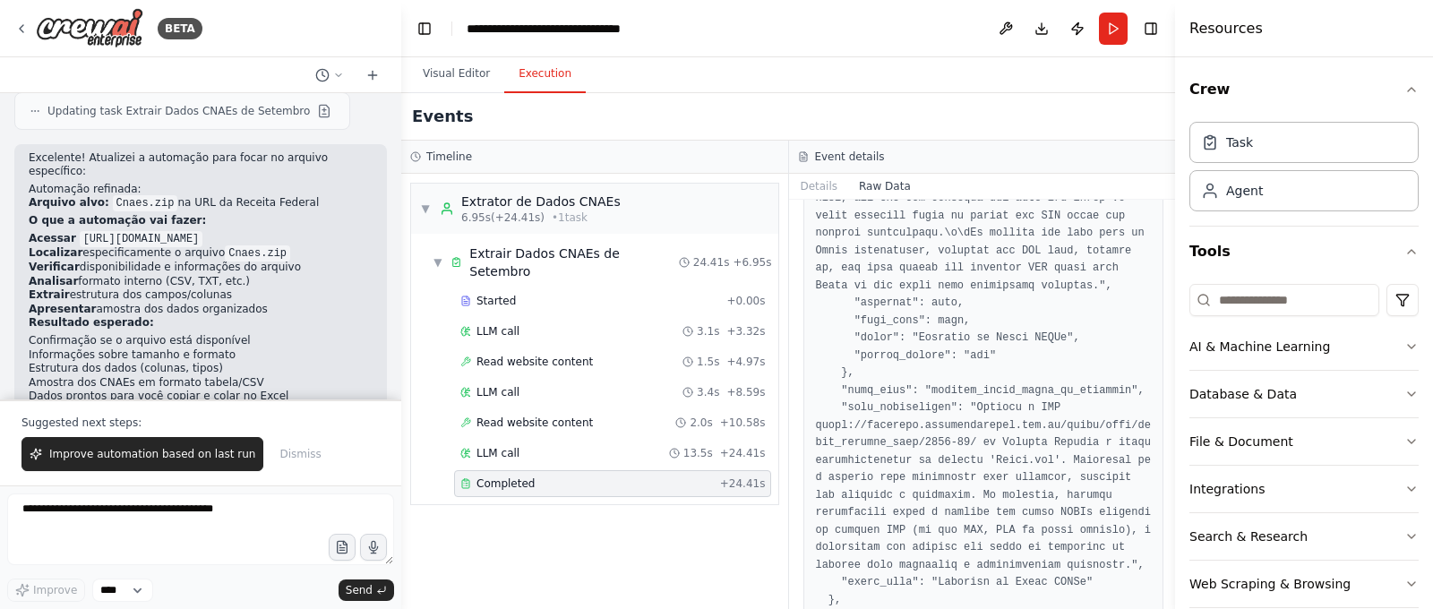
scroll to position [2174, 0]
click at [618, 440] on div "LLM call 13.5s + 24.41s" at bounding box center [612, 453] width 317 height 27
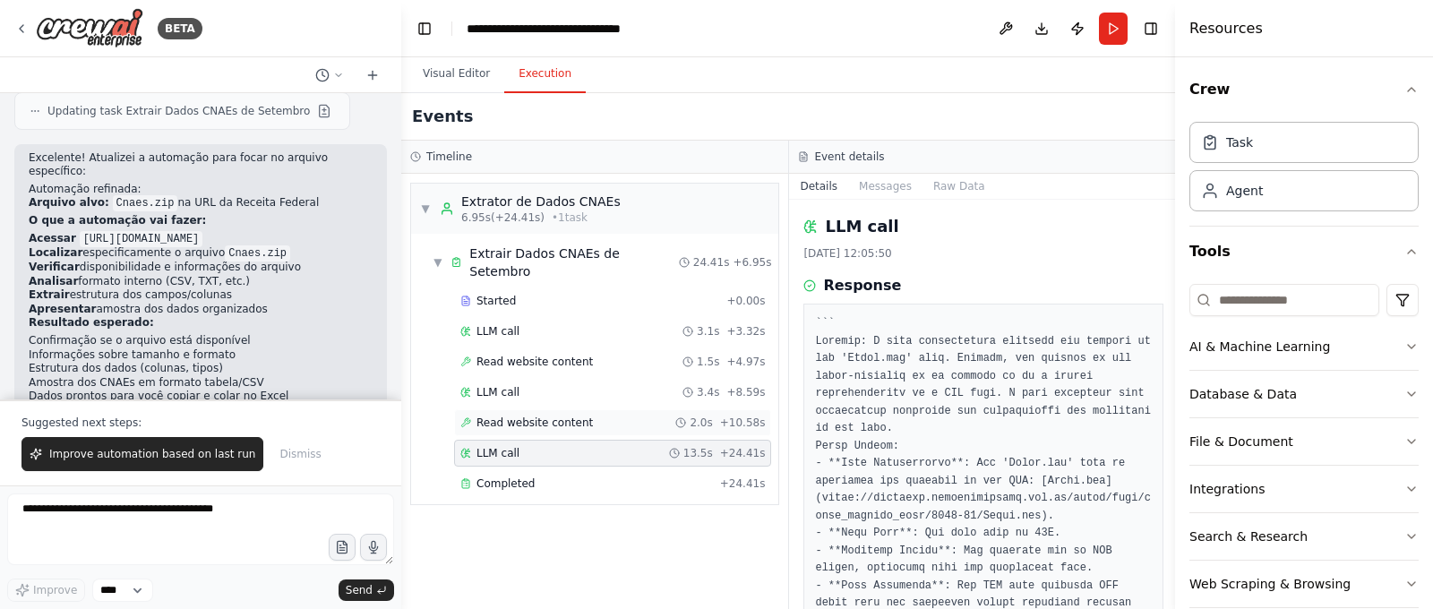
click at [614, 416] on div "Read website content 2.0s + 10.58s" at bounding box center [612, 423] width 305 height 14
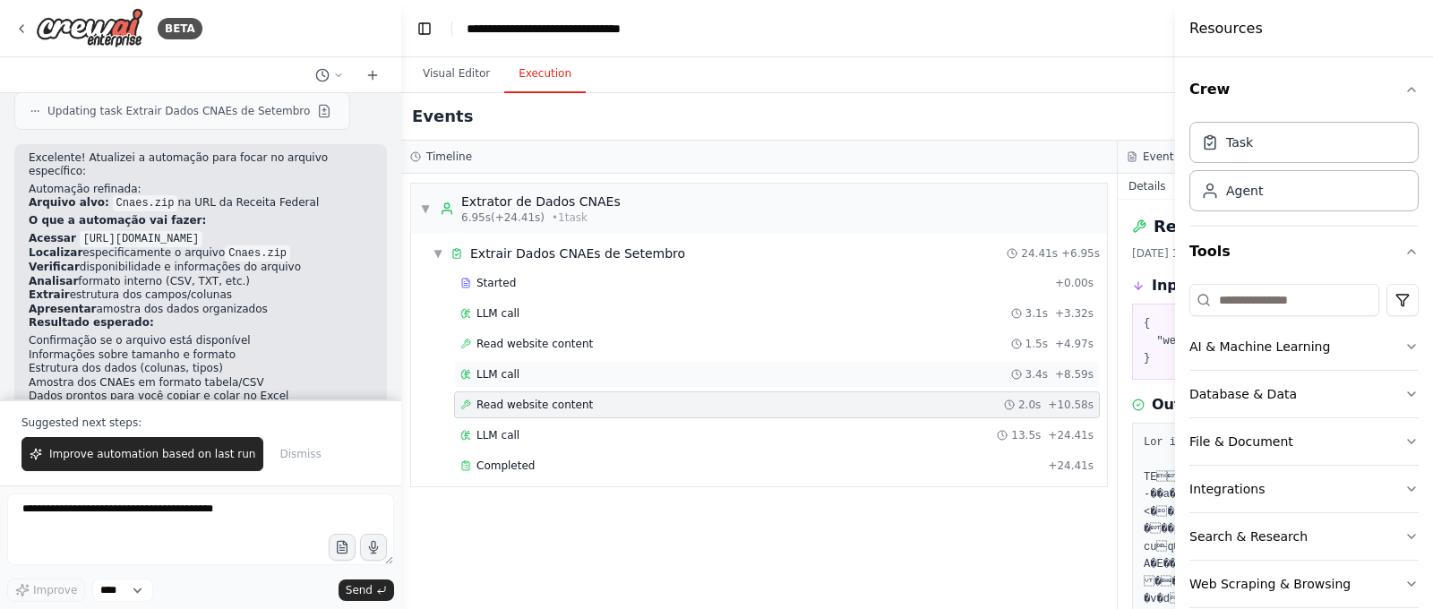
click at [609, 375] on div "LLM call 3.4s + 8.59s" at bounding box center [776, 374] width 633 height 14
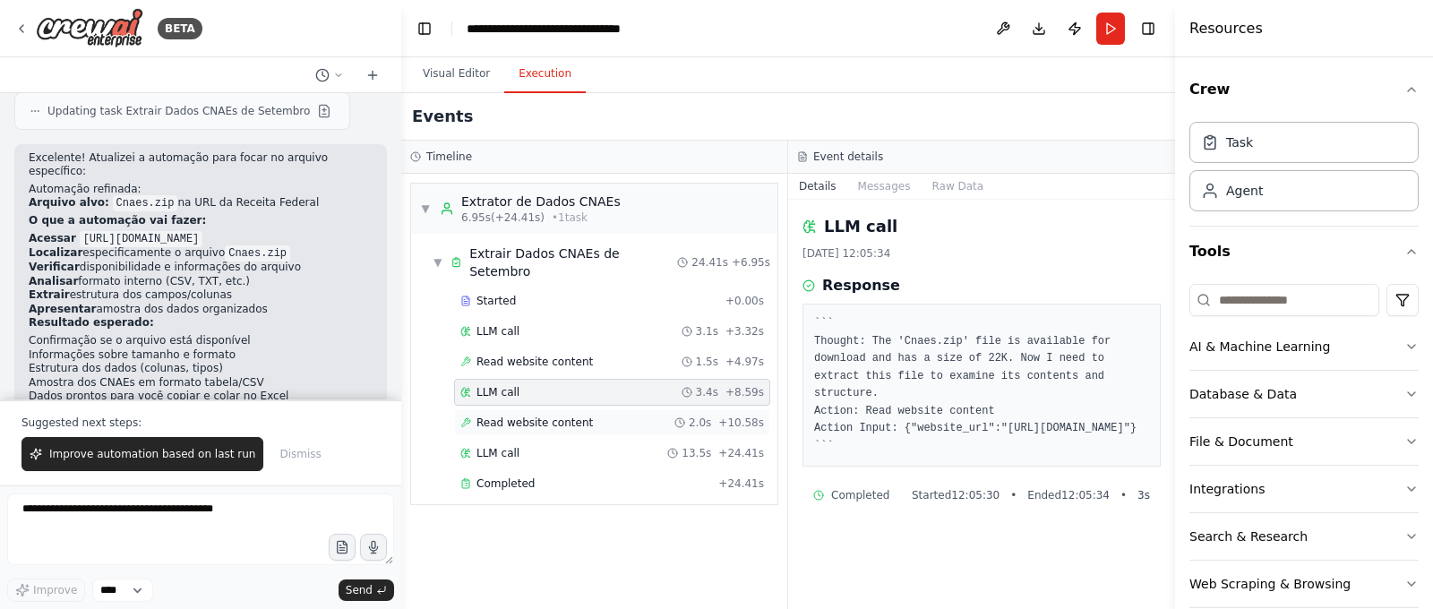
click at [619, 416] on div "Read website content 2.0s + 10.58s" at bounding box center [612, 423] width 304 height 14
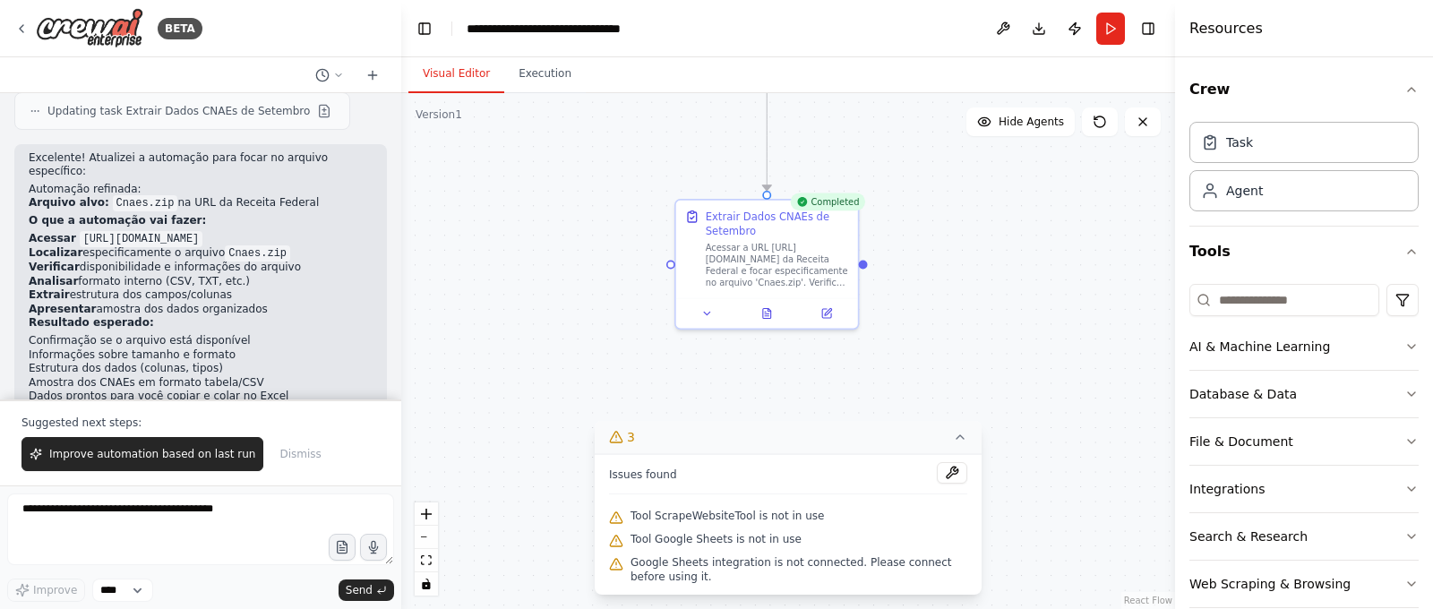
click at [442, 59] on button "Visual Editor" at bounding box center [456, 75] width 96 height 38
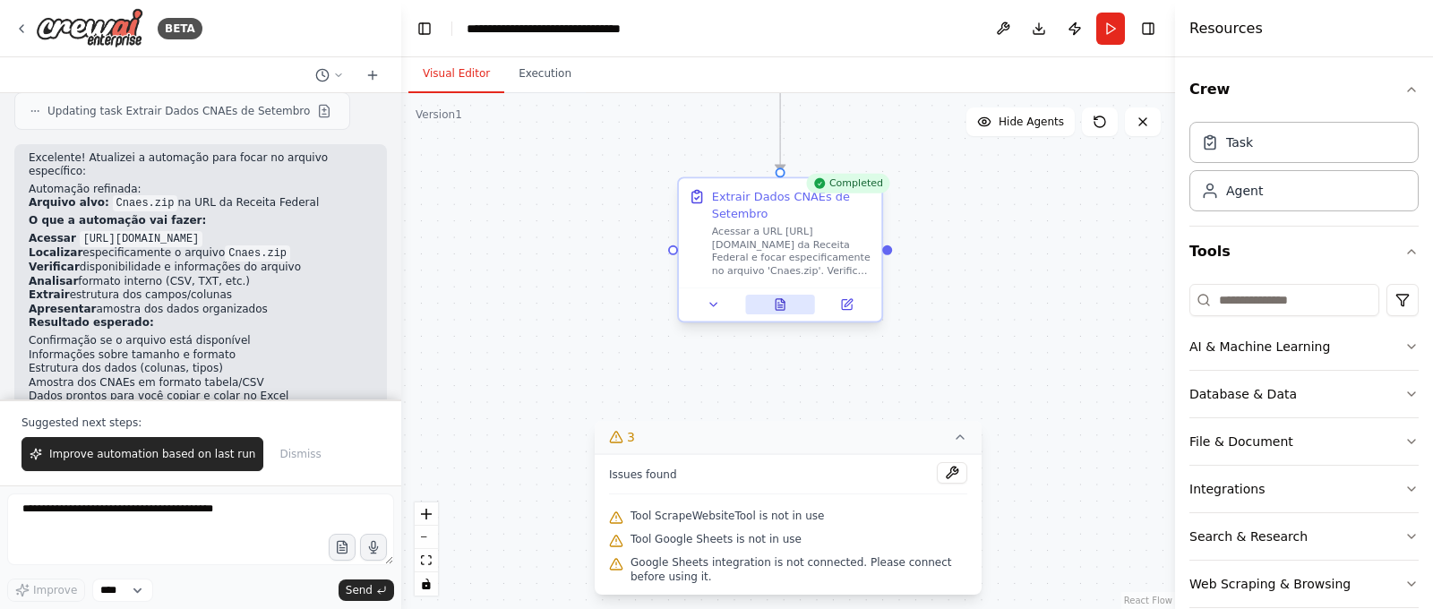
click at [780, 305] on icon at bounding box center [780, 304] width 9 height 11
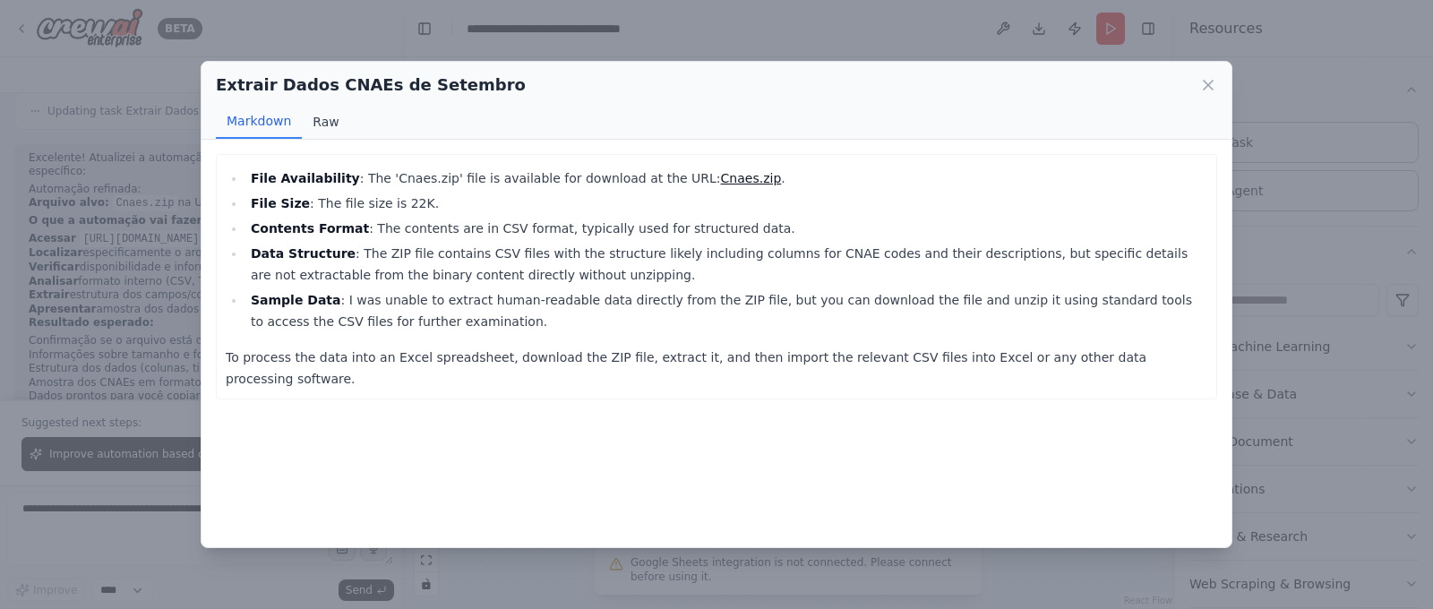
click at [331, 128] on button "Raw" at bounding box center [325, 122] width 47 height 34
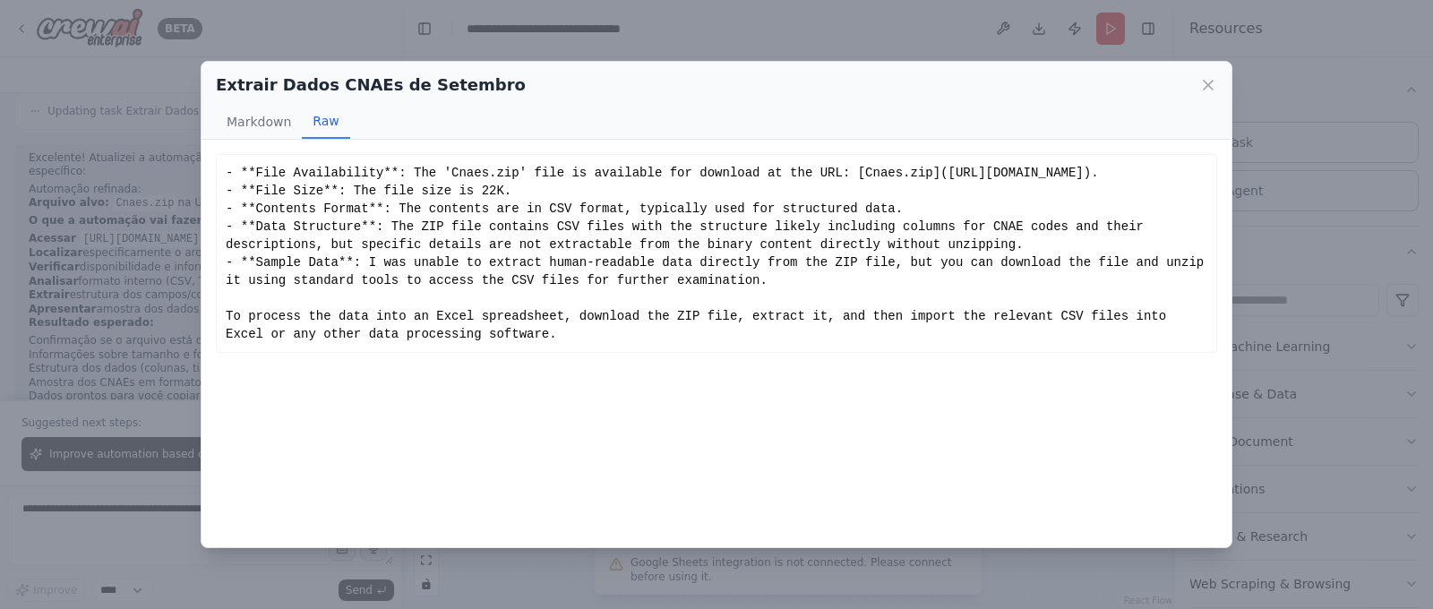
click at [331, 128] on button "Raw" at bounding box center [325, 122] width 47 height 34
click at [245, 124] on button "Markdown" at bounding box center [259, 122] width 86 height 34
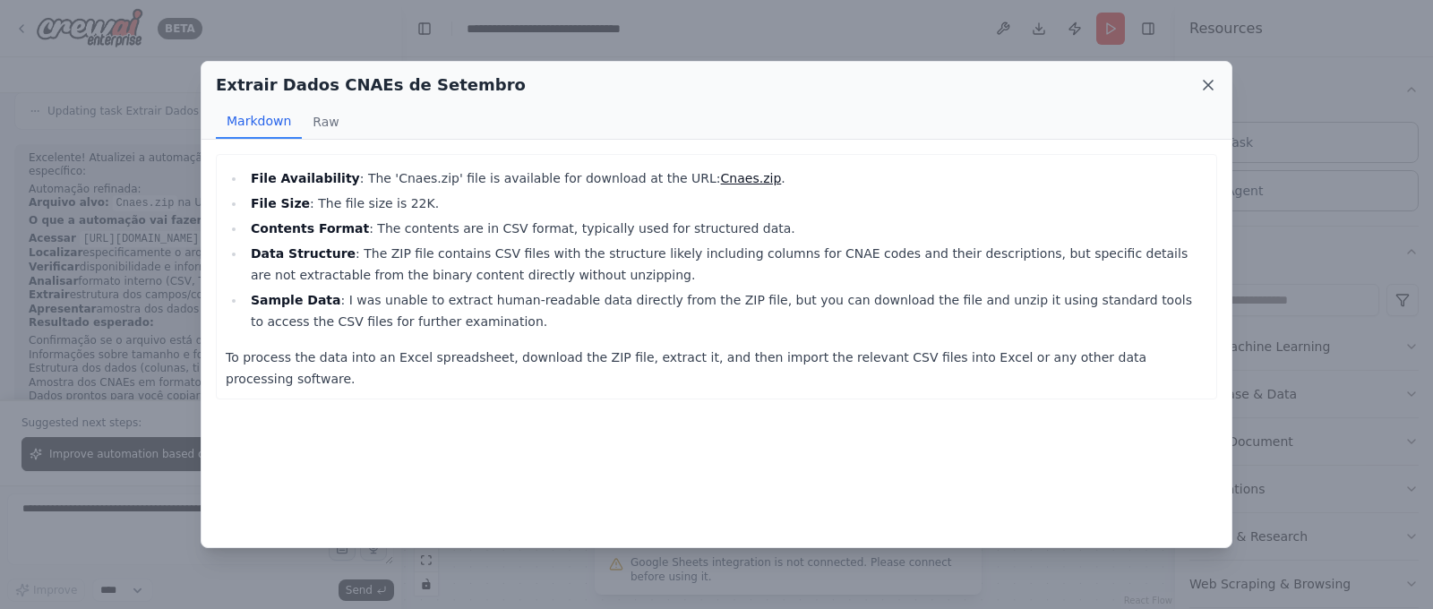
click at [1207, 91] on icon at bounding box center [1208, 85] width 18 height 18
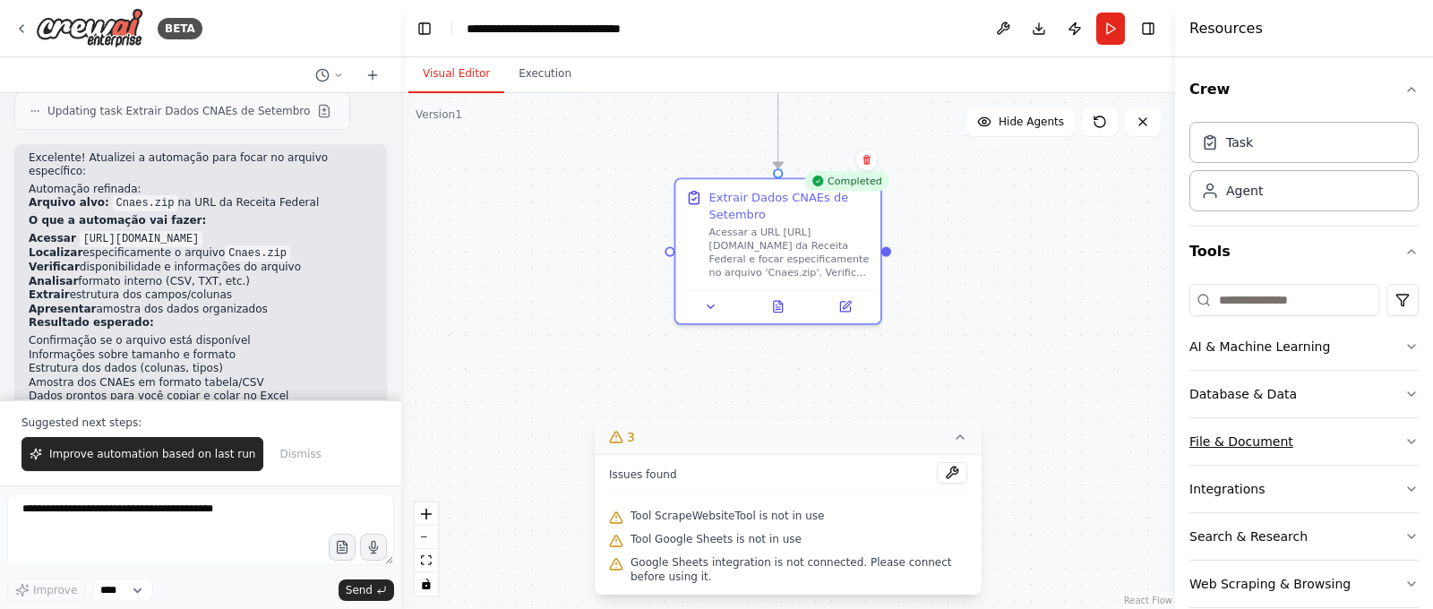
click at [1229, 443] on div "File & Document" at bounding box center [1242, 442] width 104 height 18
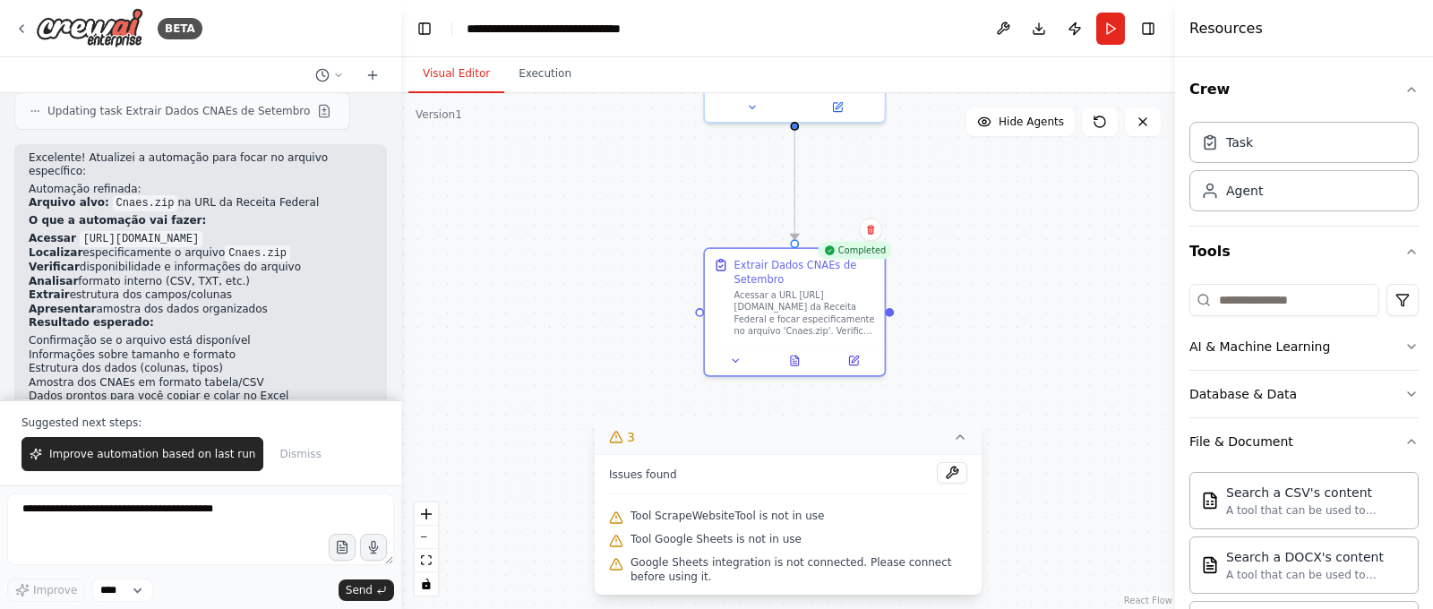
drag, startPoint x: 1083, startPoint y: 500, endPoint x: 1062, endPoint y: 529, distance: 36.0
click at [1062, 529] on div ".deletable-edge-delete-btn { width: 20px; height: 20px; border: 0px solid #ffff…" at bounding box center [788, 351] width 774 height 516
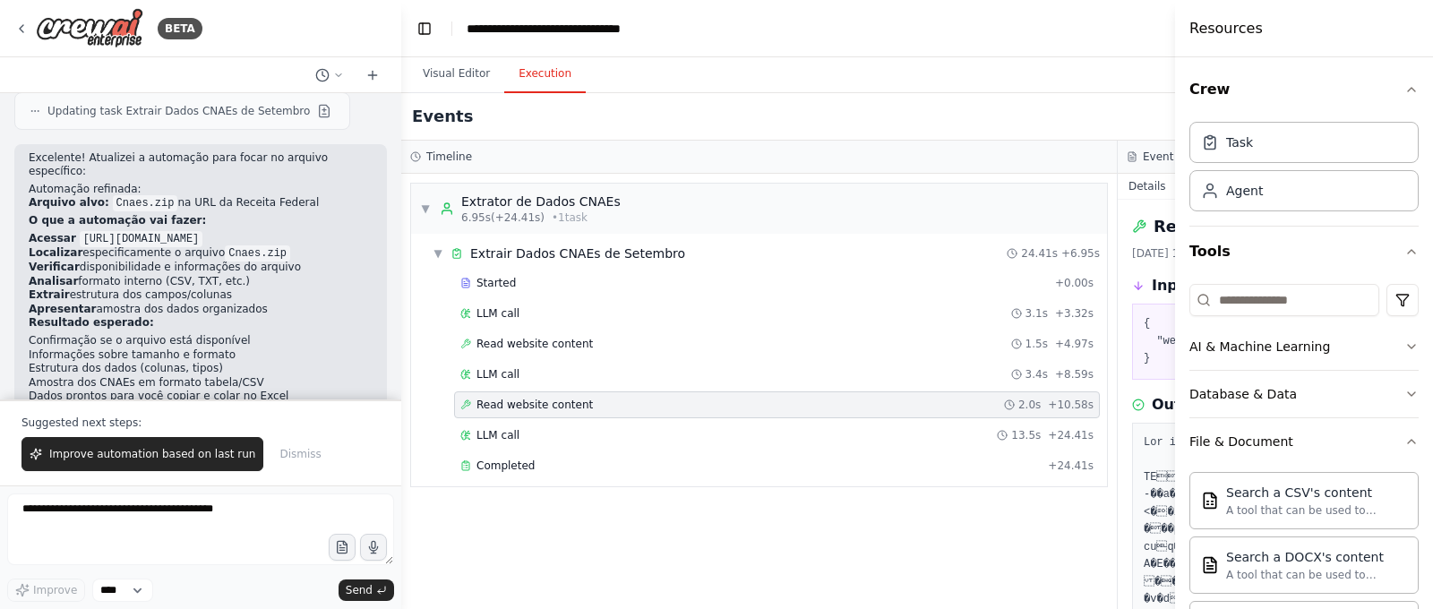
click at [558, 74] on button "Execution" at bounding box center [545, 75] width 82 height 38
click at [692, 461] on div "Completed" at bounding box center [750, 466] width 580 height 14
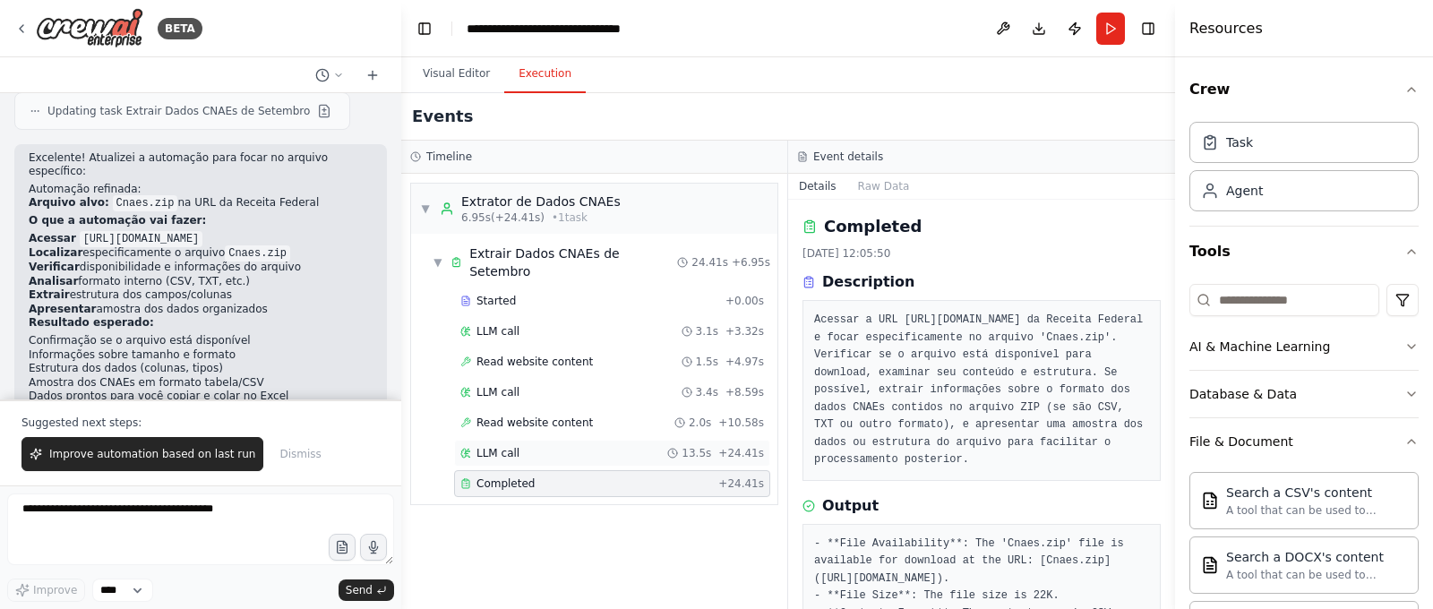
click at [660, 446] on div "LLM call 13.5s + 24.41s" at bounding box center [612, 453] width 304 height 14
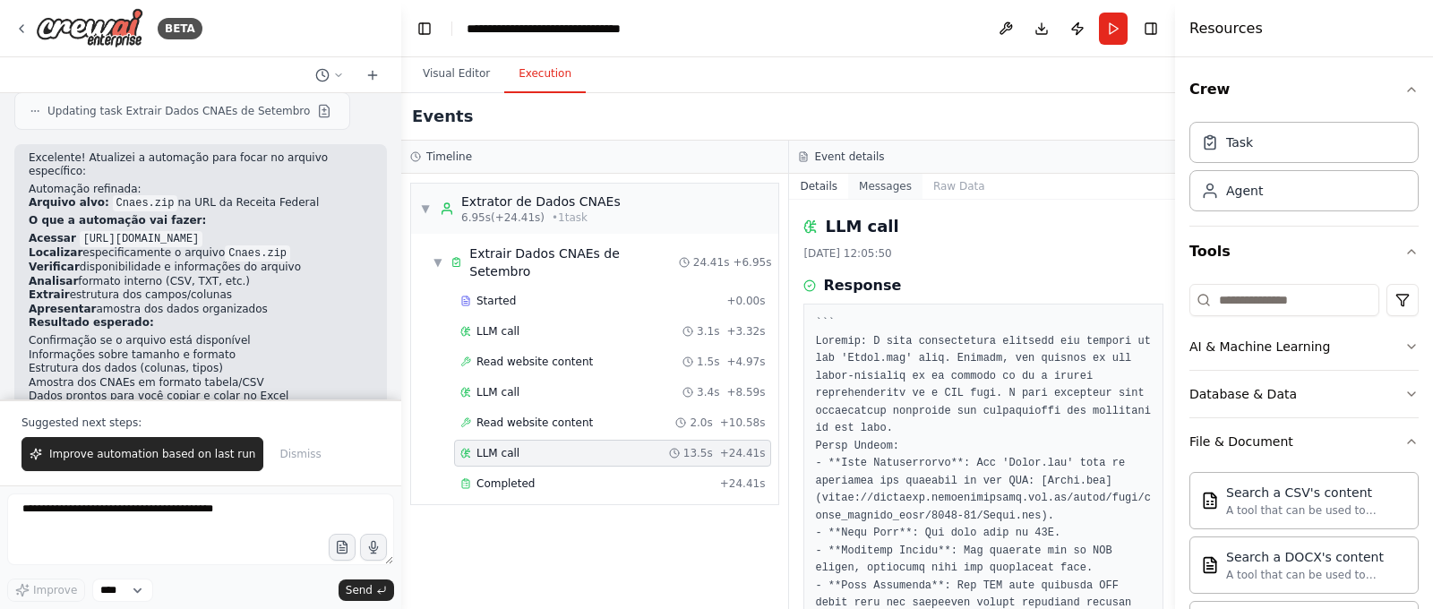
click at [888, 181] on button "Messages" at bounding box center [885, 186] width 74 height 25
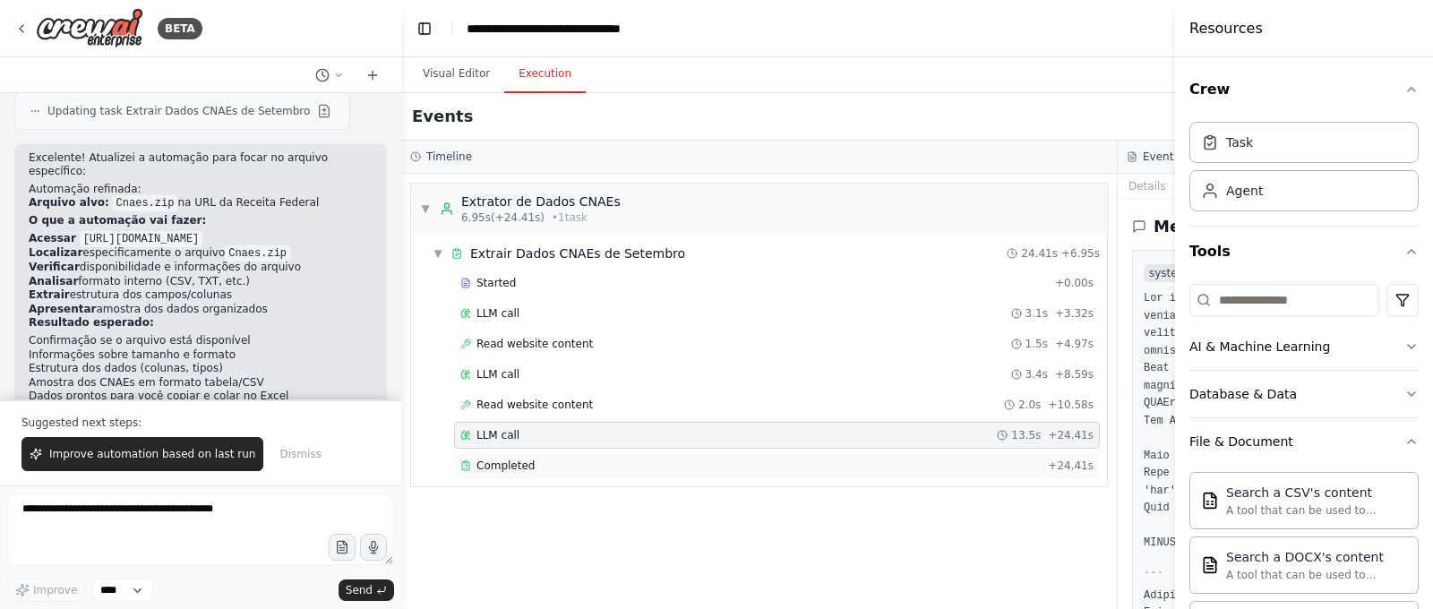
click at [580, 460] on div "Completed" at bounding box center [750, 466] width 580 height 14
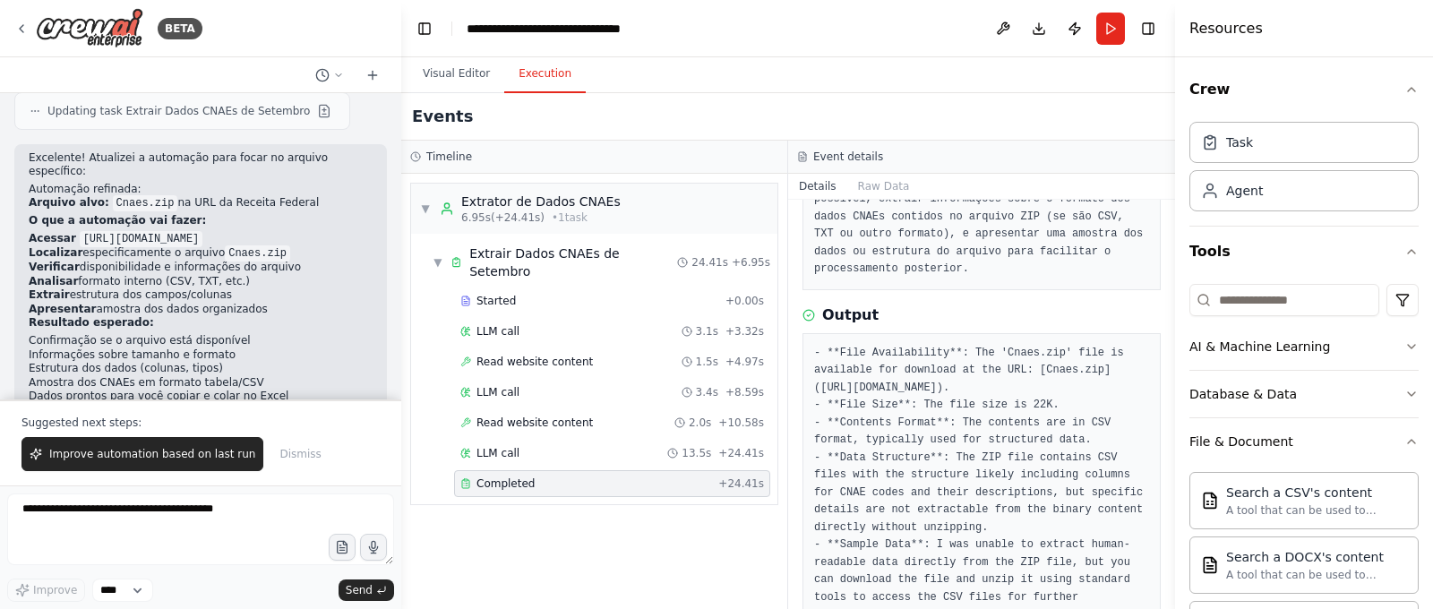
scroll to position [0, 0]
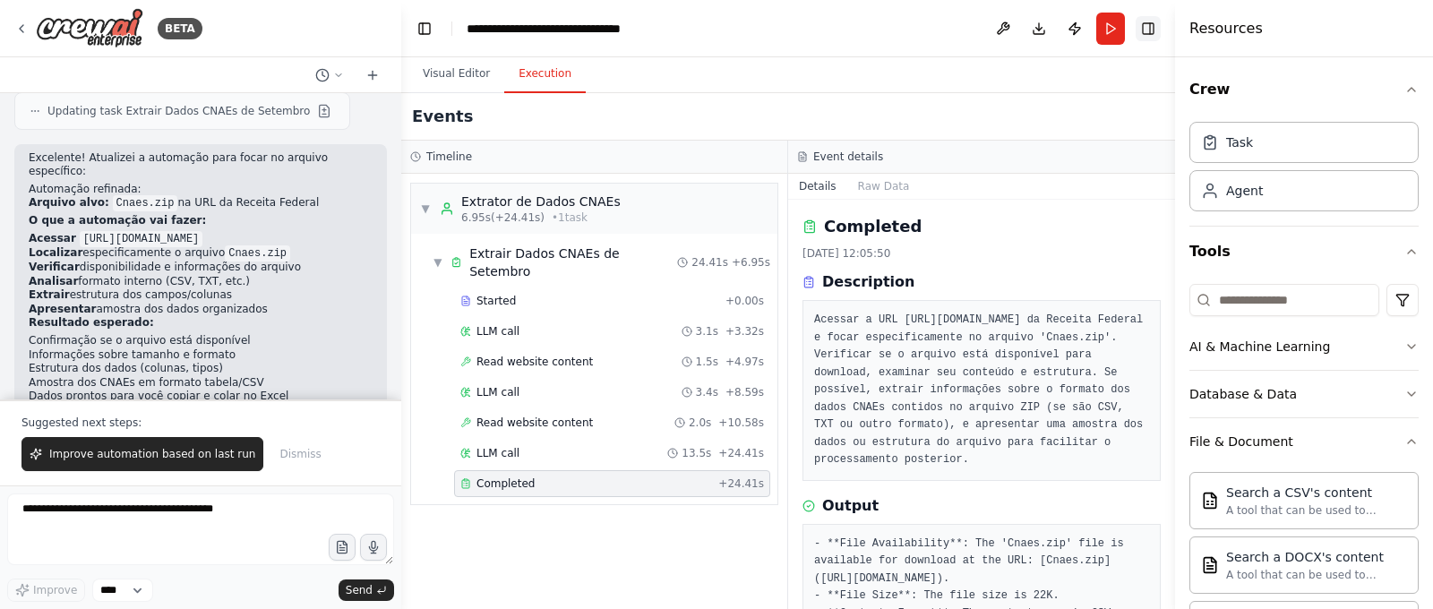
click at [1145, 30] on button "Toggle Right Sidebar" at bounding box center [1148, 28] width 25 height 25
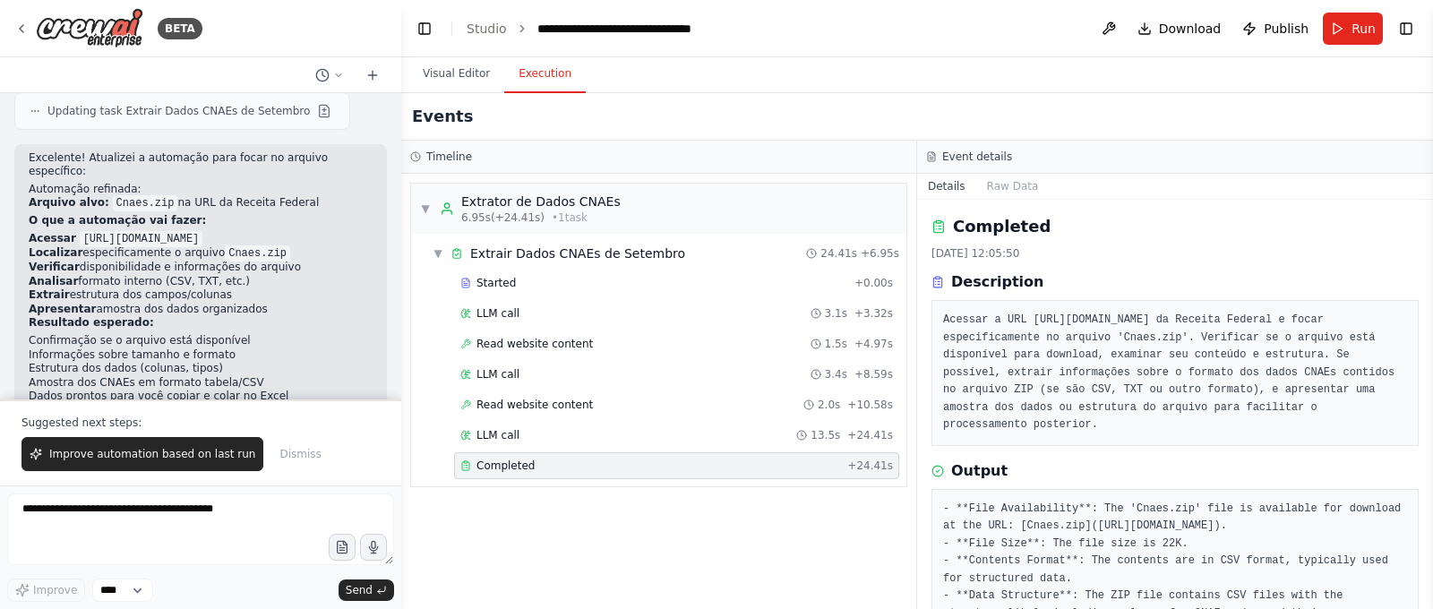
click at [1197, 482] on div "Output" at bounding box center [1175, 470] width 487 height 21
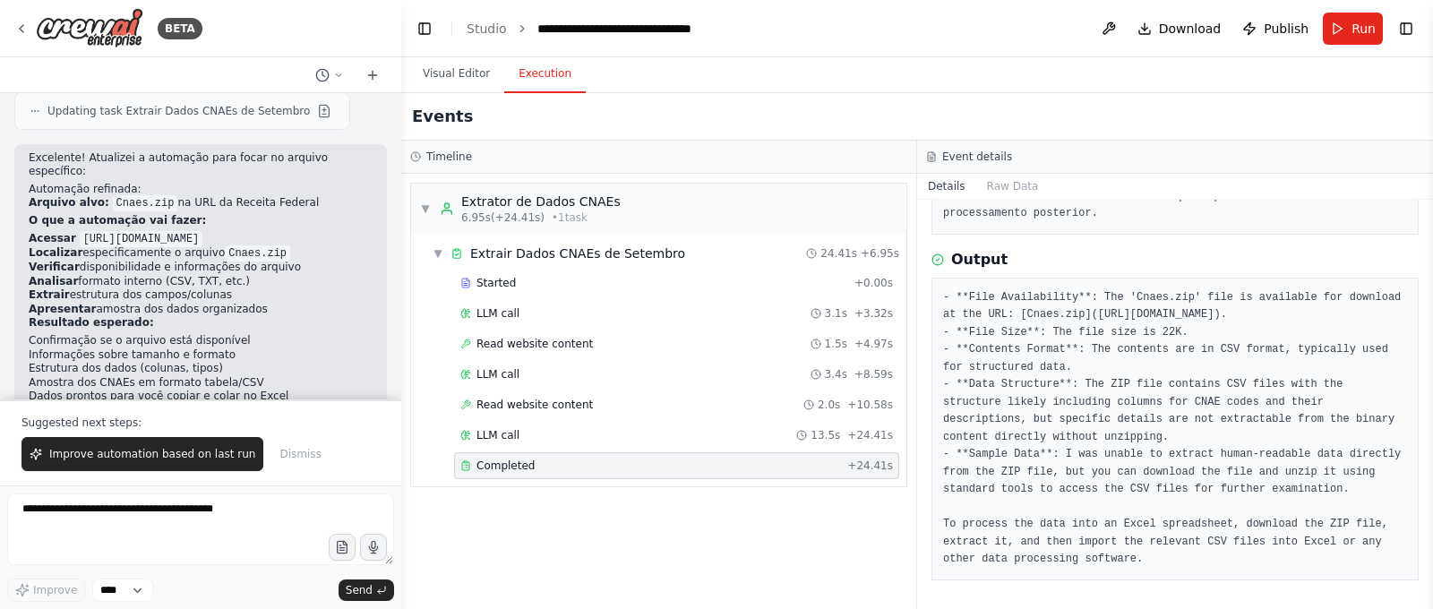
scroll to position [263, 0]
click at [1101, 326] on pre "- **File Availability**: The 'Cnaes.zip' file is available for download at the …" at bounding box center [1175, 428] width 464 height 279
drag, startPoint x: 1200, startPoint y: 331, endPoint x: 957, endPoint y: 334, distance: 243.7
click at [955, 335] on pre "- **File Availability**: The 'Cnaes.zip' file is available for download at the …" at bounding box center [1175, 428] width 464 height 279
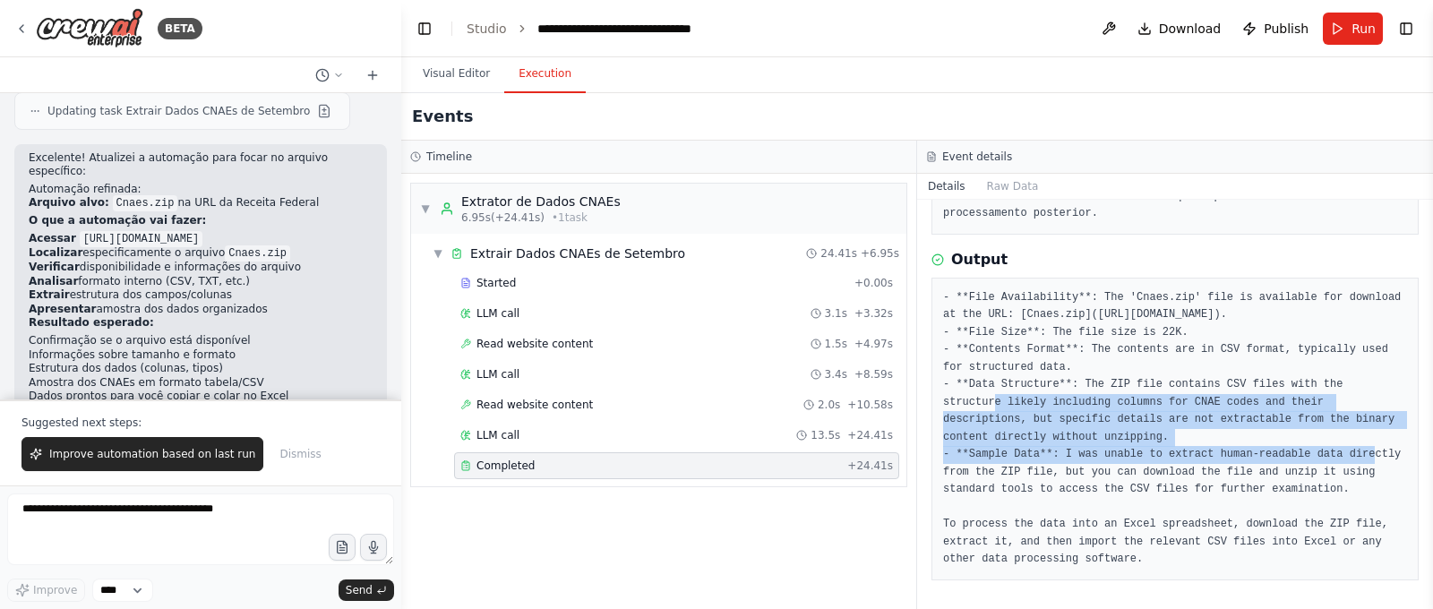
drag, startPoint x: 965, startPoint y: 386, endPoint x: 1218, endPoint y: 433, distance: 257.7
click at [1218, 433] on pre "- **File Availability**: The 'Cnaes.zip' file is available for download at the …" at bounding box center [1175, 428] width 464 height 279
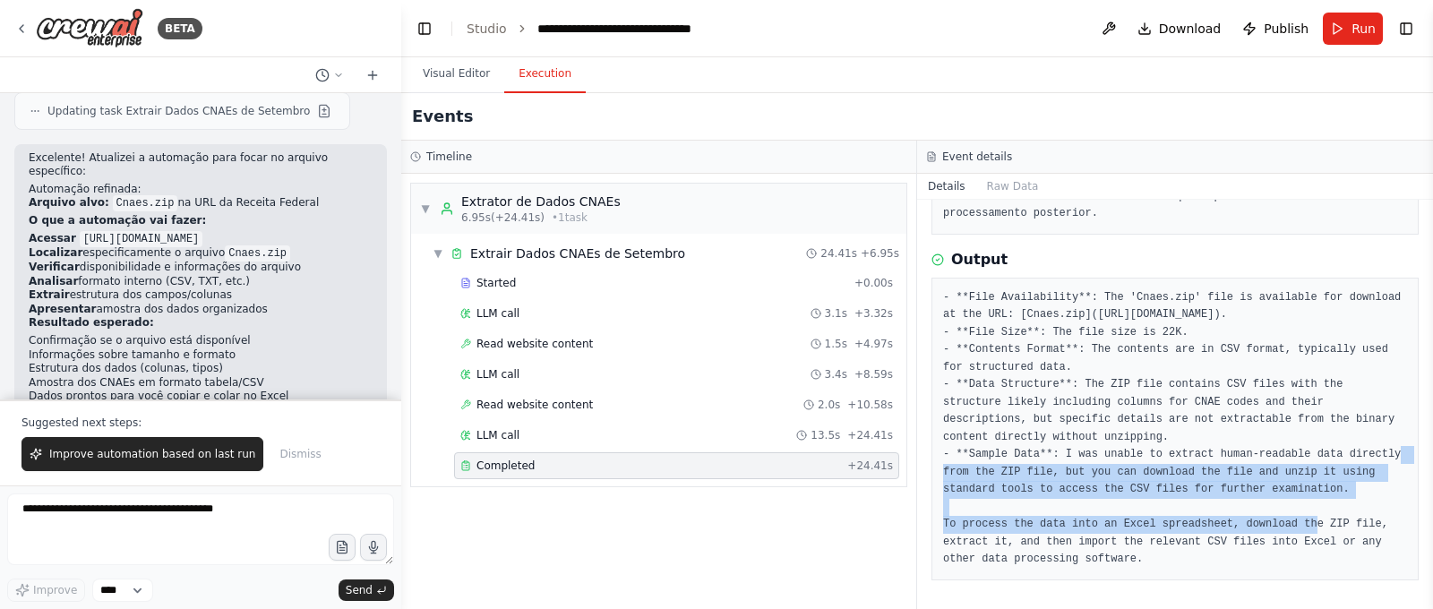
drag, startPoint x: 963, startPoint y: 454, endPoint x: 1300, endPoint y: 488, distance: 338.5
click at [1300, 488] on pre "- **File Availability**: The 'Cnaes.zip' file is available for download at the …" at bounding box center [1175, 428] width 464 height 279
drag, startPoint x: 1378, startPoint y: 500, endPoint x: 941, endPoint y: 452, distance: 439.7
click at [941, 452] on div "- **File Availability**: The 'Cnaes.zip' file is available for download at the …" at bounding box center [1175, 429] width 487 height 303
drag, startPoint x: 943, startPoint y: 521, endPoint x: 1171, endPoint y: 557, distance: 230.3
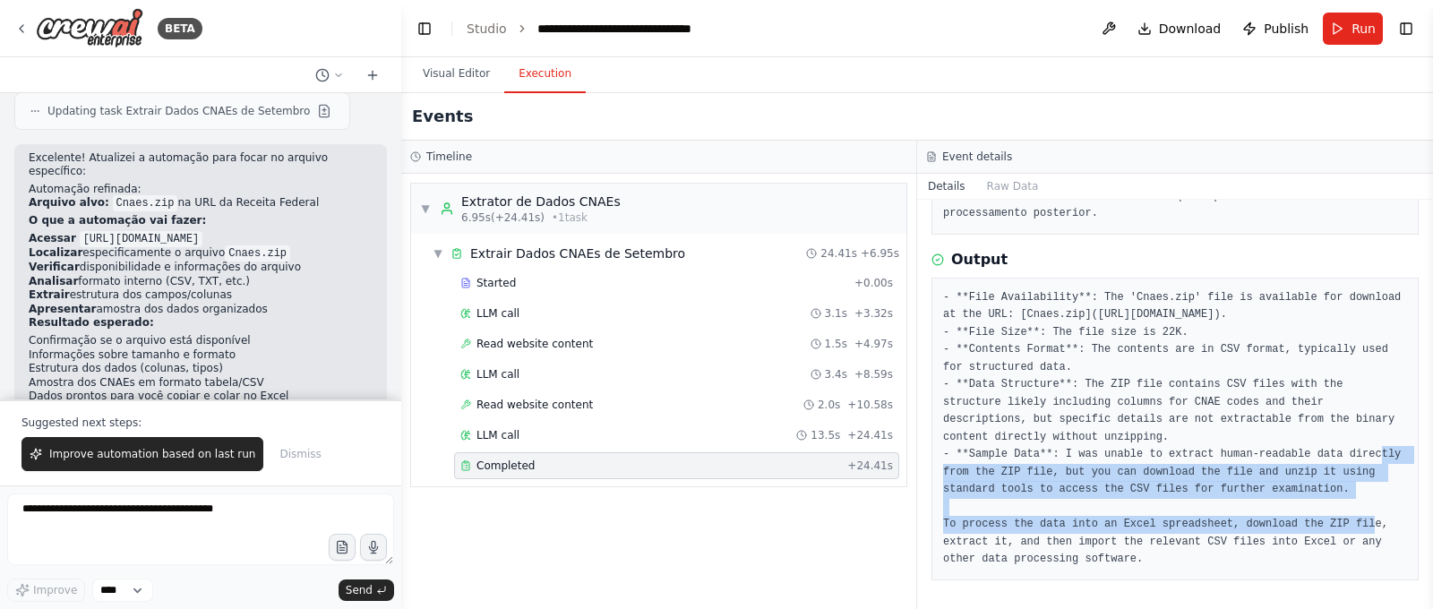
click at [1171, 557] on pre "- **File Availability**: The 'Cnaes.zip' file is available for download at the …" at bounding box center [1175, 428] width 464 height 279
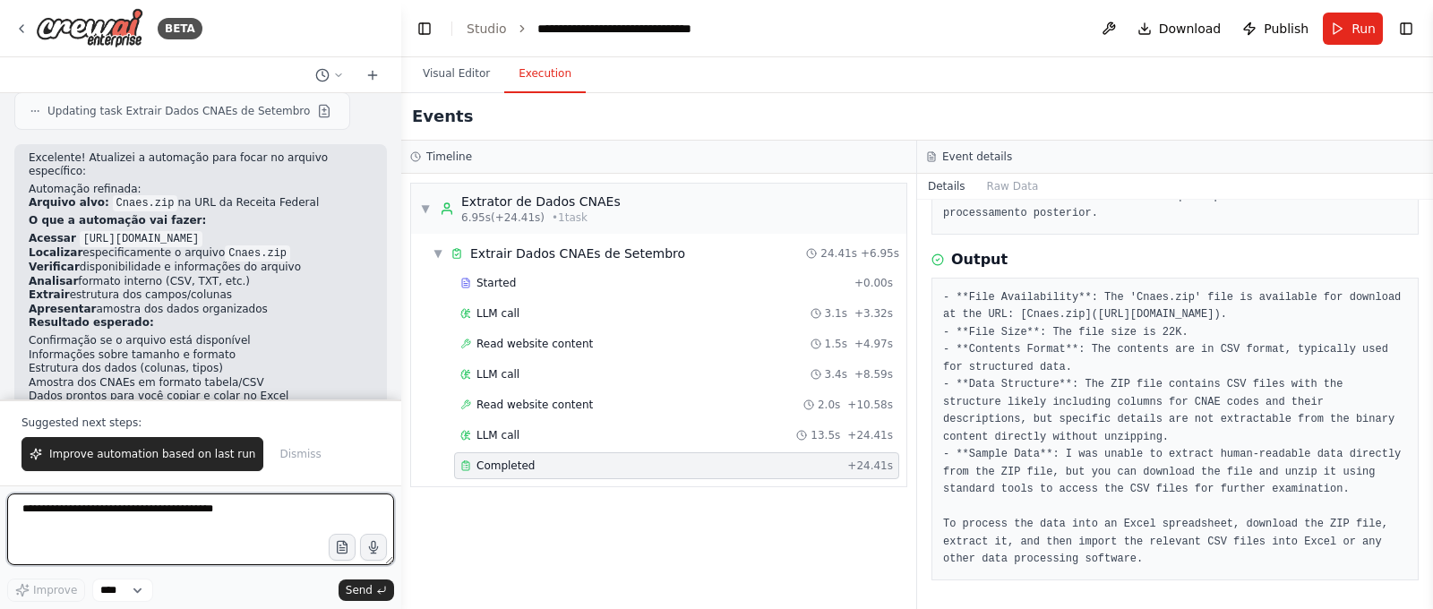
click at [248, 497] on textarea at bounding box center [200, 530] width 387 height 72
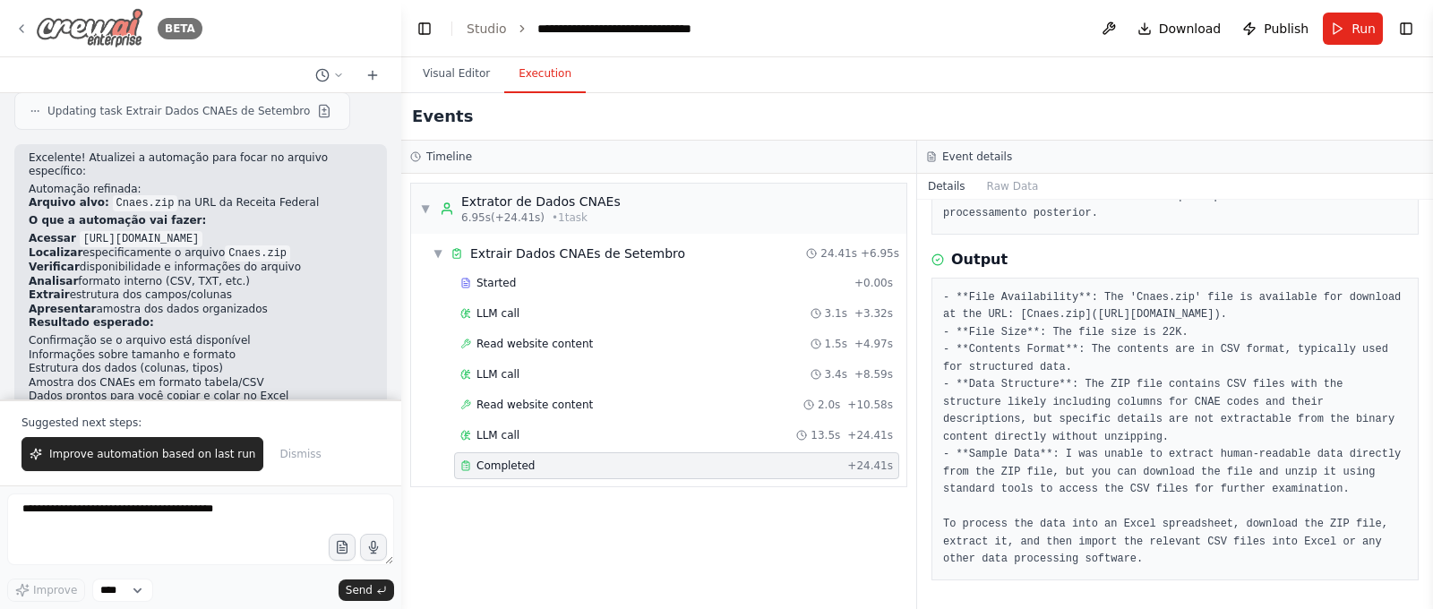
click at [22, 28] on icon at bounding box center [21, 28] width 14 height 14
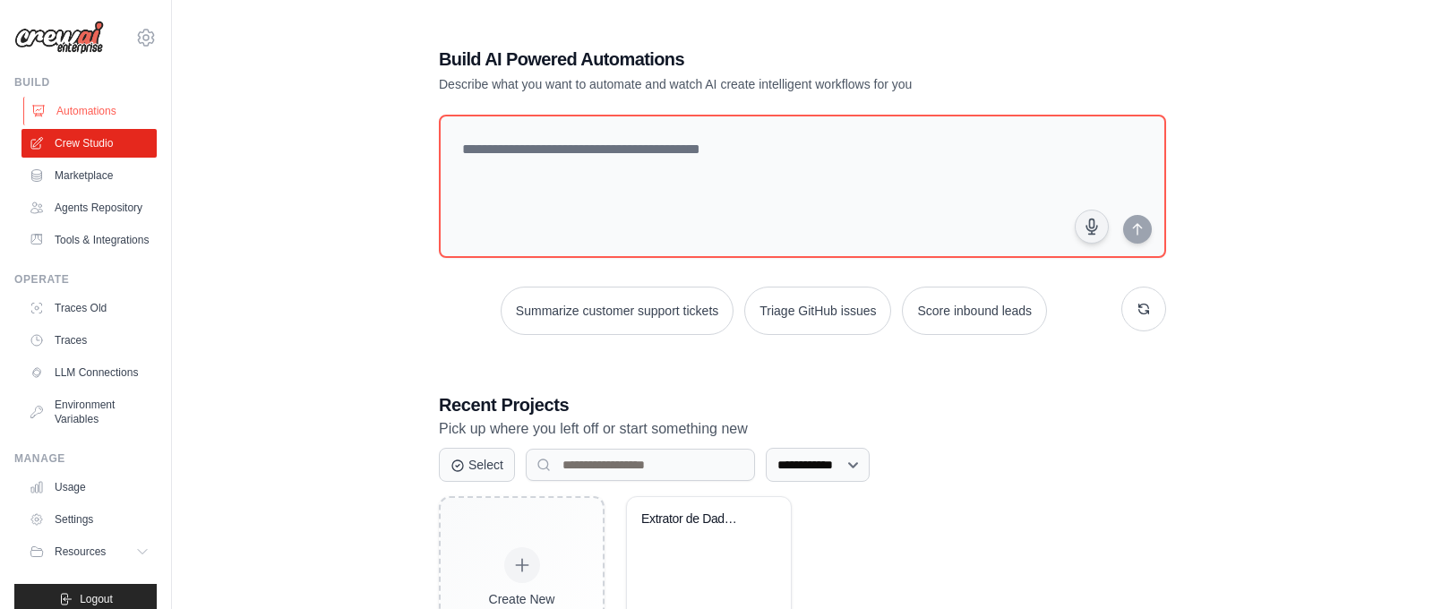
click at [81, 100] on link "Automations" at bounding box center [90, 111] width 135 height 29
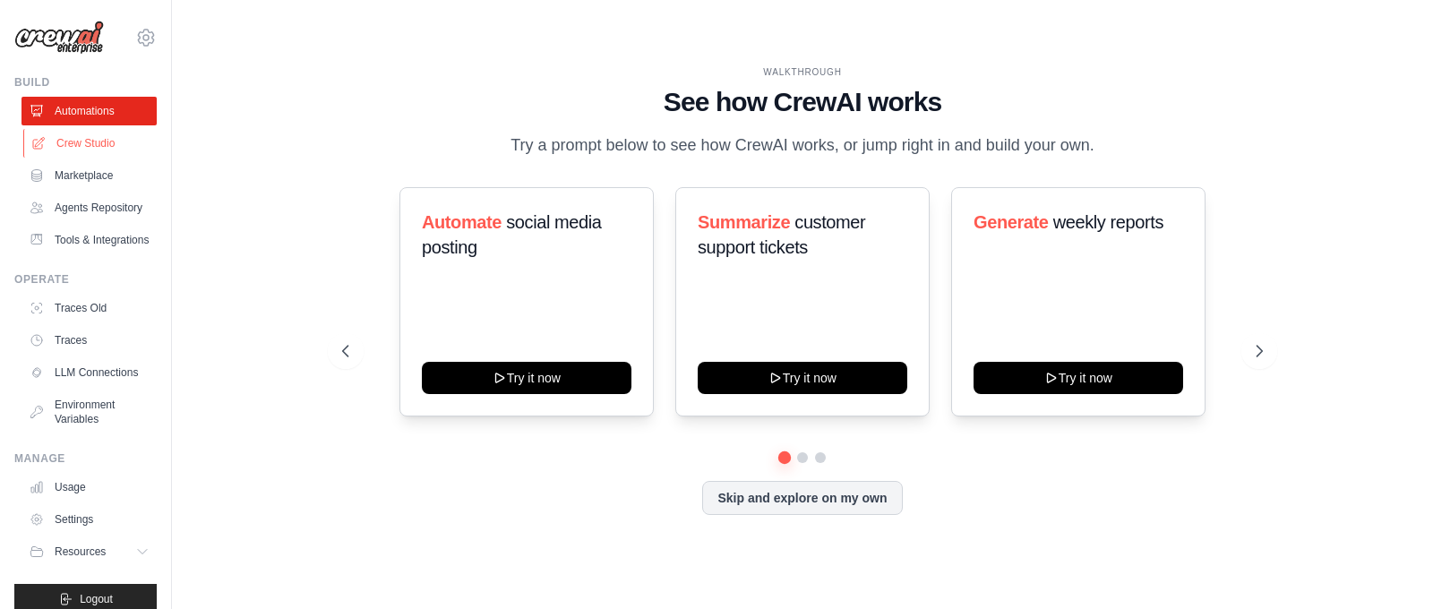
click at [103, 147] on link "Crew Studio" at bounding box center [90, 143] width 135 height 29
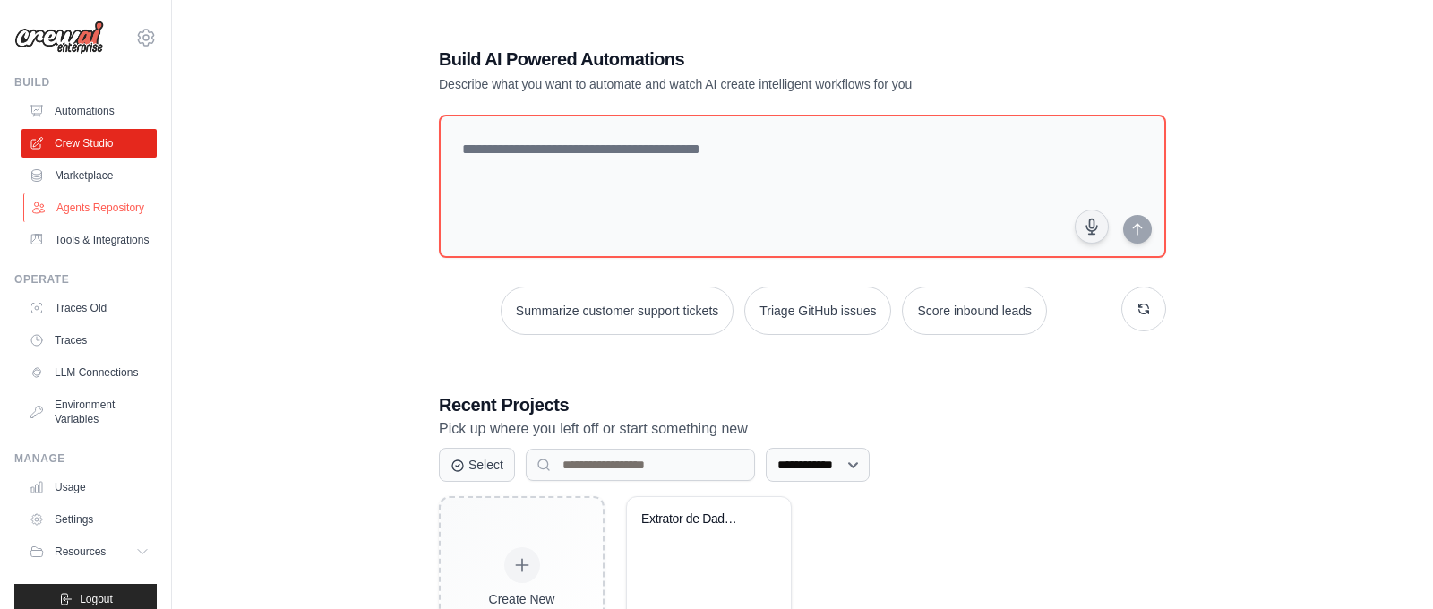
click at [93, 206] on link "Agents Repository" at bounding box center [90, 207] width 135 height 29
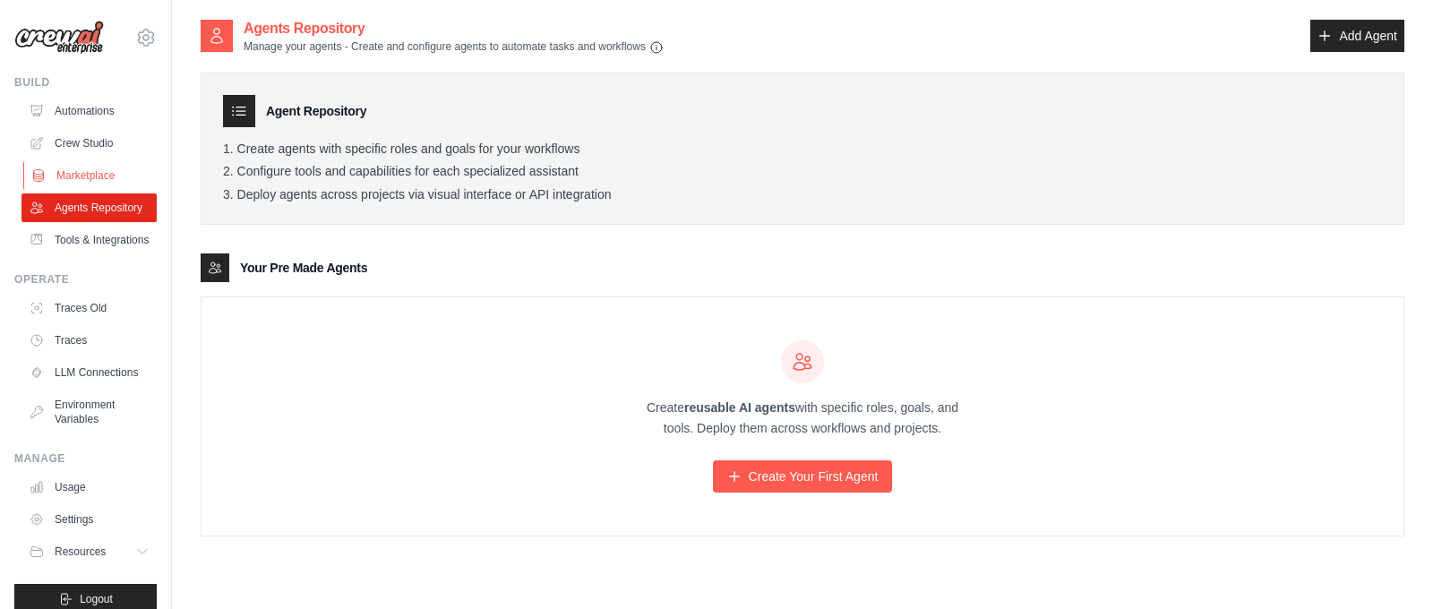
click at [91, 185] on link "Marketplace" at bounding box center [90, 175] width 135 height 29
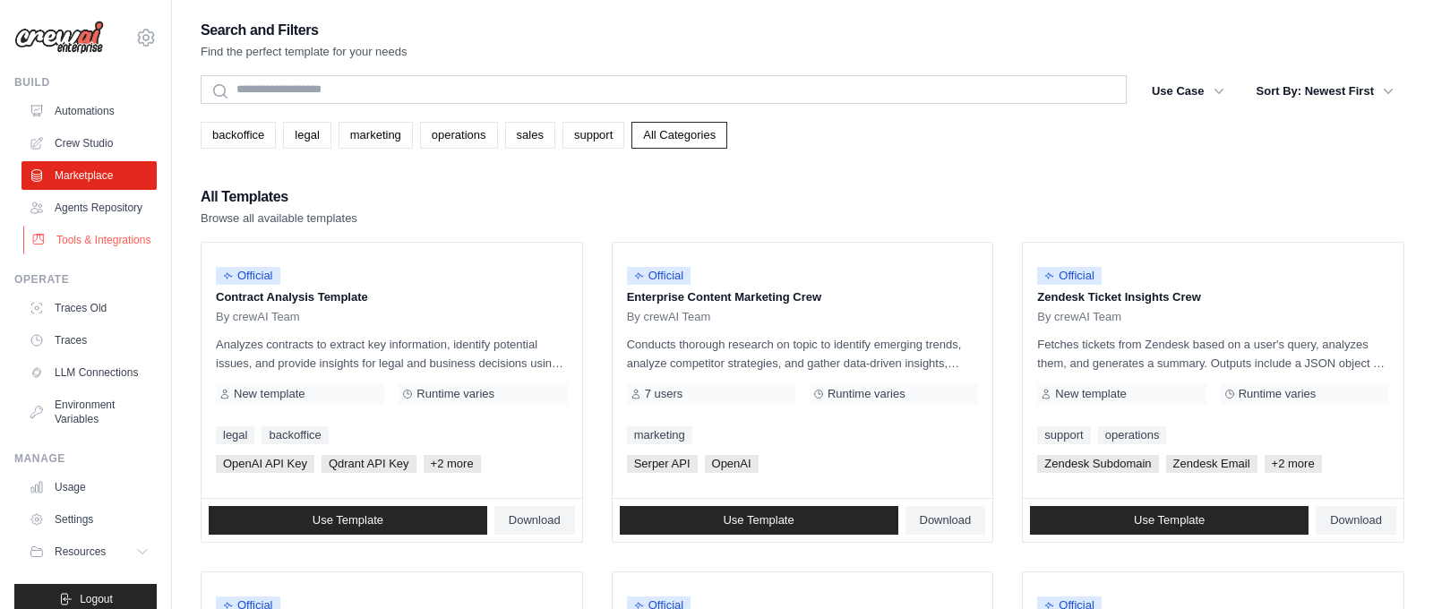
click at [100, 243] on link "Tools & Integrations" at bounding box center [90, 240] width 135 height 29
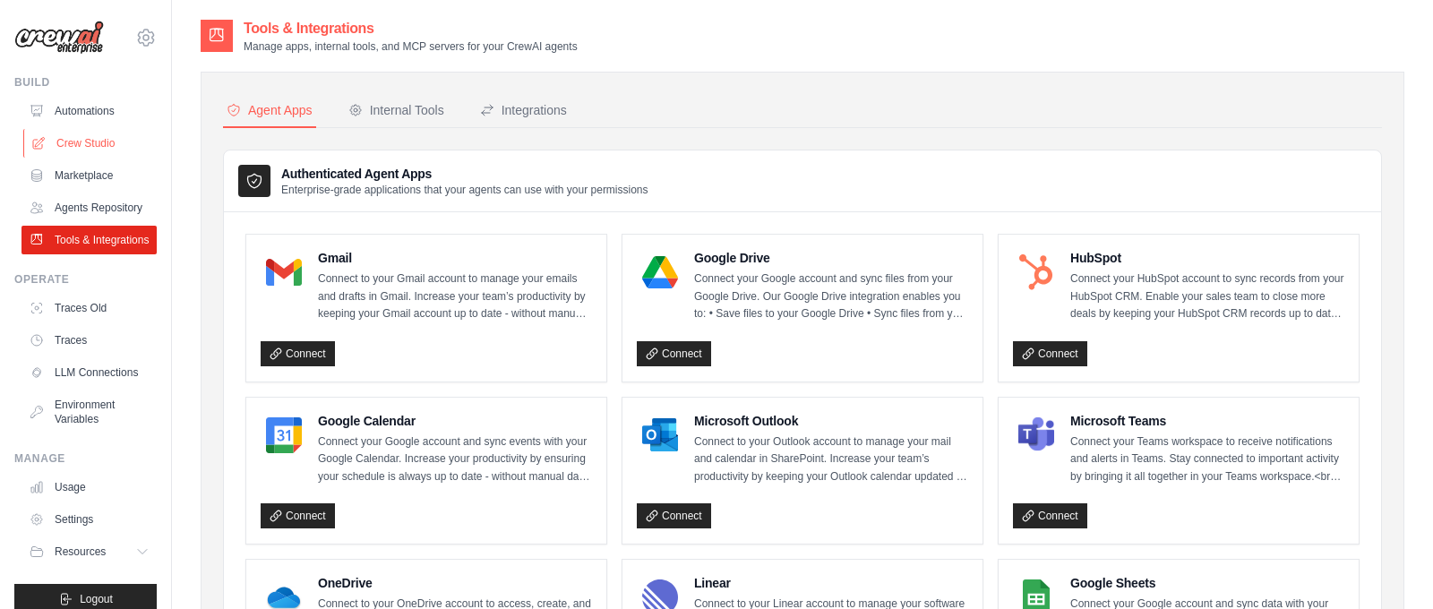
click at [90, 141] on link "Crew Studio" at bounding box center [90, 143] width 135 height 29
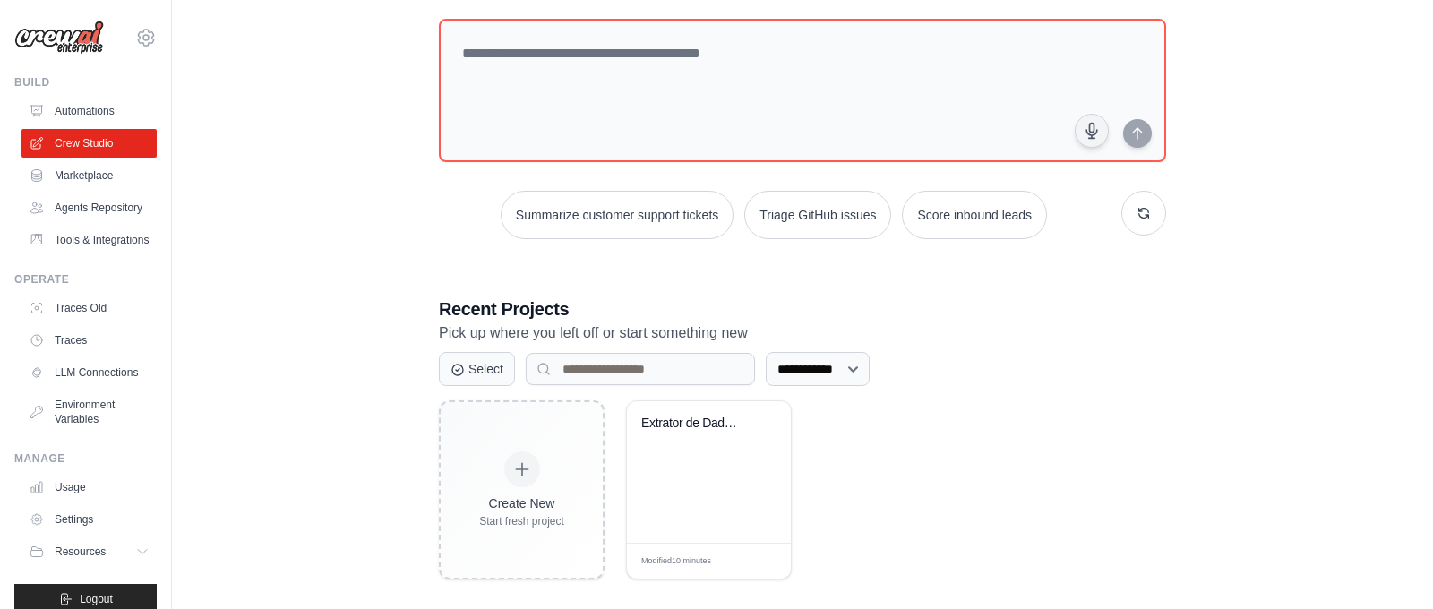
scroll to position [112, 0]
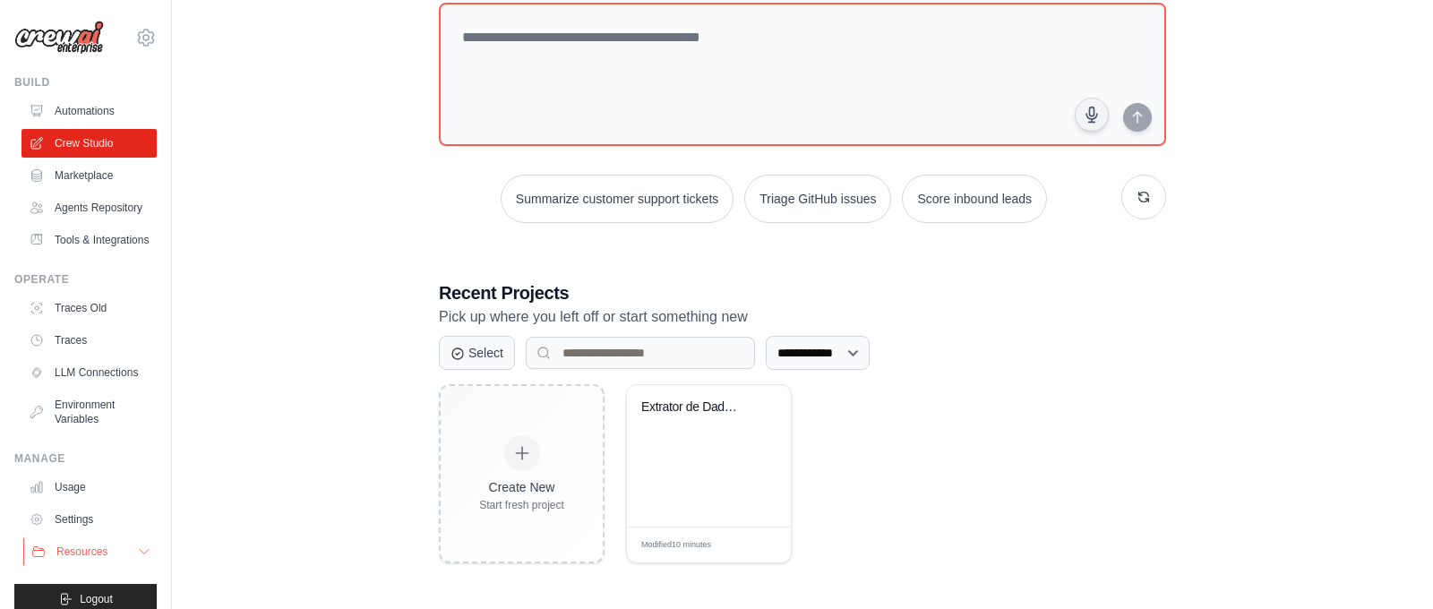
click at [73, 545] on span "Resources" at bounding box center [81, 552] width 51 height 14
click at [63, 492] on link "Usage" at bounding box center [90, 487] width 135 height 29
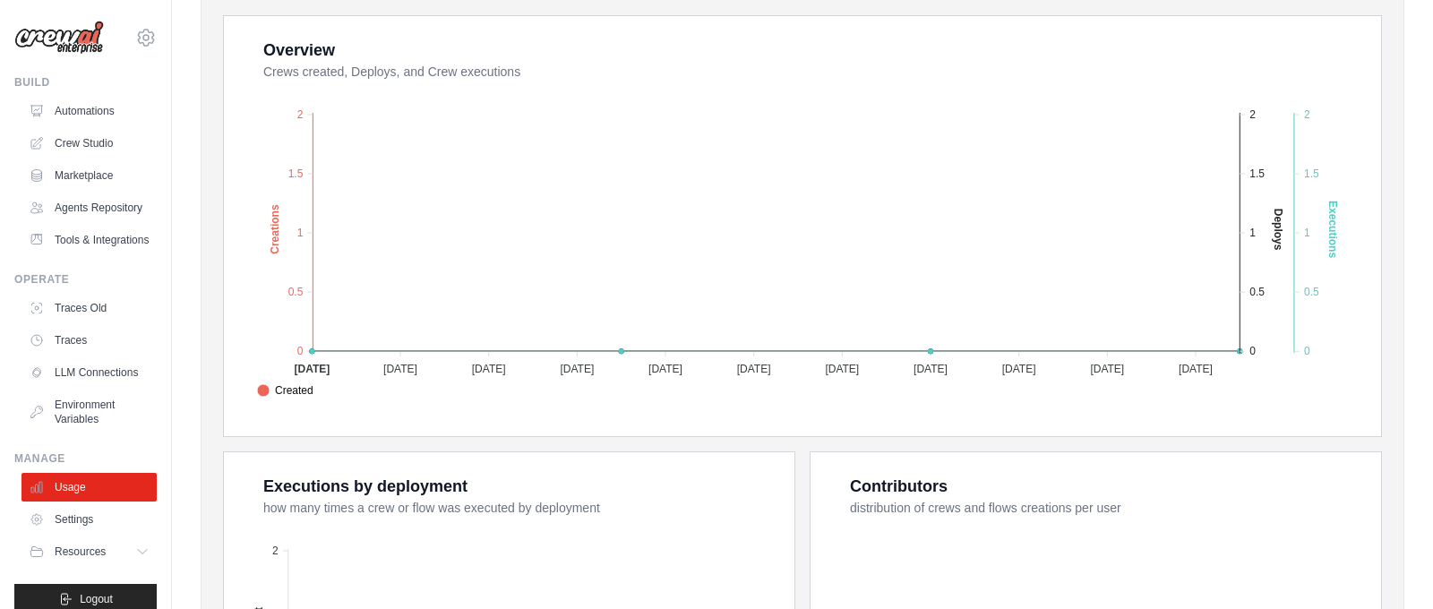
scroll to position [328, 0]
click at [73, 118] on link "Automations" at bounding box center [90, 111] width 135 height 29
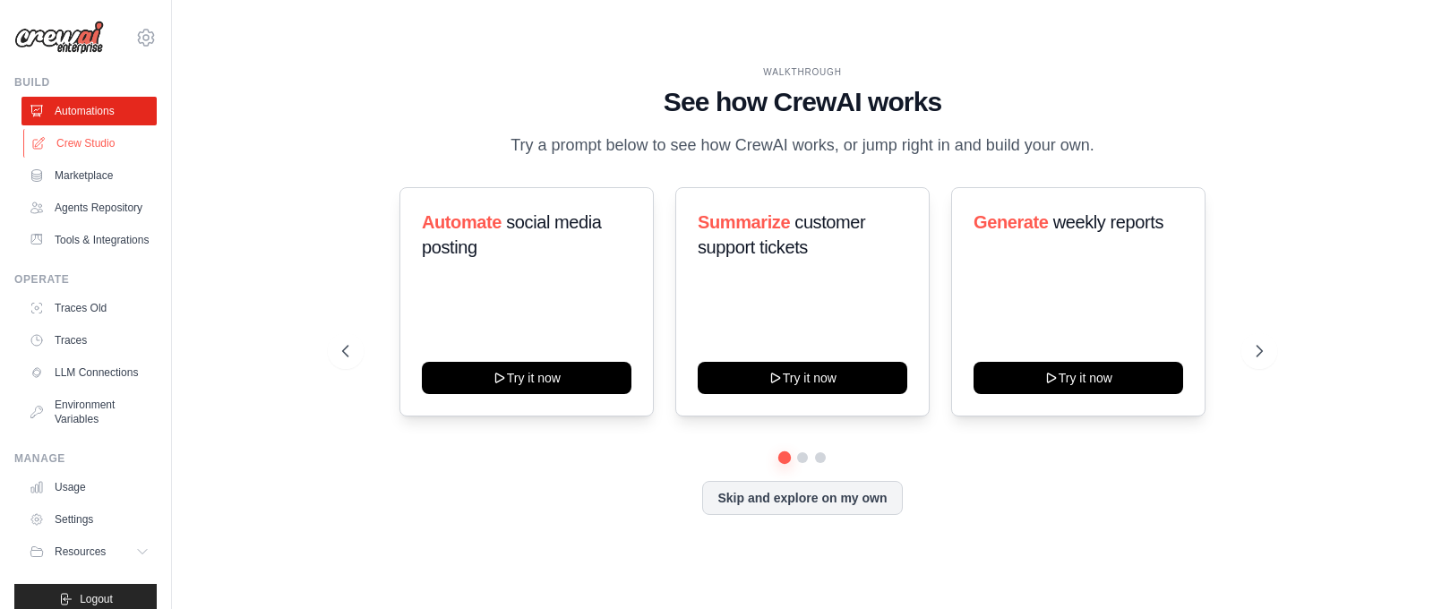
click at [71, 142] on link "Crew Studio" at bounding box center [90, 143] width 135 height 29
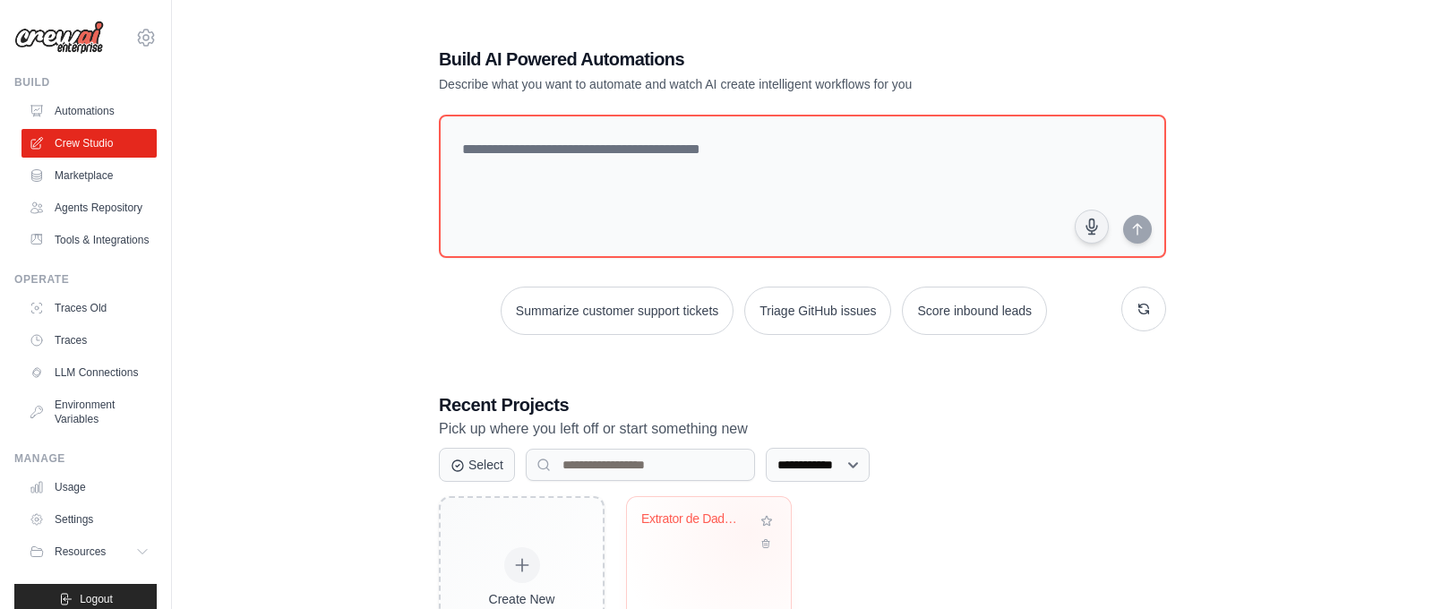
click at [751, 532] on div "Extrator de Dados CNAEs do Governo" at bounding box center [708, 531] width 135 height 41
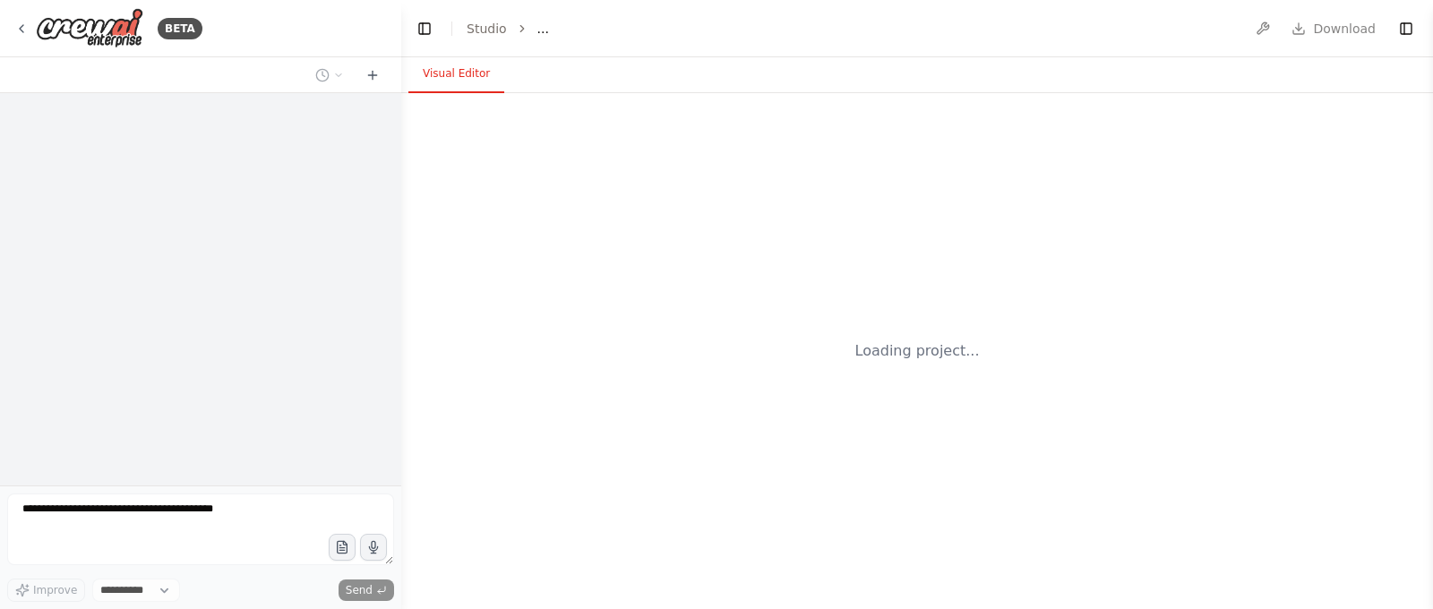
select select "****"
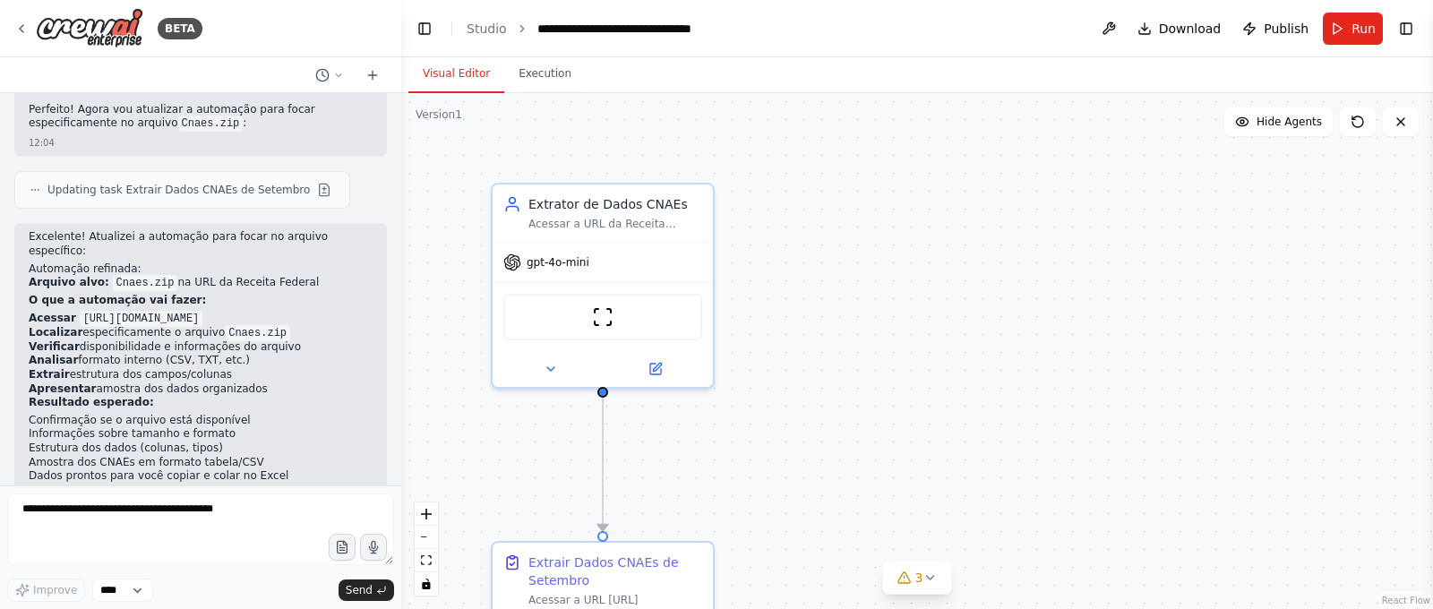
scroll to position [4759, 0]
